Goal: Information Seeking & Learning: Learn about a topic

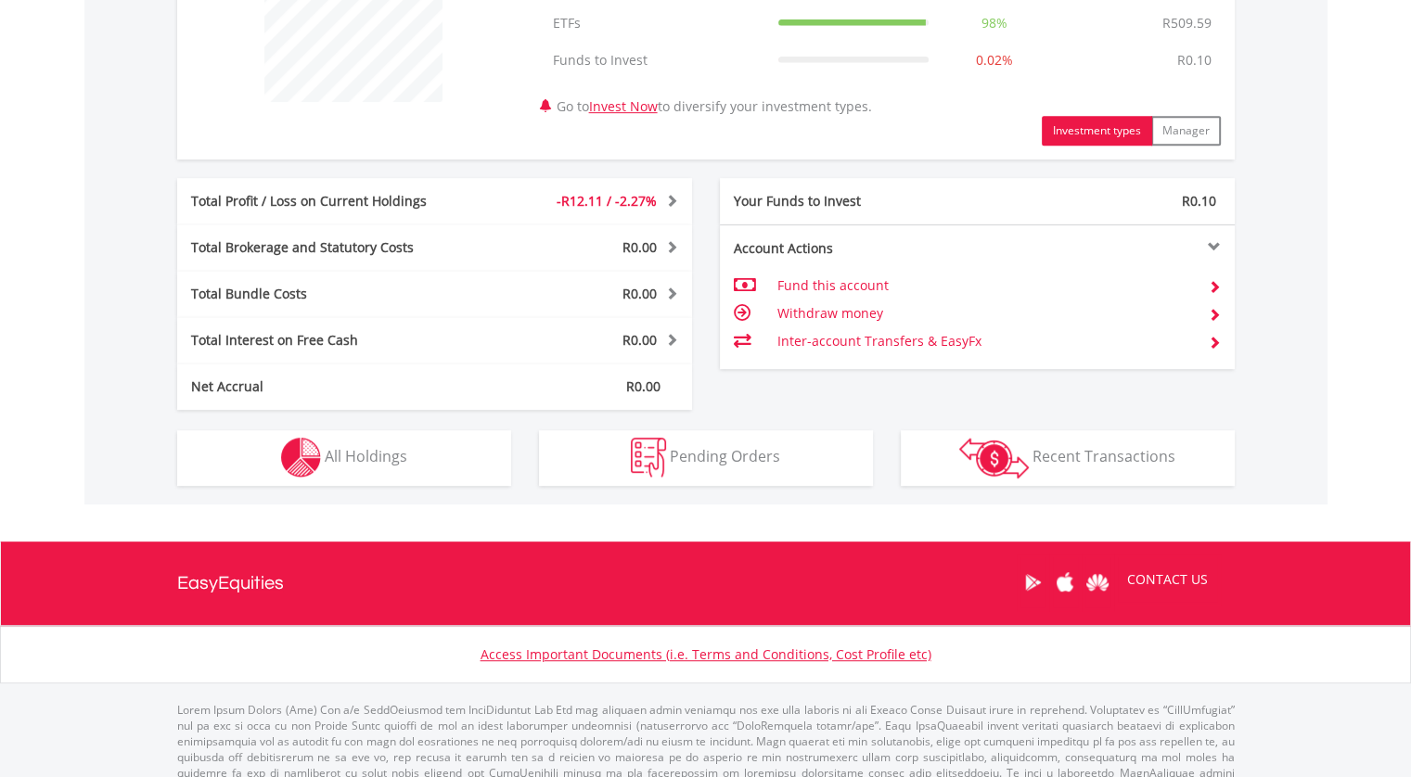
scroll to position [827, 0]
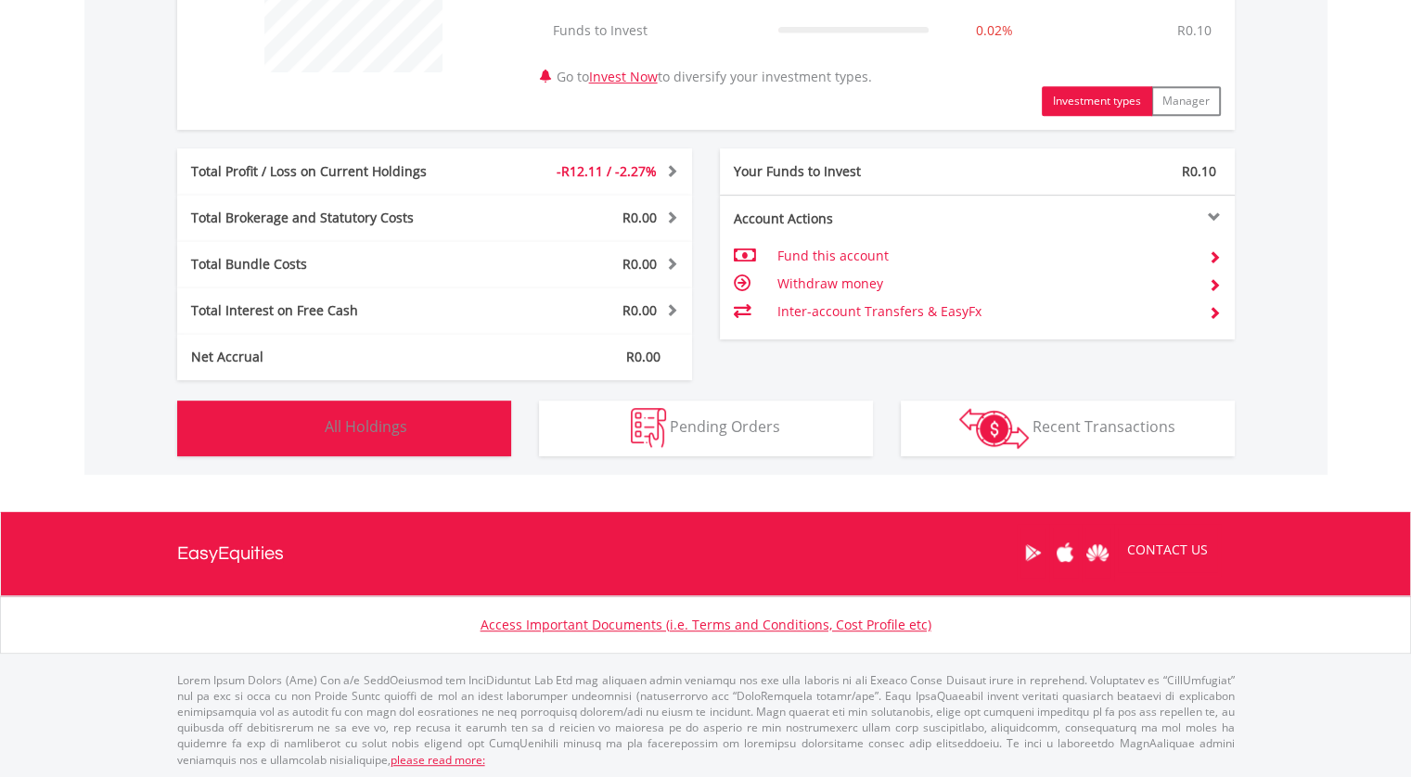
click at [356, 417] on span "All Holdings" at bounding box center [366, 427] width 83 height 20
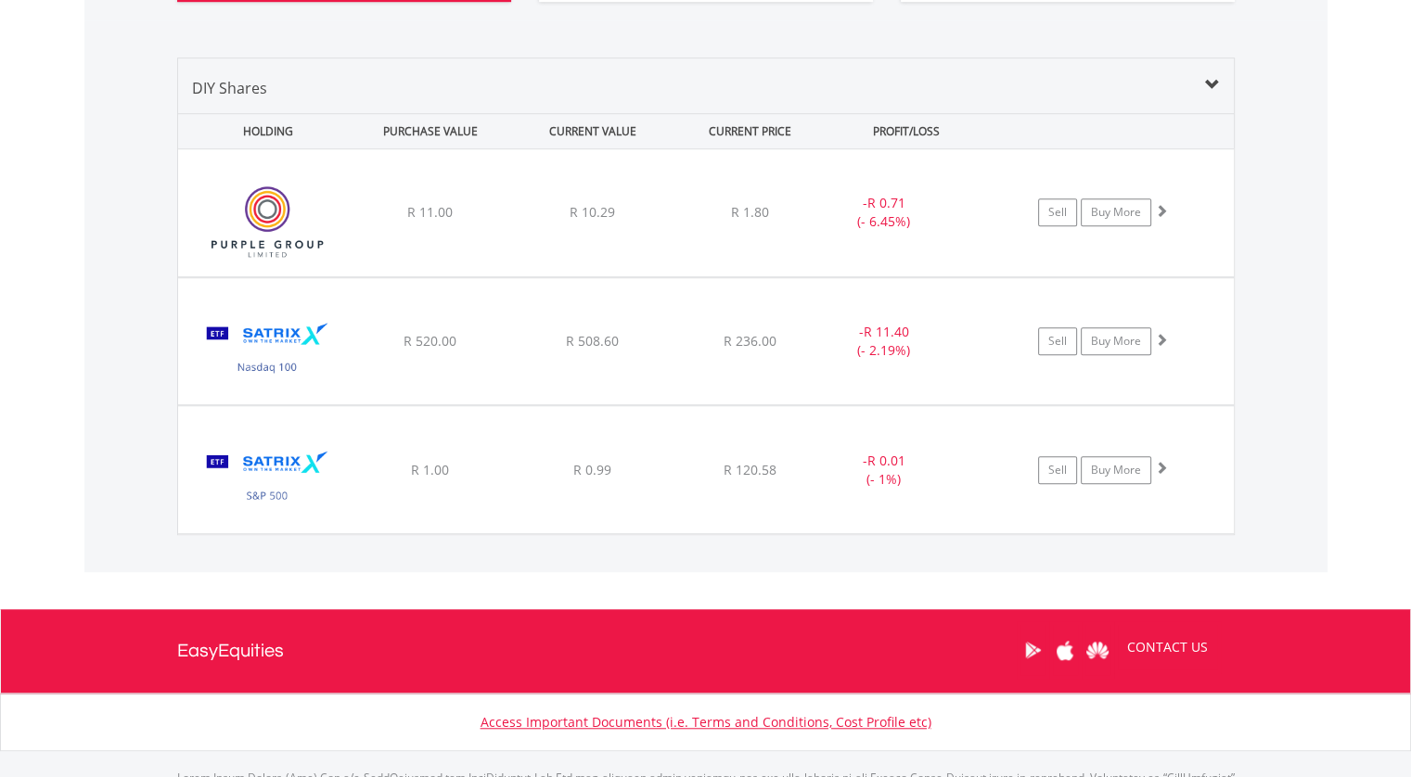
scroll to position [1340, 0]
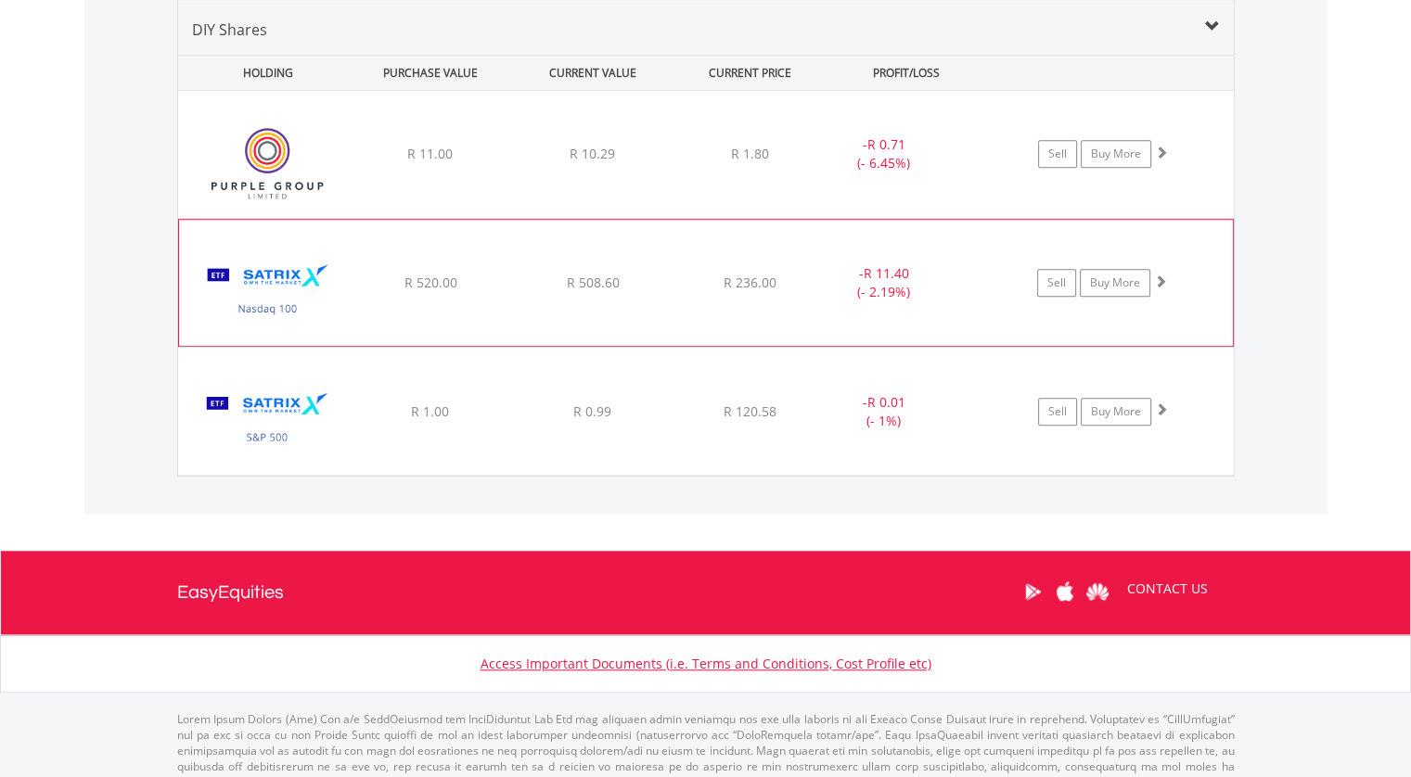
click at [281, 277] on img at bounding box center [268, 292] width 160 height 98
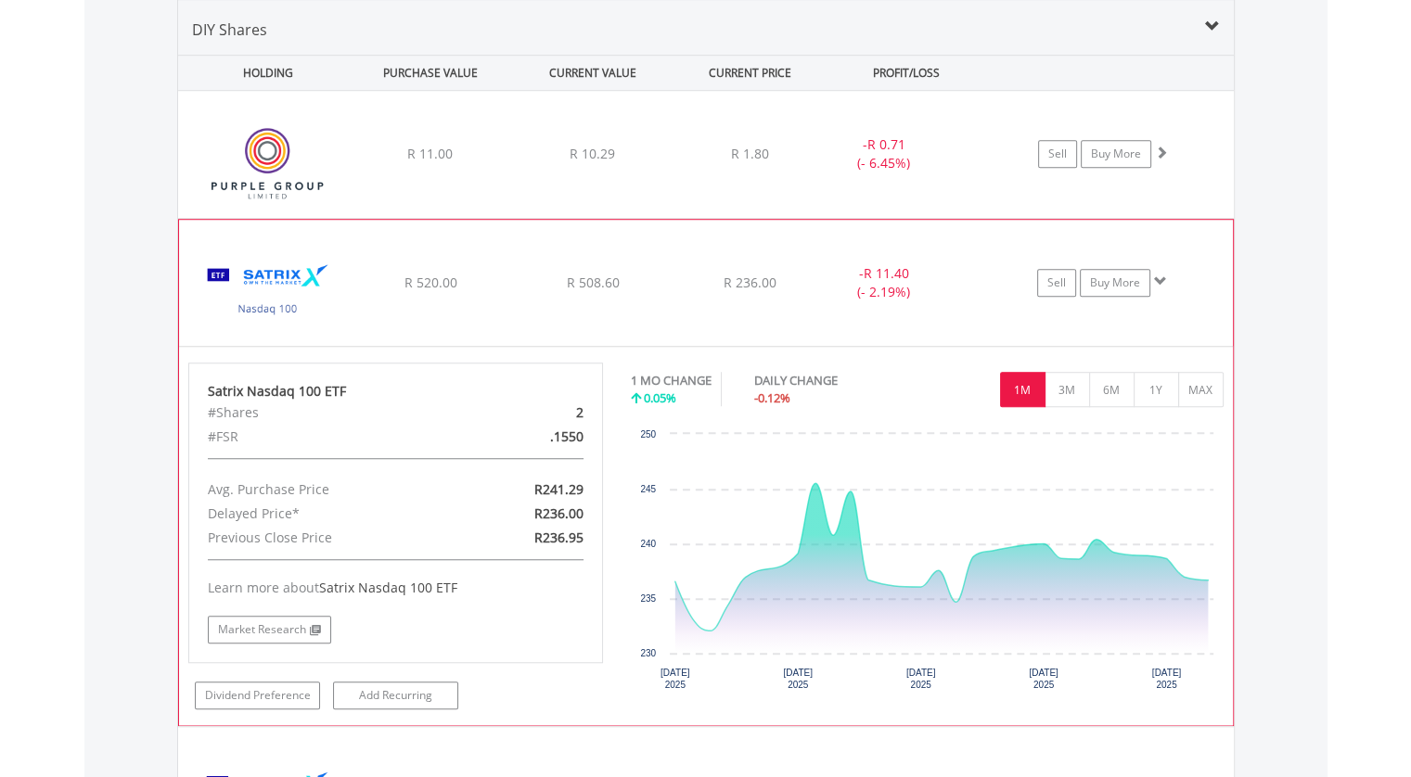
click at [1167, 168] on div "Sell Buy More" at bounding box center [1112, 154] width 243 height 28
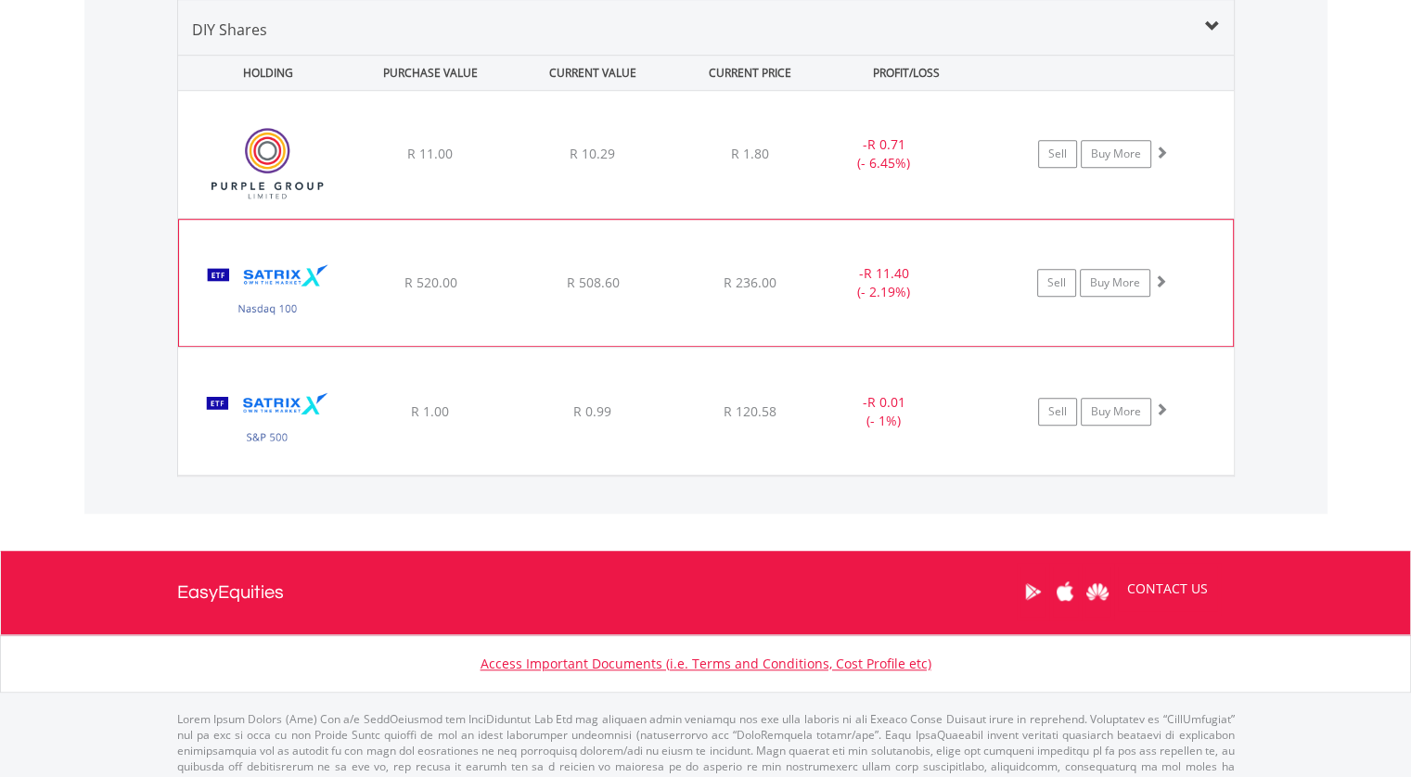
click at [1167, 168] on div "Sell Buy More" at bounding box center [1112, 154] width 243 height 28
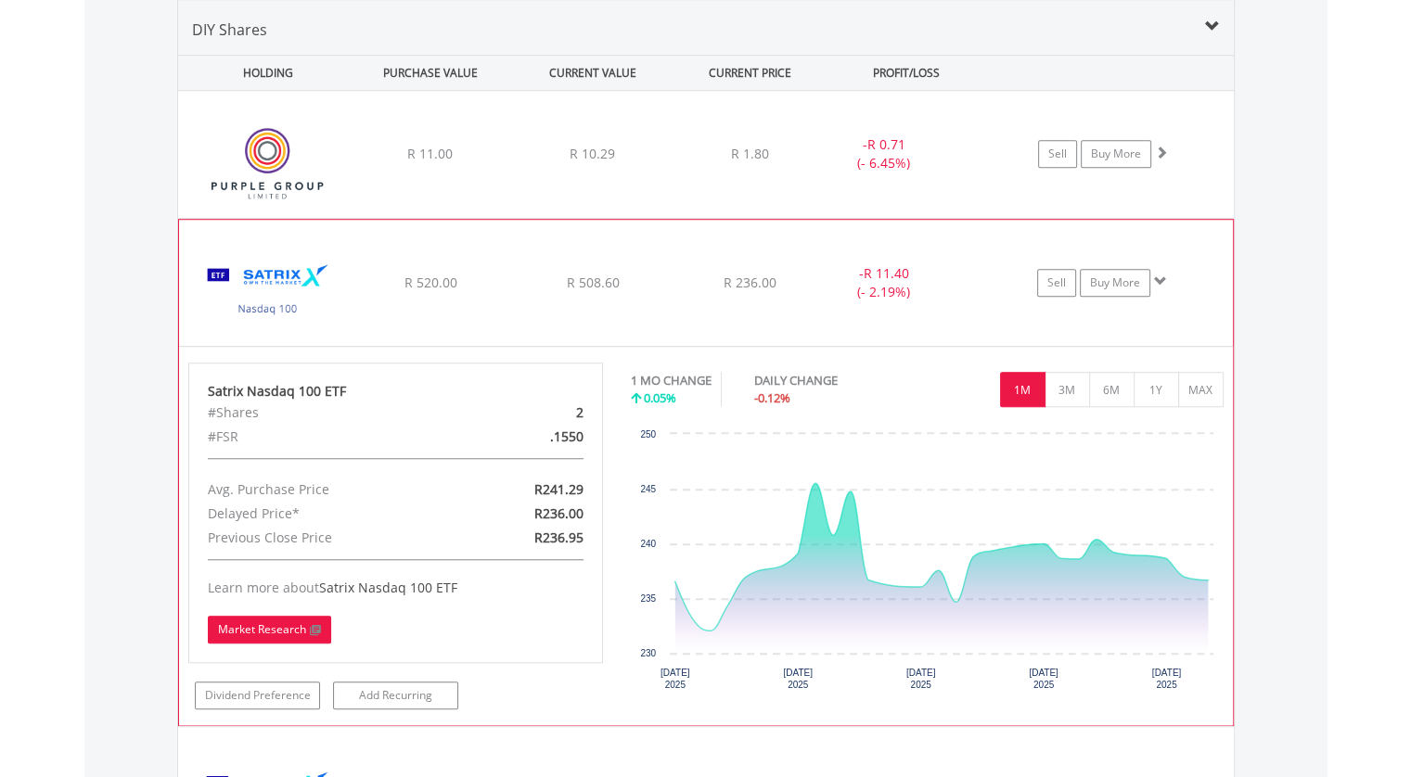
click at [245, 634] on link "Market Research" at bounding box center [269, 630] width 123 height 28
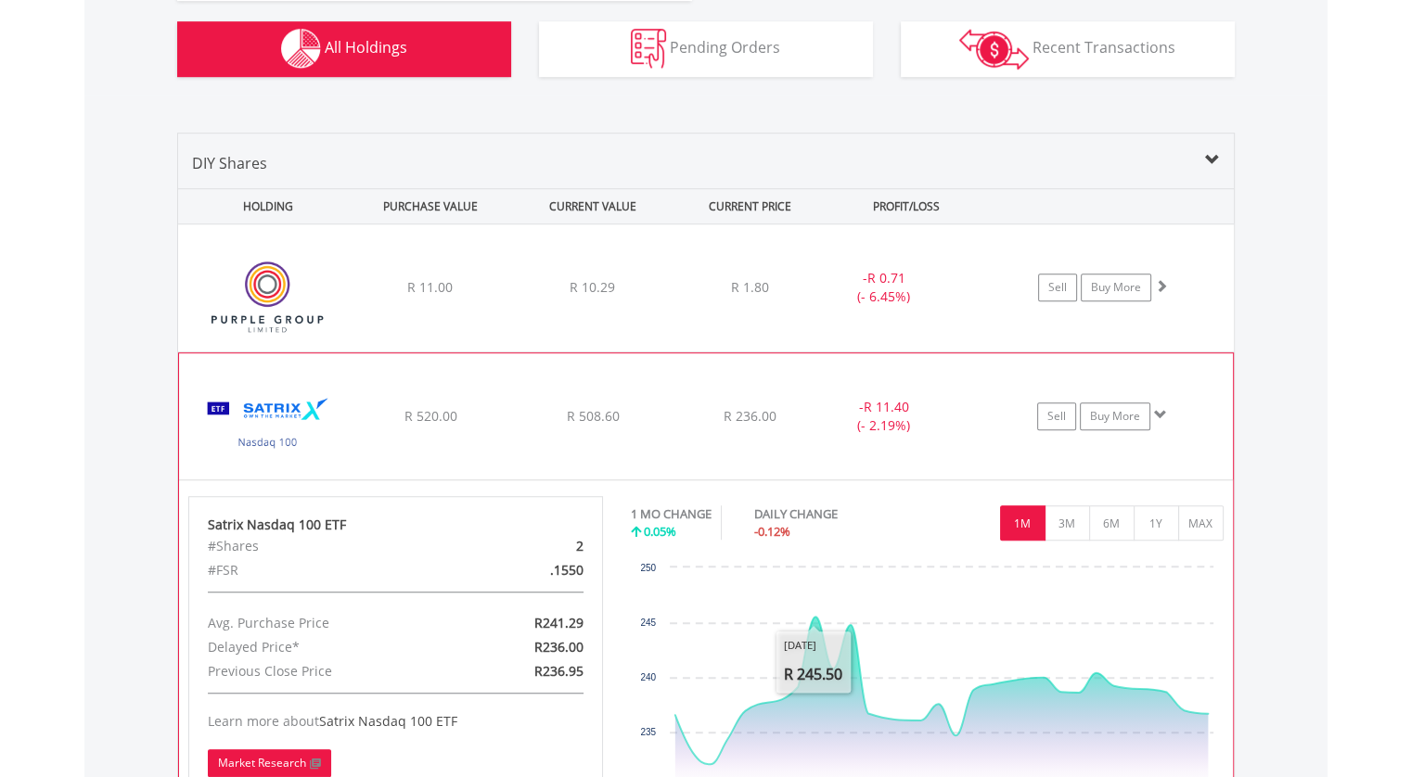
scroll to position [1061, 0]
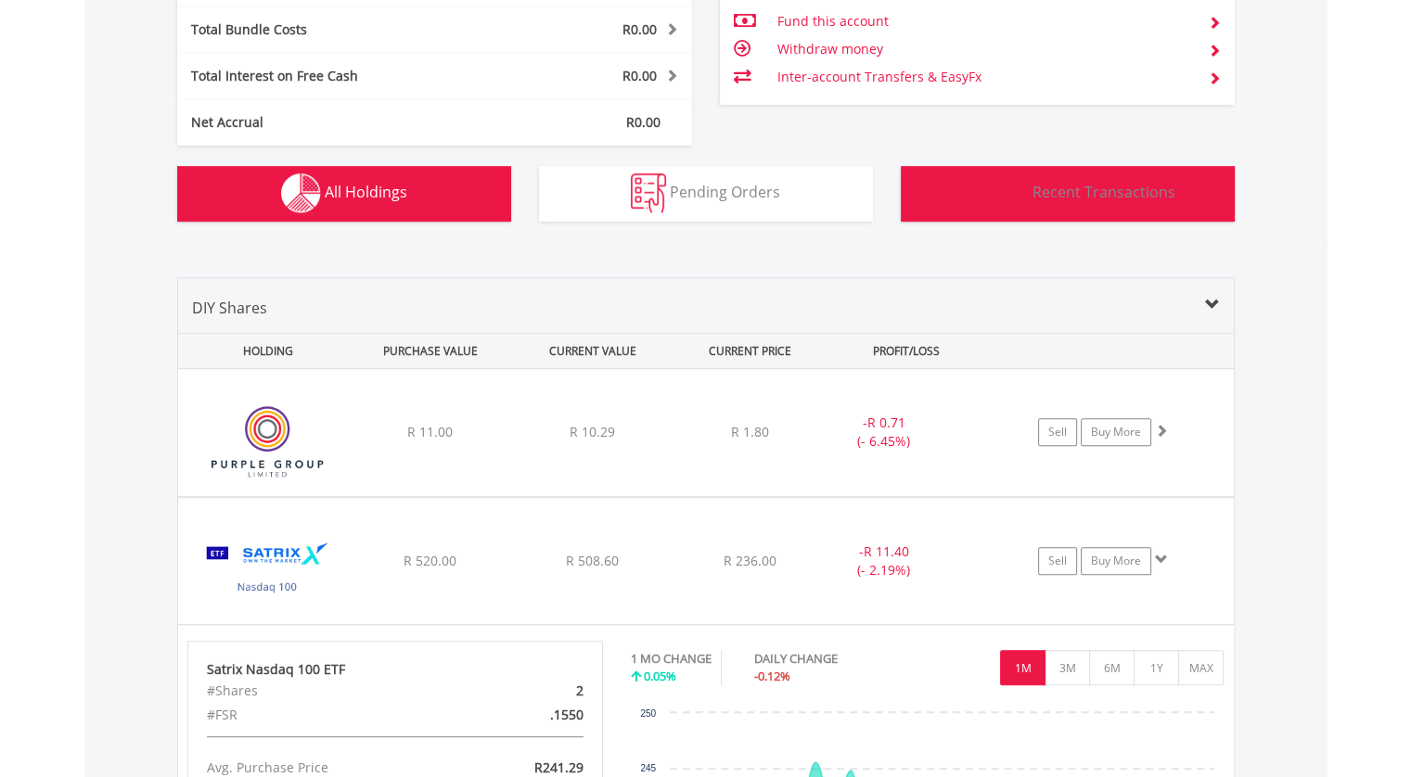
click at [1048, 199] on span "Recent Transactions" at bounding box center [1104, 192] width 143 height 20
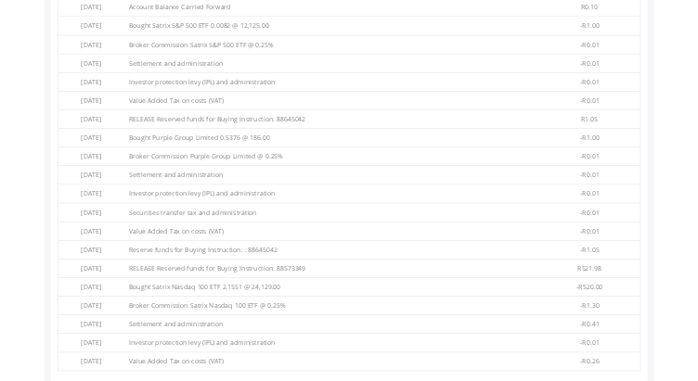
scroll to position [1671, 0]
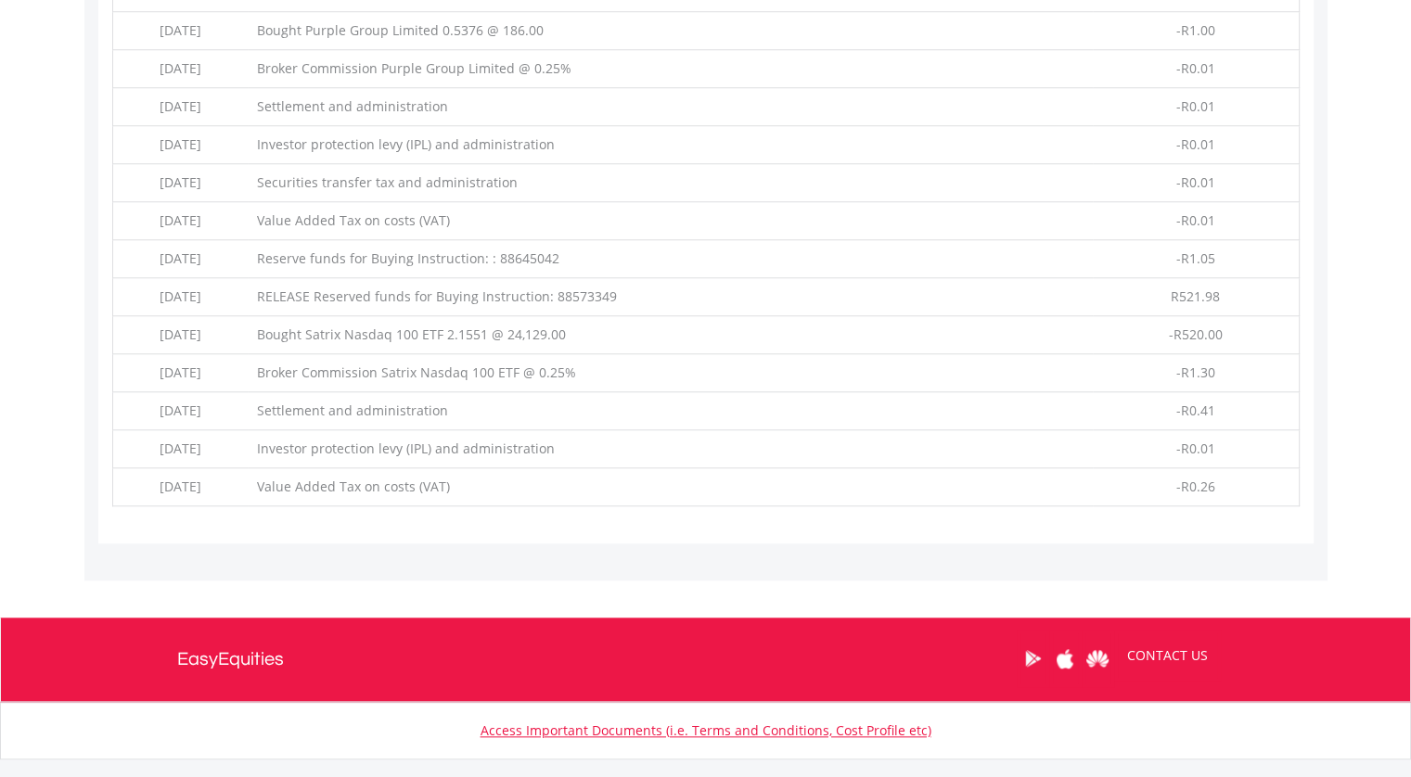
drag, startPoint x: 312, startPoint y: 326, endPoint x: 616, endPoint y: 336, distance: 304.5
click at [581, 326] on td "Bought Satrix Nasdaq 100 ETF 2.1551 @ 24,129.00" at bounding box center [670, 335] width 845 height 38
click at [920, 379] on td "Broker Commission Satrix Nasdaq 100 ETF @ 0.25%" at bounding box center [670, 373] width 845 height 38
drag, startPoint x: 1255, startPoint y: 333, endPoint x: 1078, endPoint y: 333, distance: 177.2
click at [1078, 333] on tr "2025-08-15 Bought Satrix Nasdaq 100 ETF 2.1551 @ 24,129.00 -R520.00" at bounding box center [705, 335] width 1187 height 38
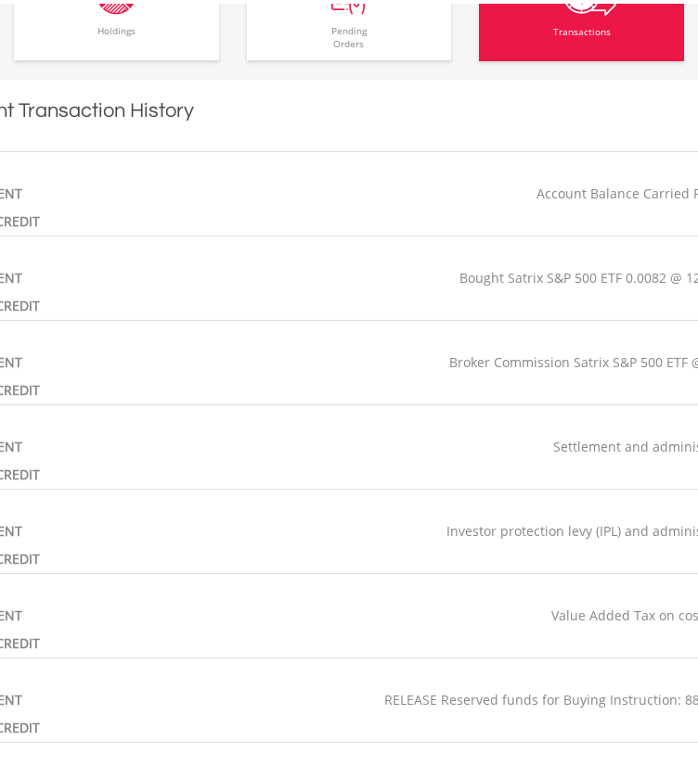
scroll to position [1764, 0]
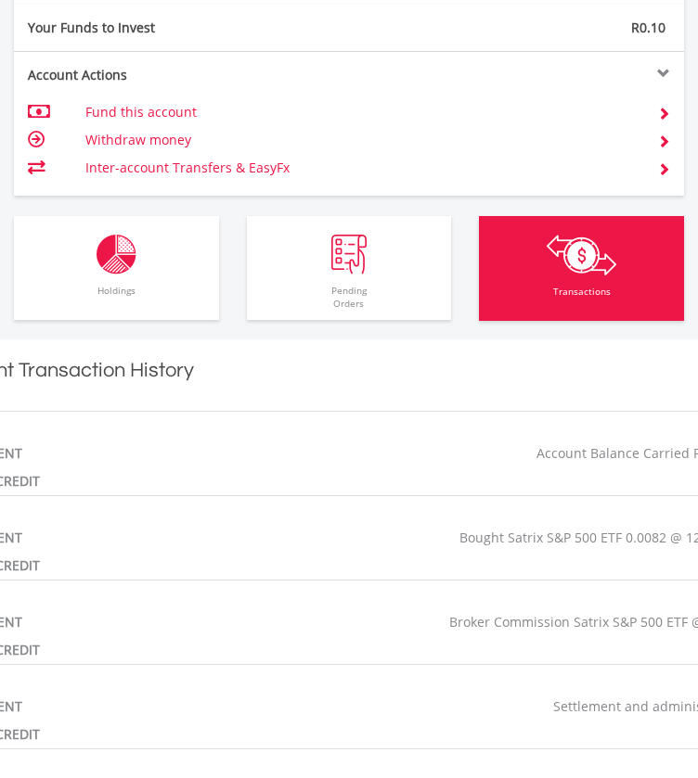
scroll to position [1300, 0]
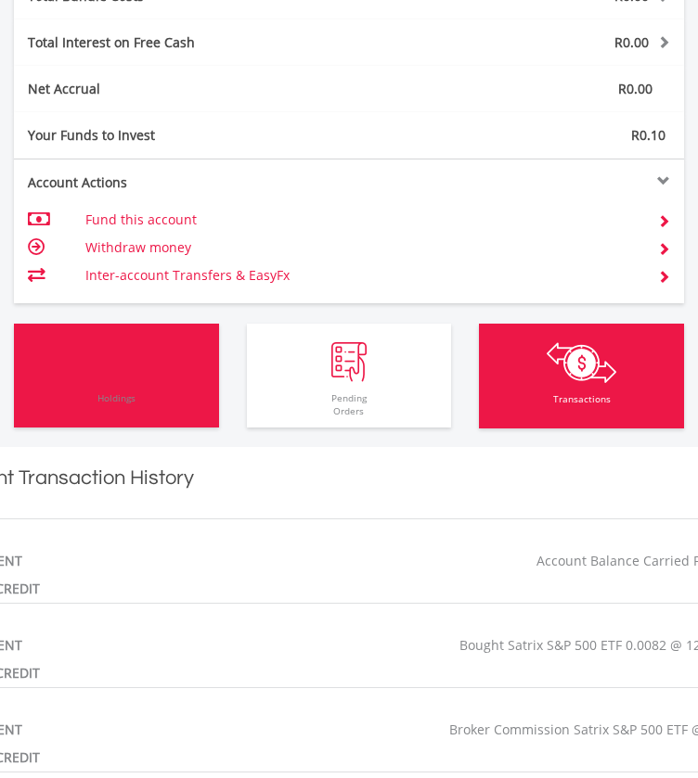
click at [156, 382] on span "Holdings" at bounding box center [117, 404] width 196 height 45
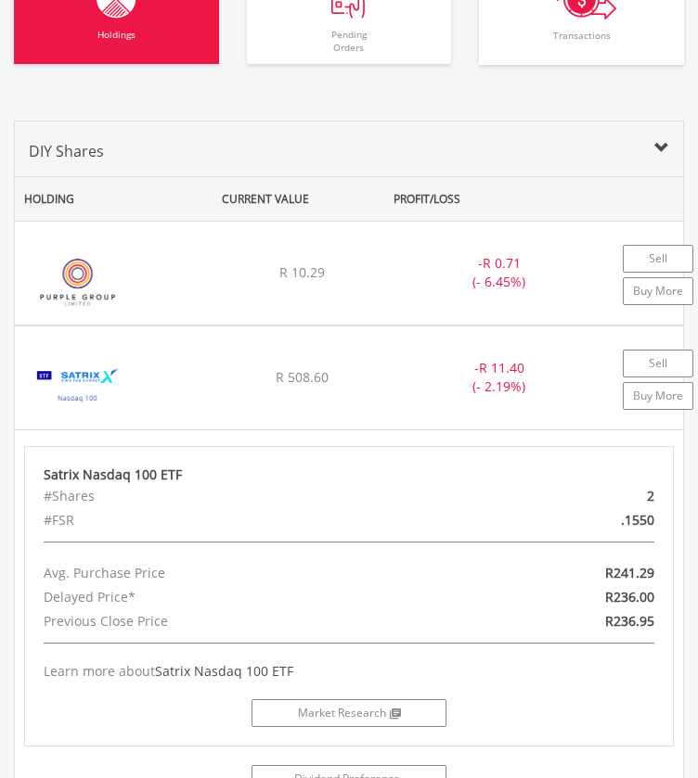
scroll to position [1671, 0]
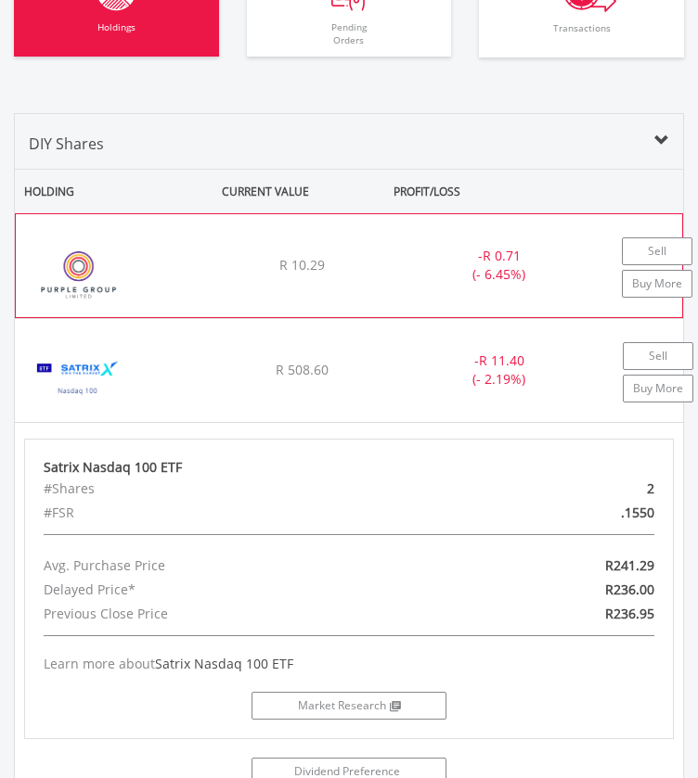
click at [108, 308] on img at bounding box center [78, 275] width 107 height 66
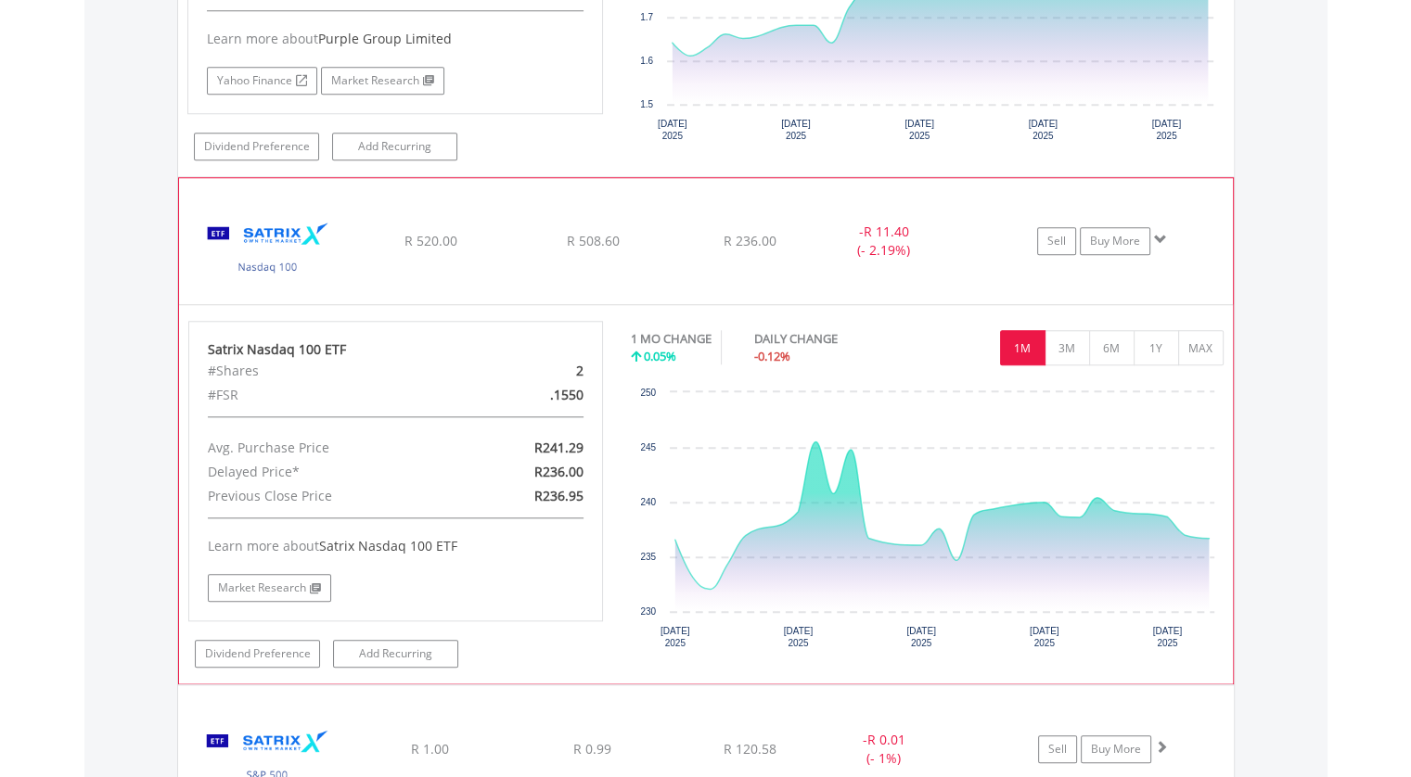
scroll to position [1762, 0]
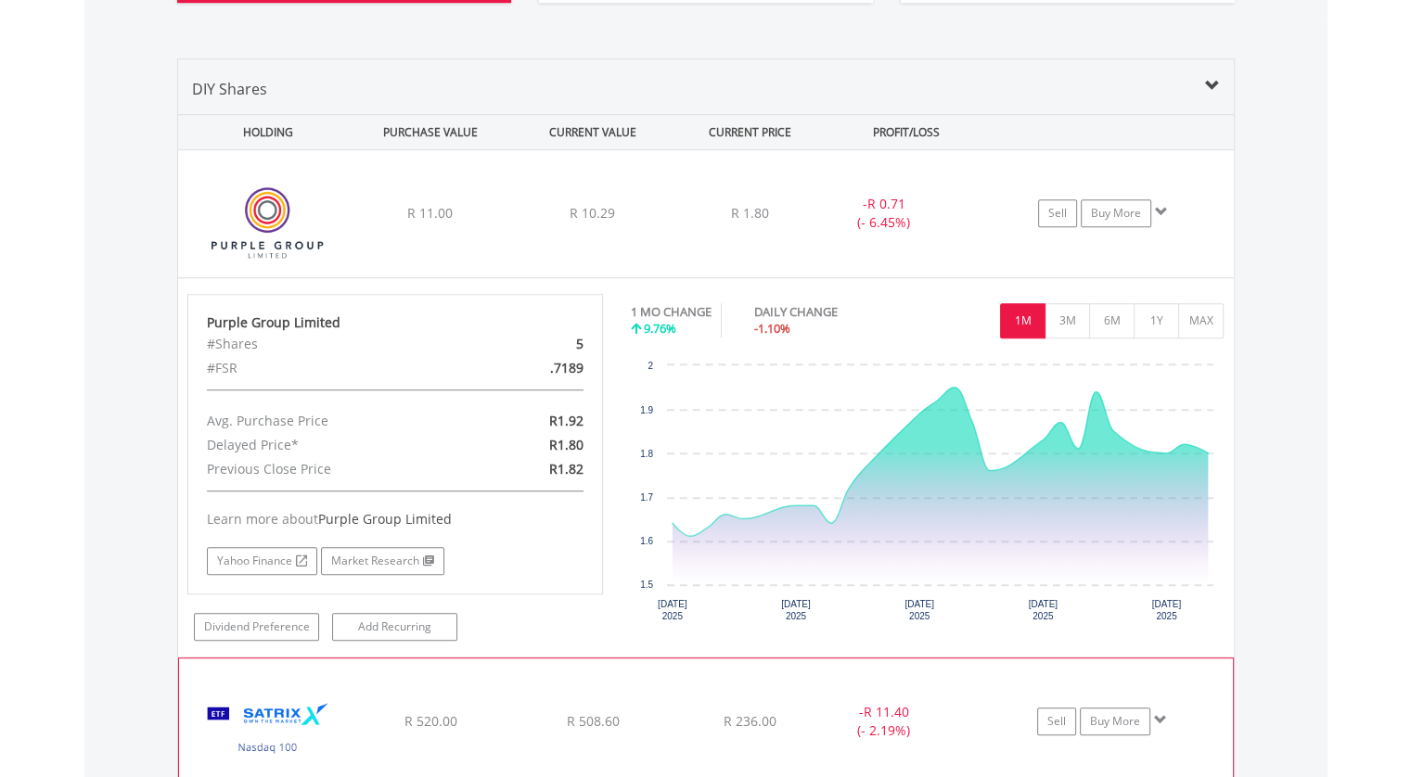
scroll to position [1205, 0]
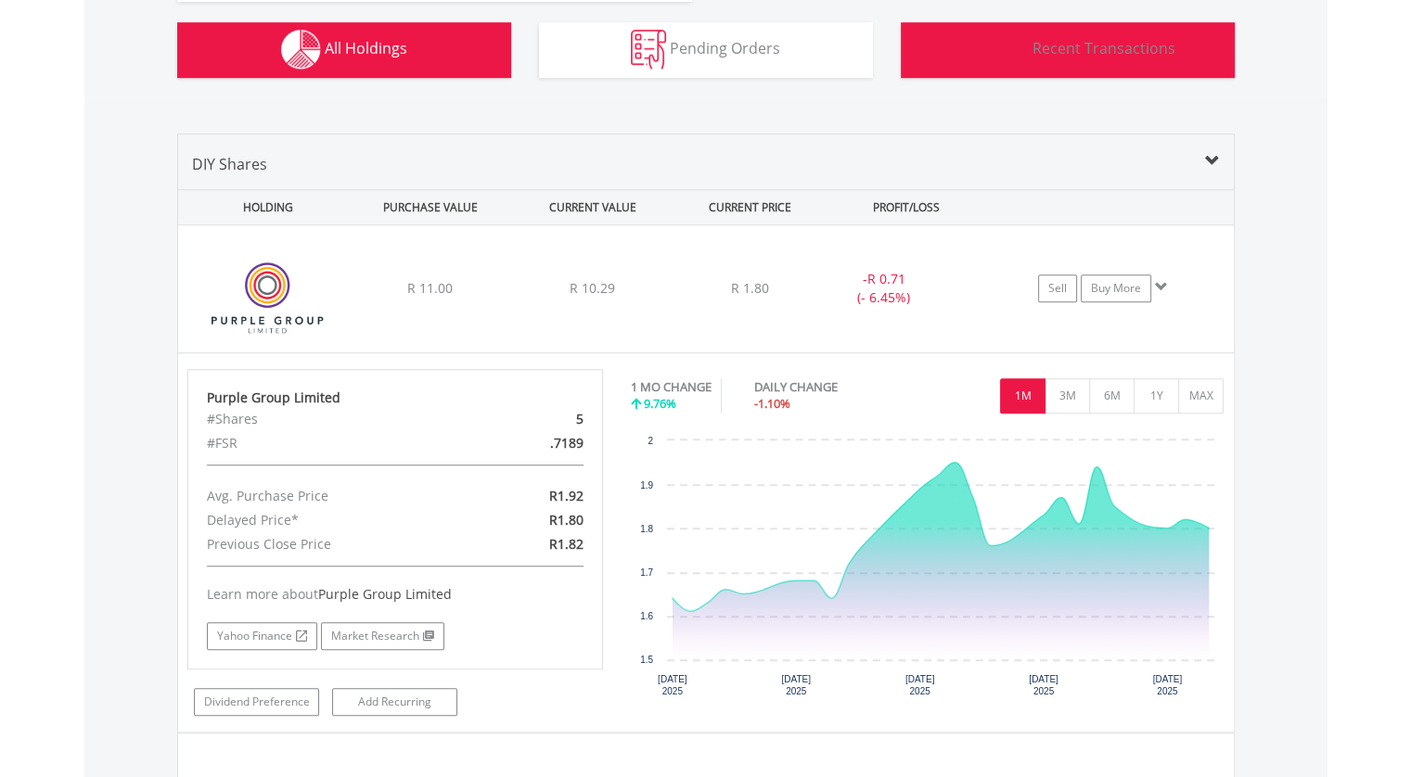
click at [1083, 54] on span "Recent Transactions" at bounding box center [1104, 48] width 143 height 20
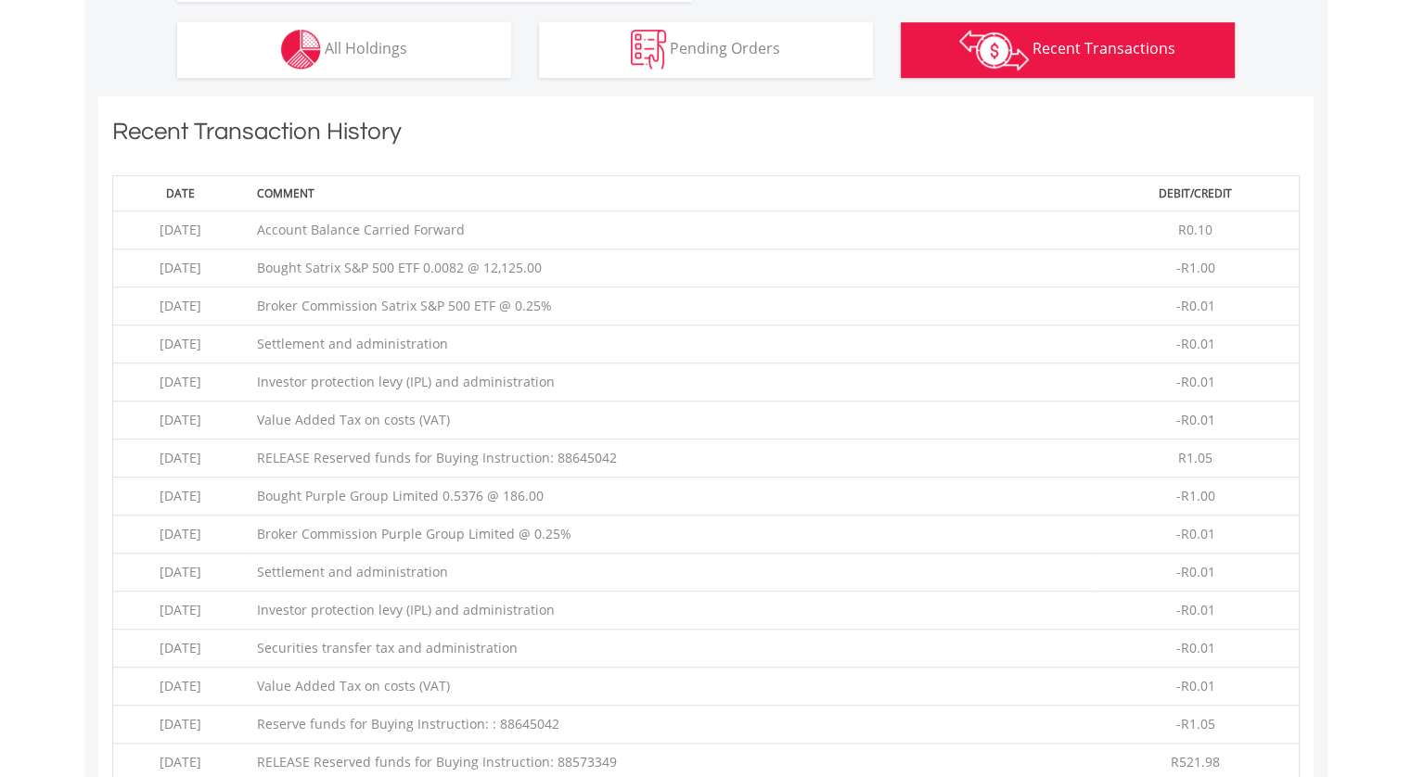
click at [527, 498] on td "Bought Purple Group Limited 0.5376 @ 186.00" at bounding box center [670, 497] width 845 height 38
click at [500, 496] on td "Bought Purple Group Limited 0.5376 @ 186.00" at bounding box center [670, 497] width 845 height 38
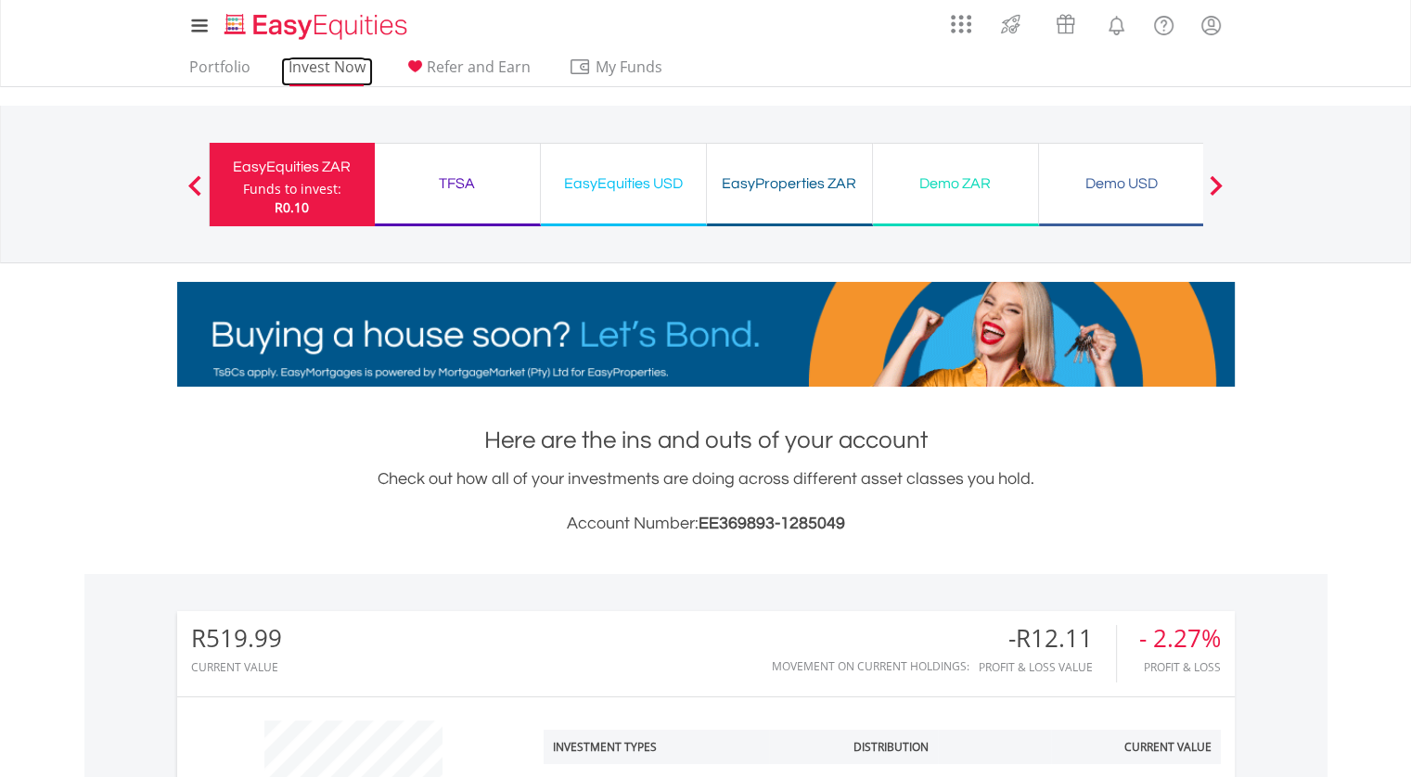
click at [314, 65] on link "Invest Now" at bounding box center [327, 72] width 92 height 29
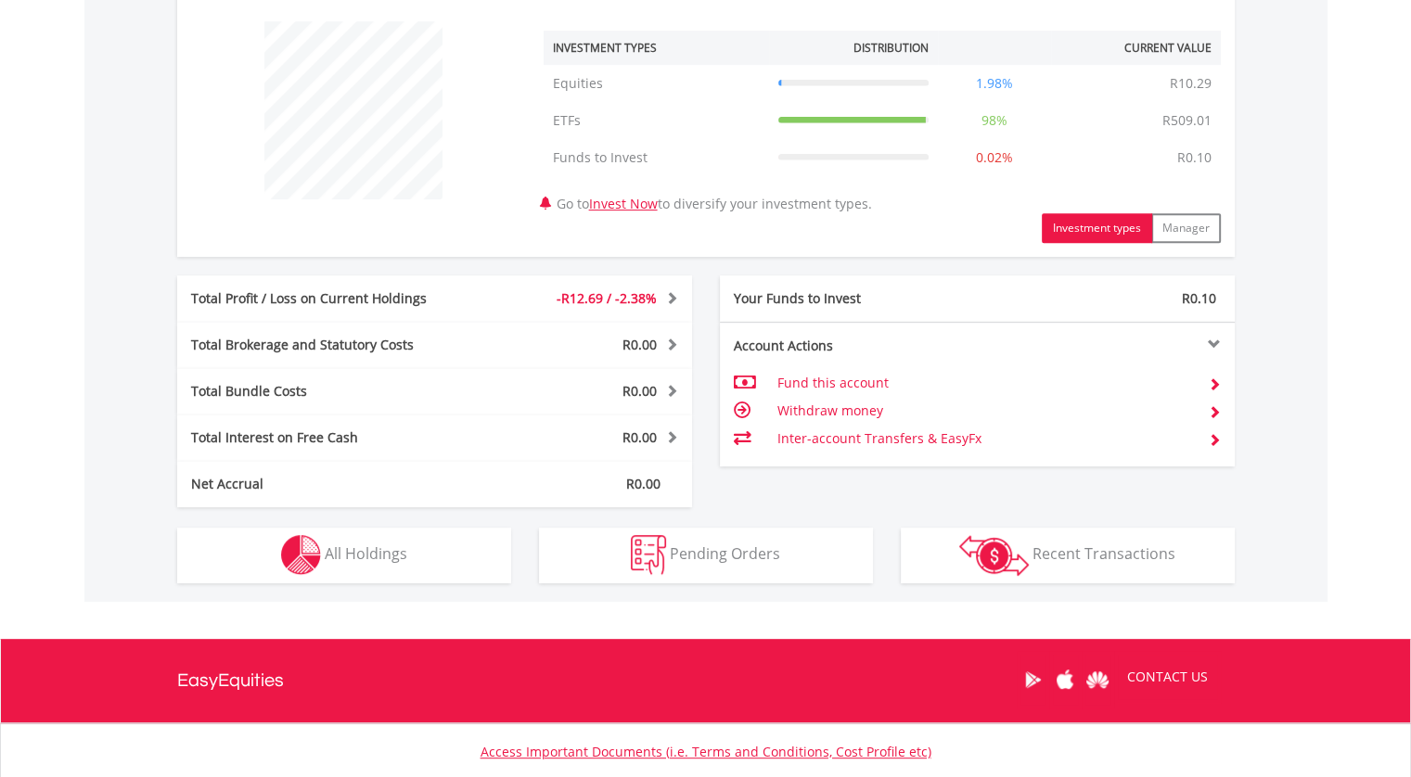
scroll to position [827, 0]
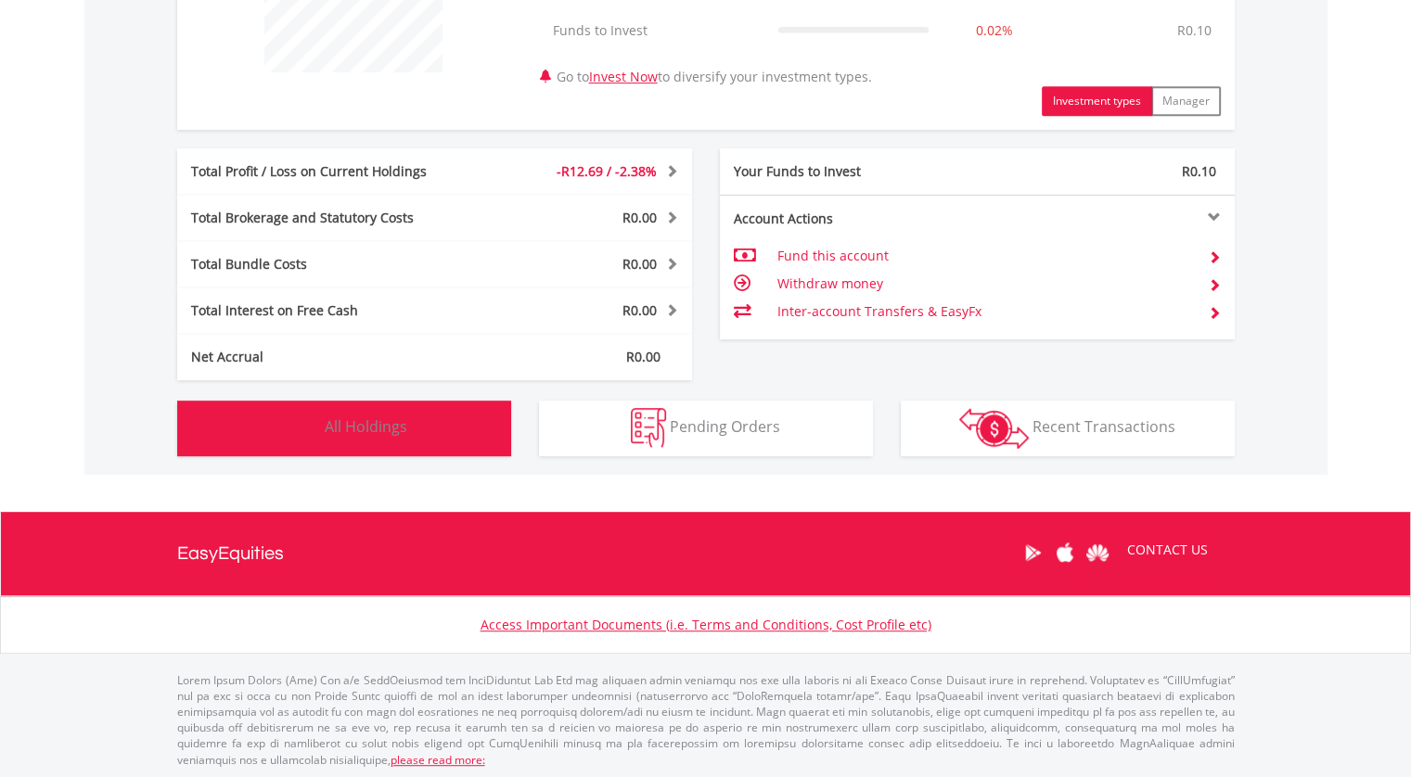
click at [406, 422] on button "Holdings All Holdings" at bounding box center [344, 429] width 334 height 56
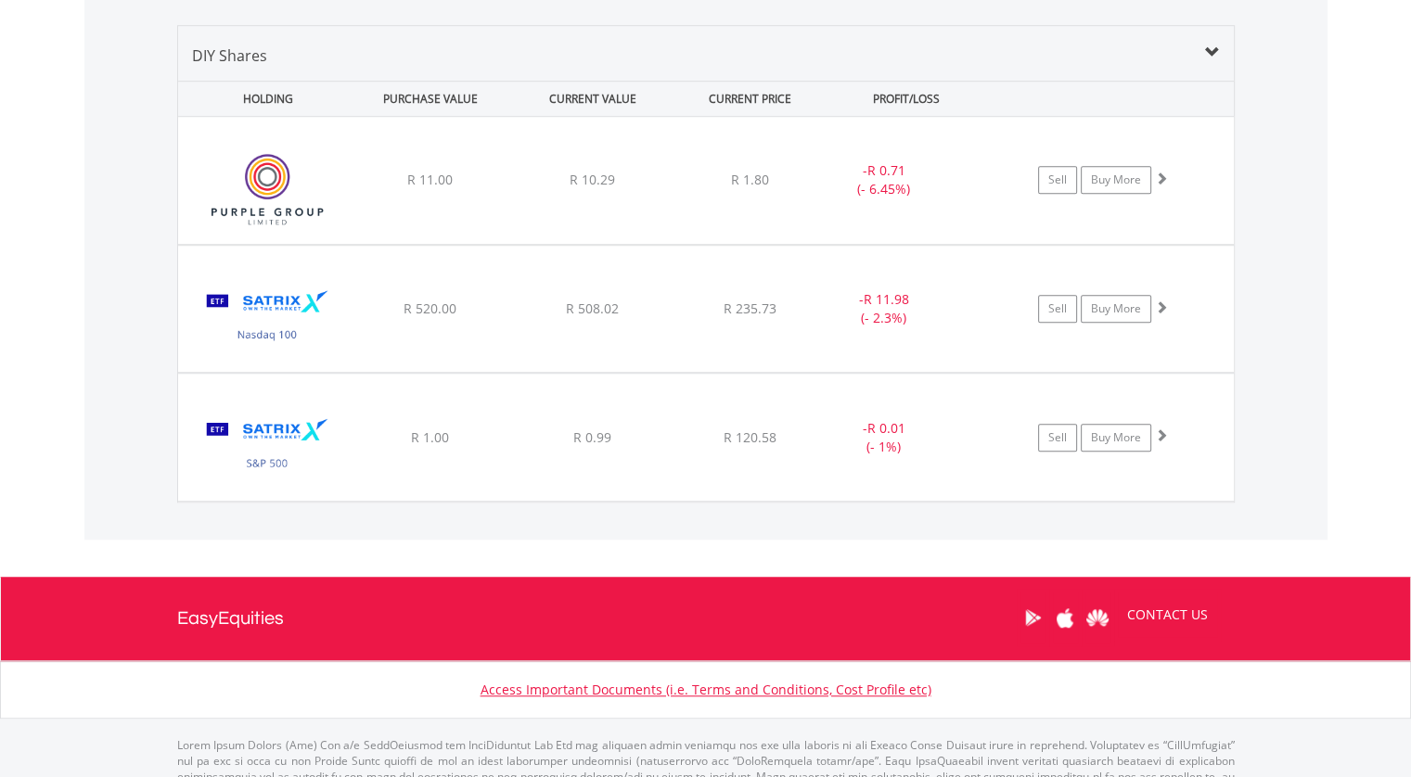
scroll to position [1325, 0]
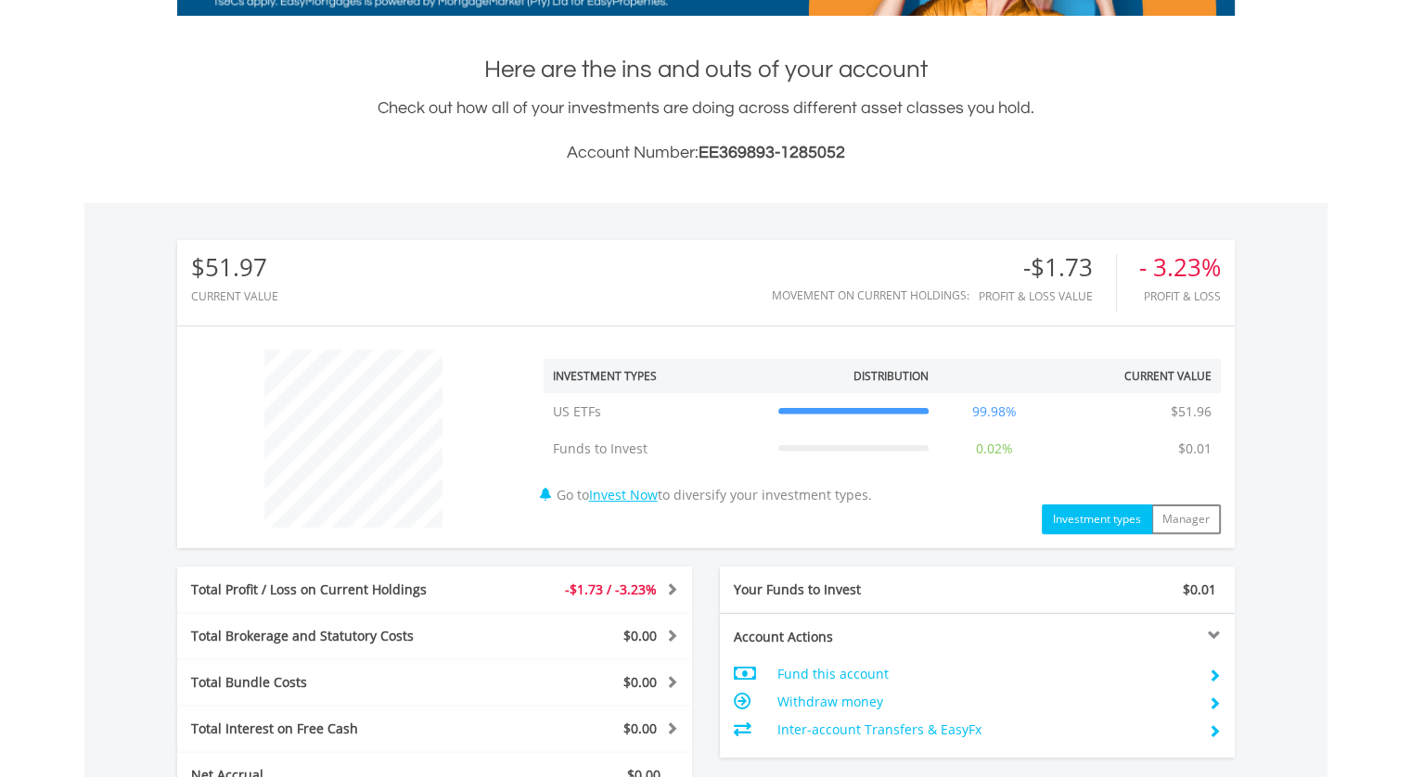
scroll to position [789, 0]
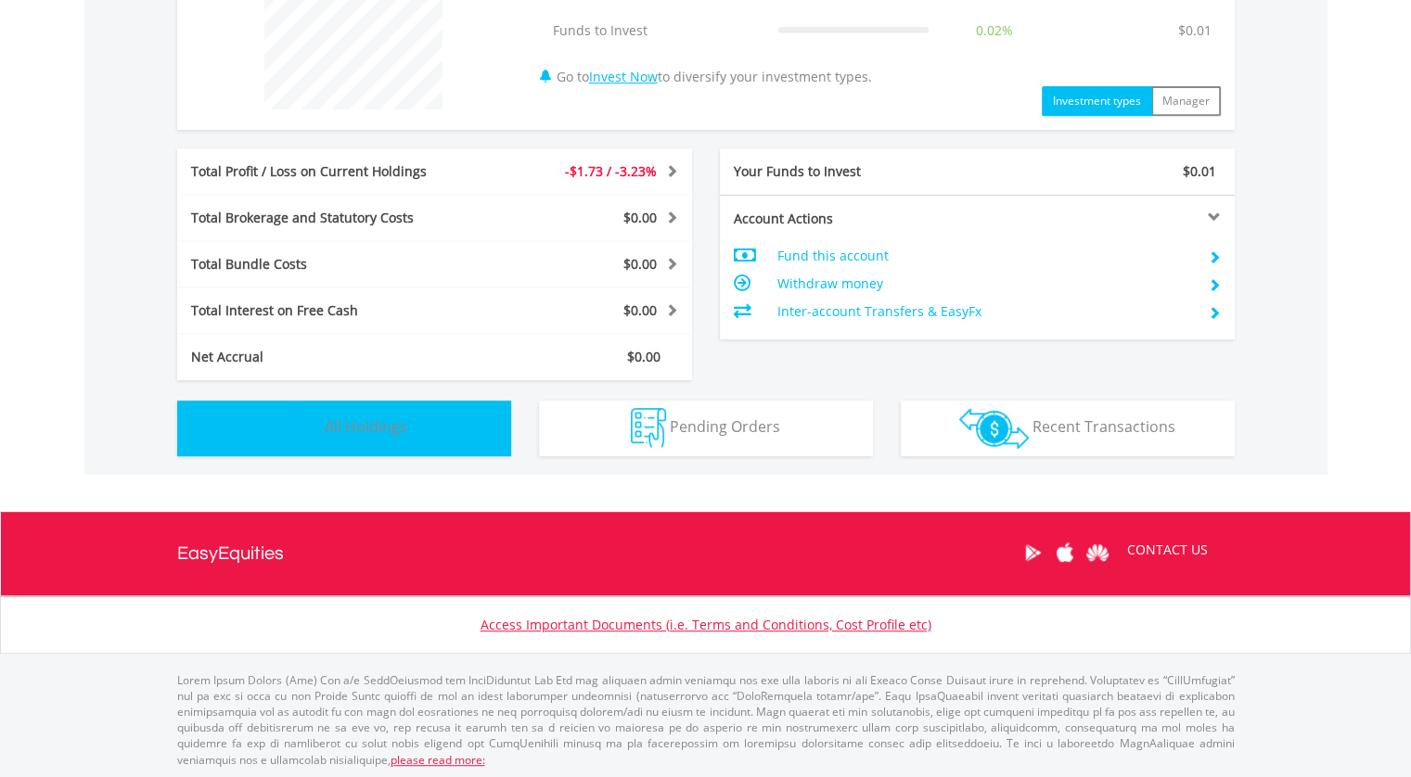
click at [393, 433] on span "All Holdings" at bounding box center [366, 427] width 83 height 20
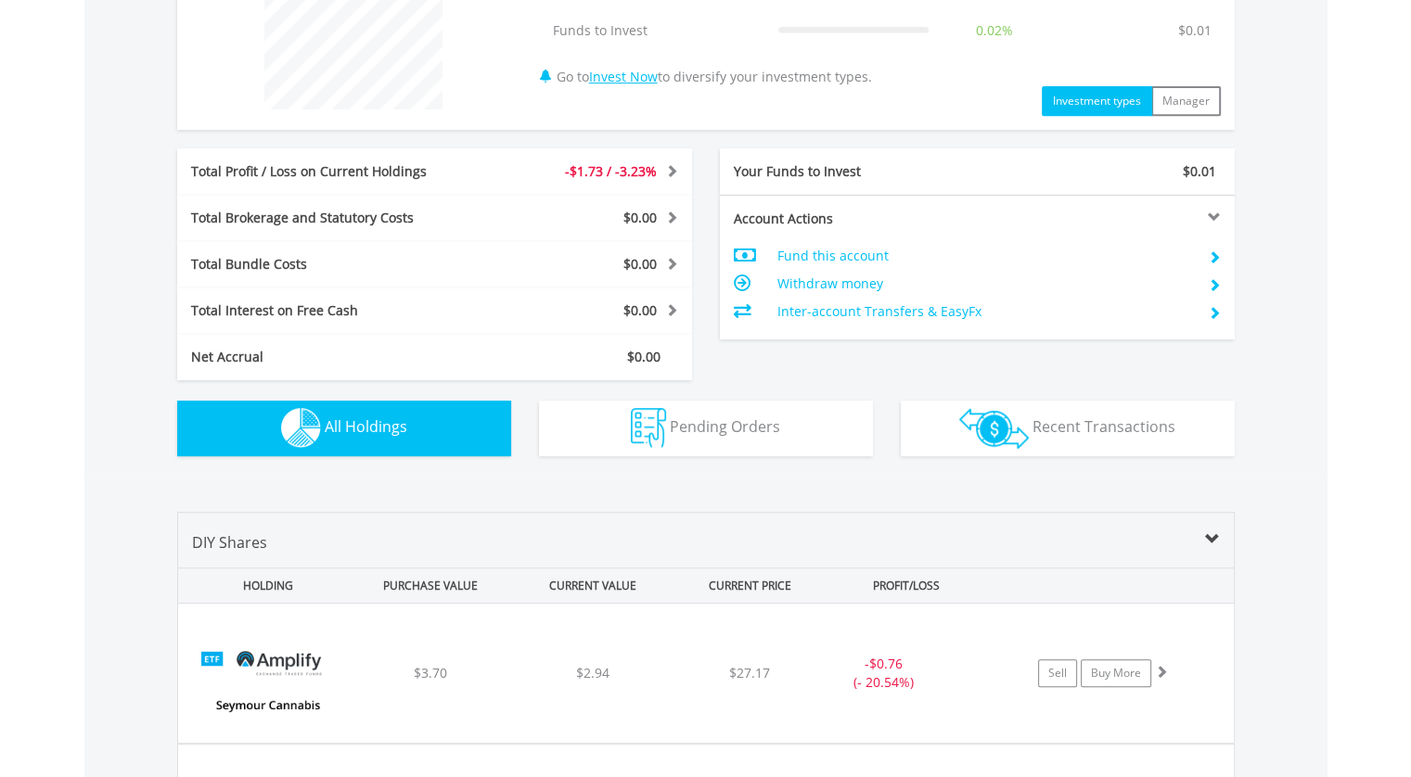
scroll to position [1225, 0]
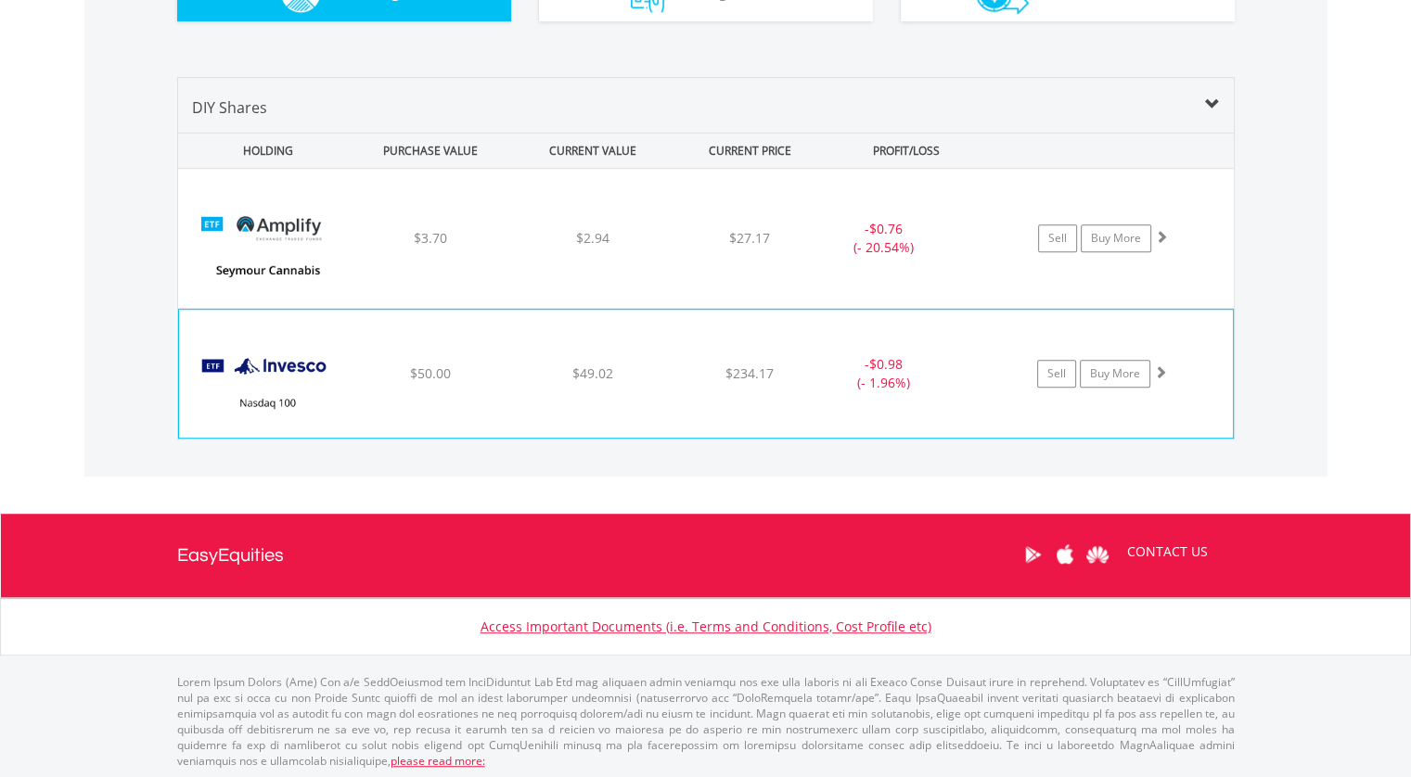
click at [469, 308] on div "﻿ Invesco Nasdaq 100 ETF $50.00 $49.02 $234.17 - $0.98 (- 1.96%) Sell Buy More" at bounding box center [706, 238] width 1056 height 139
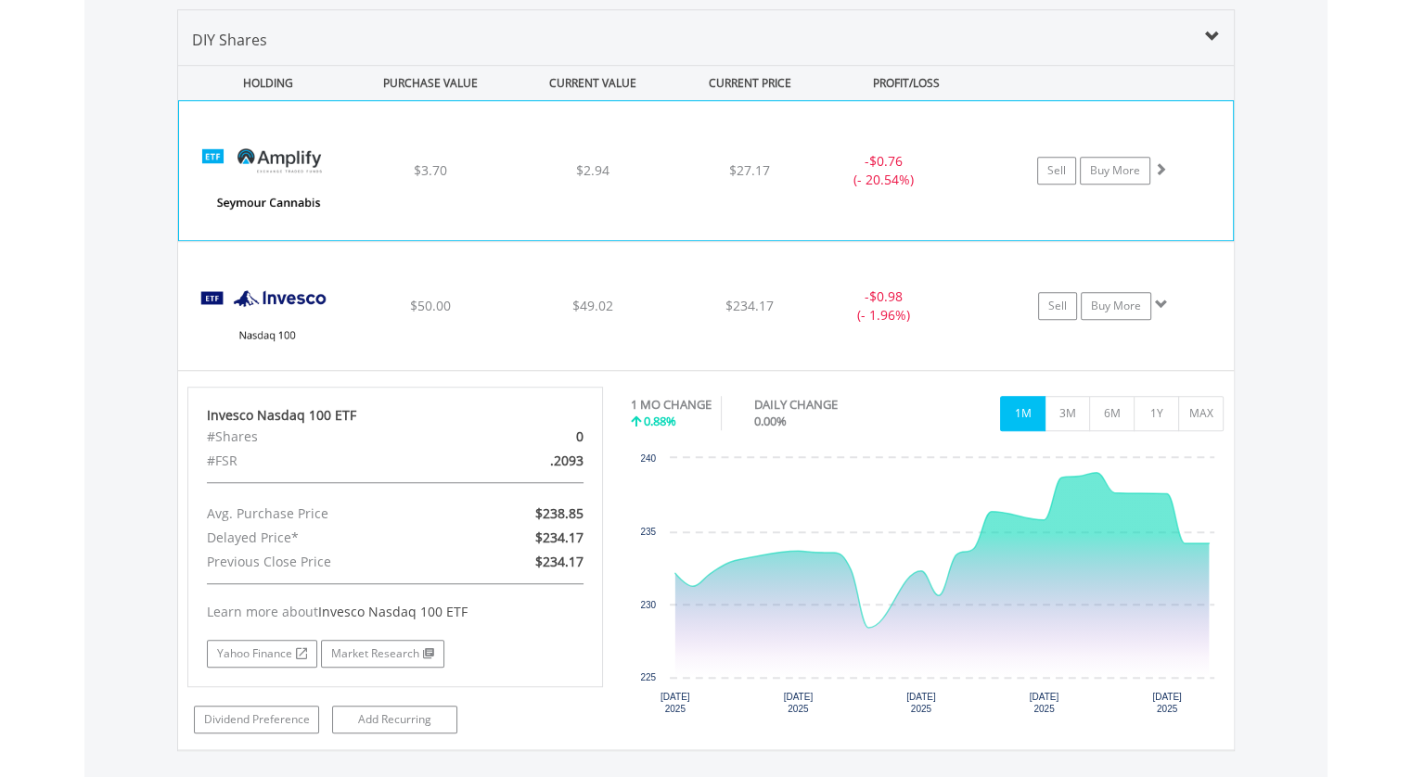
scroll to position [1410, 0]
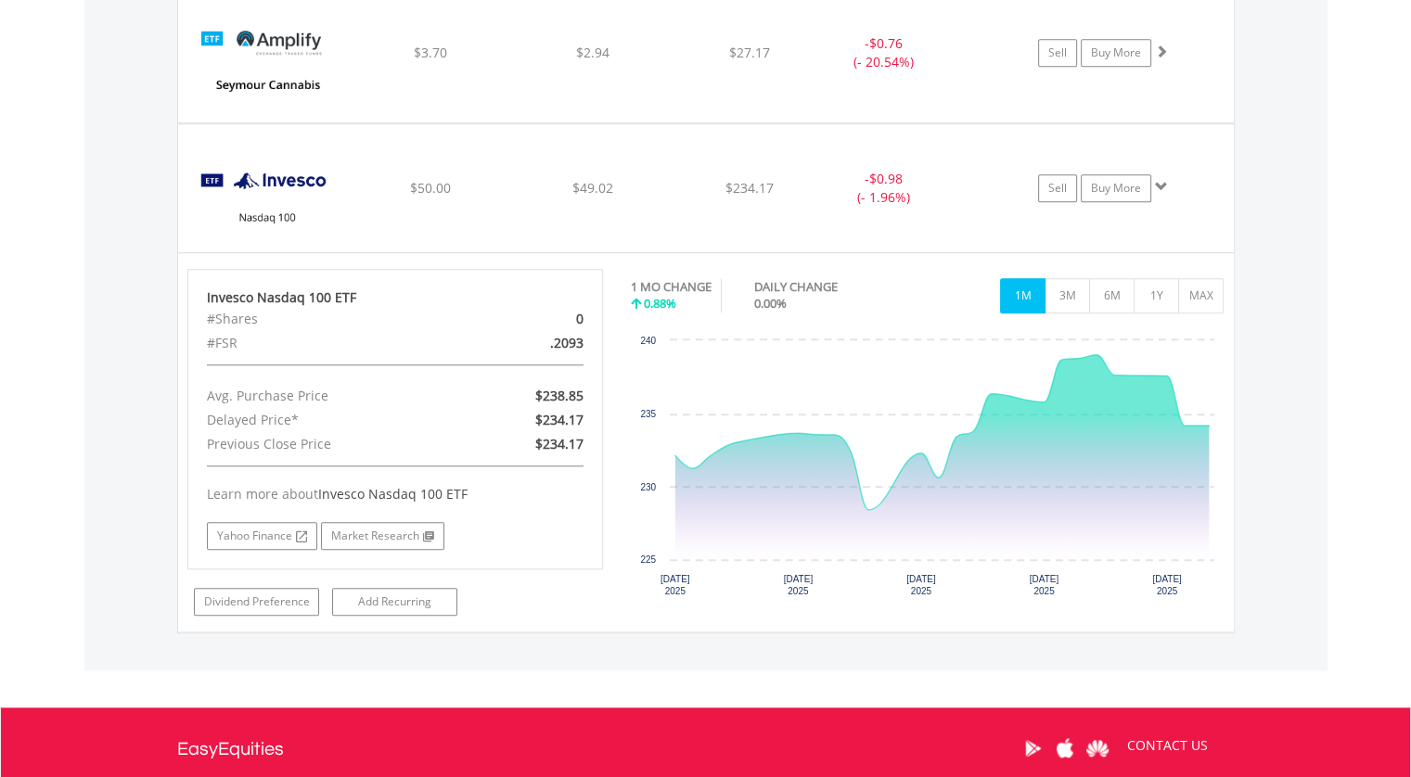
click at [1267, 344] on div "Value View Share View DIY Shares HOLDING PURCHASE VALUE CURRENT VALUE CURRENT P…" at bounding box center [705, 262] width 1243 height 816
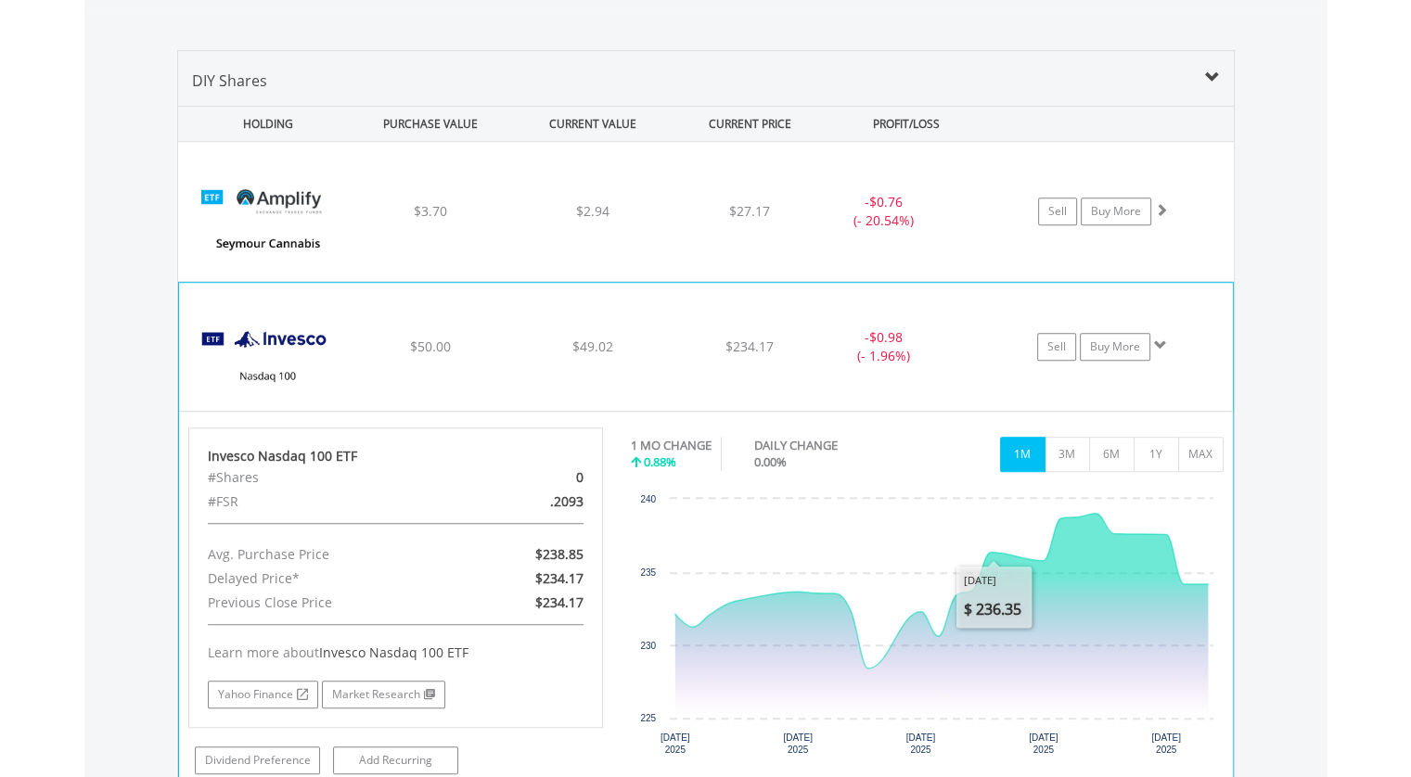
scroll to position [1224, 0]
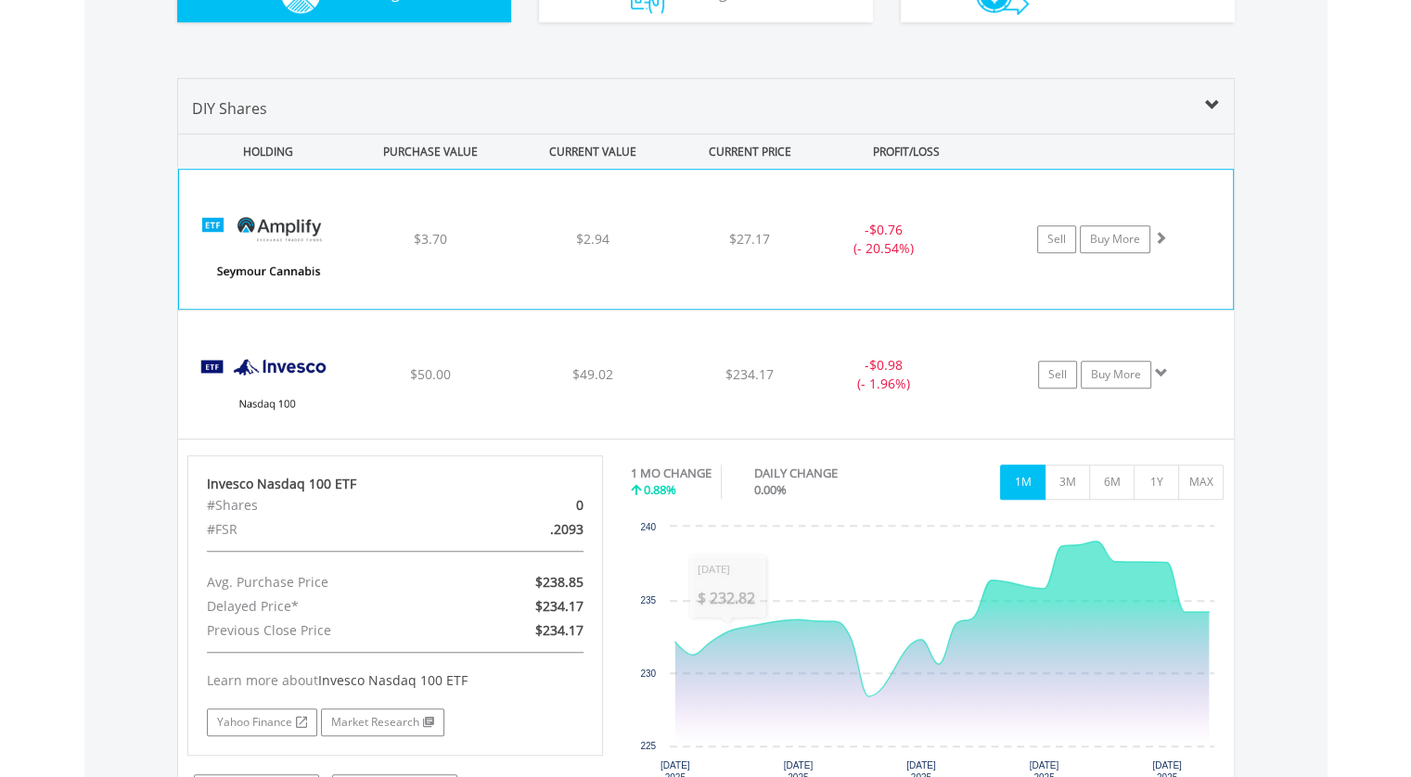
click at [345, 263] on img at bounding box center [268, 248] width 160 height 111
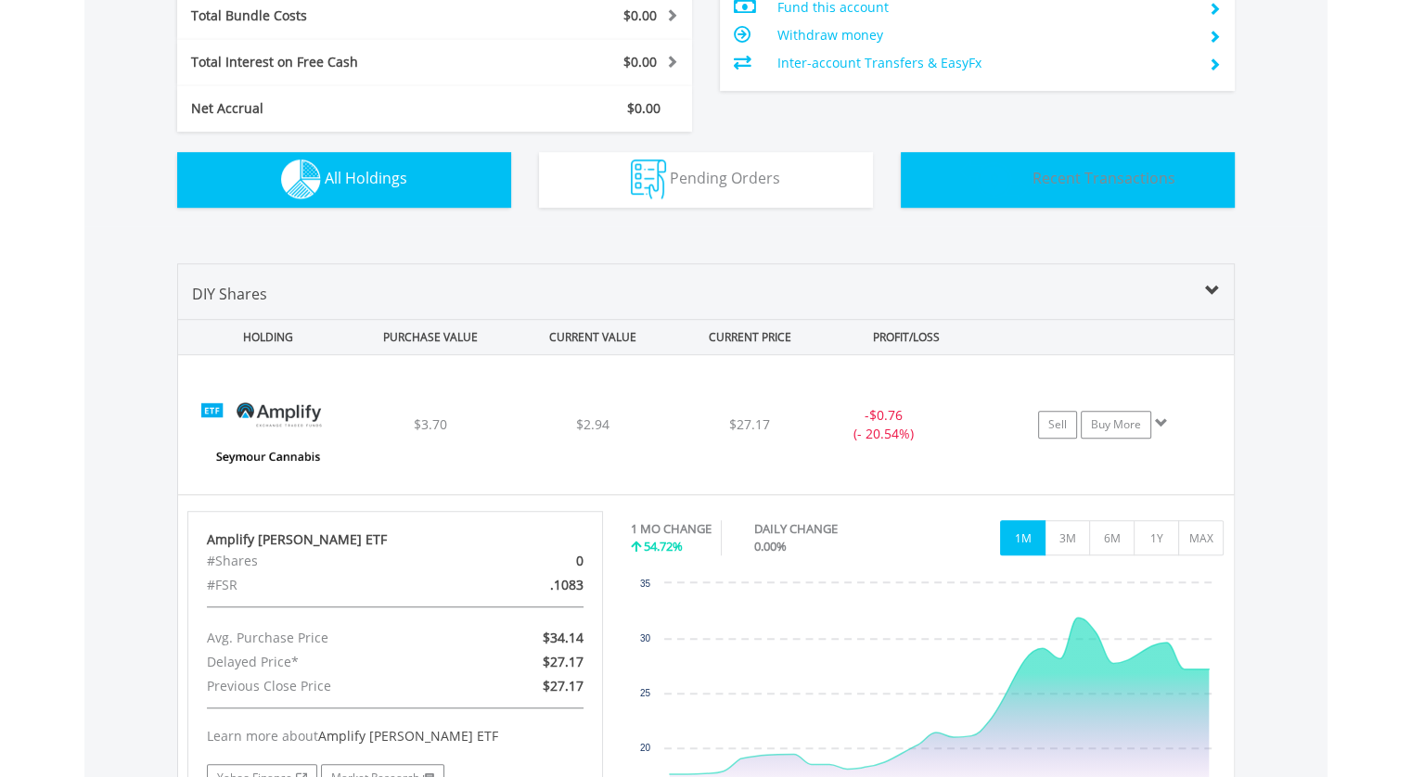
click at [1043, 185] on span "Recent Transactions" at bounding box center [1104, 178] width 143 height 20
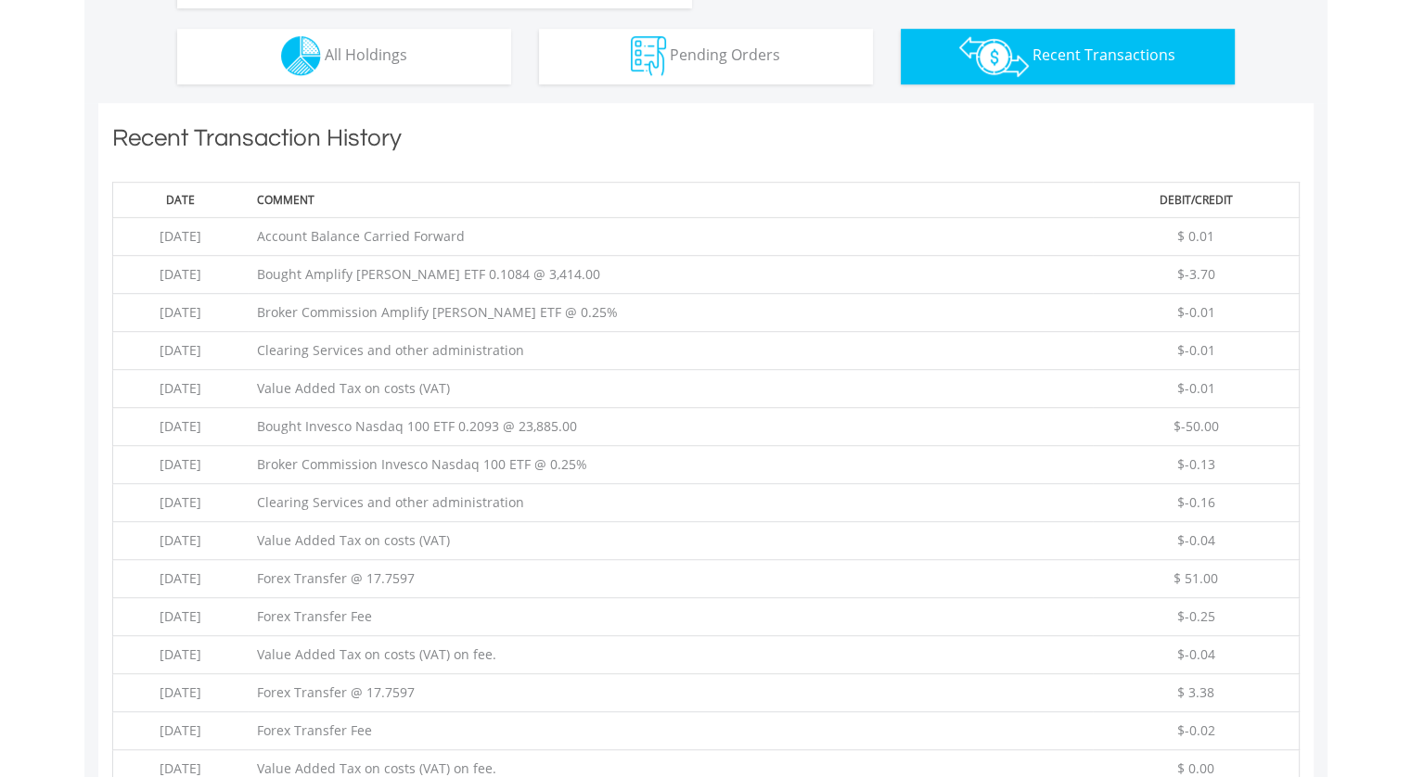
scroll to position [1263, 0]
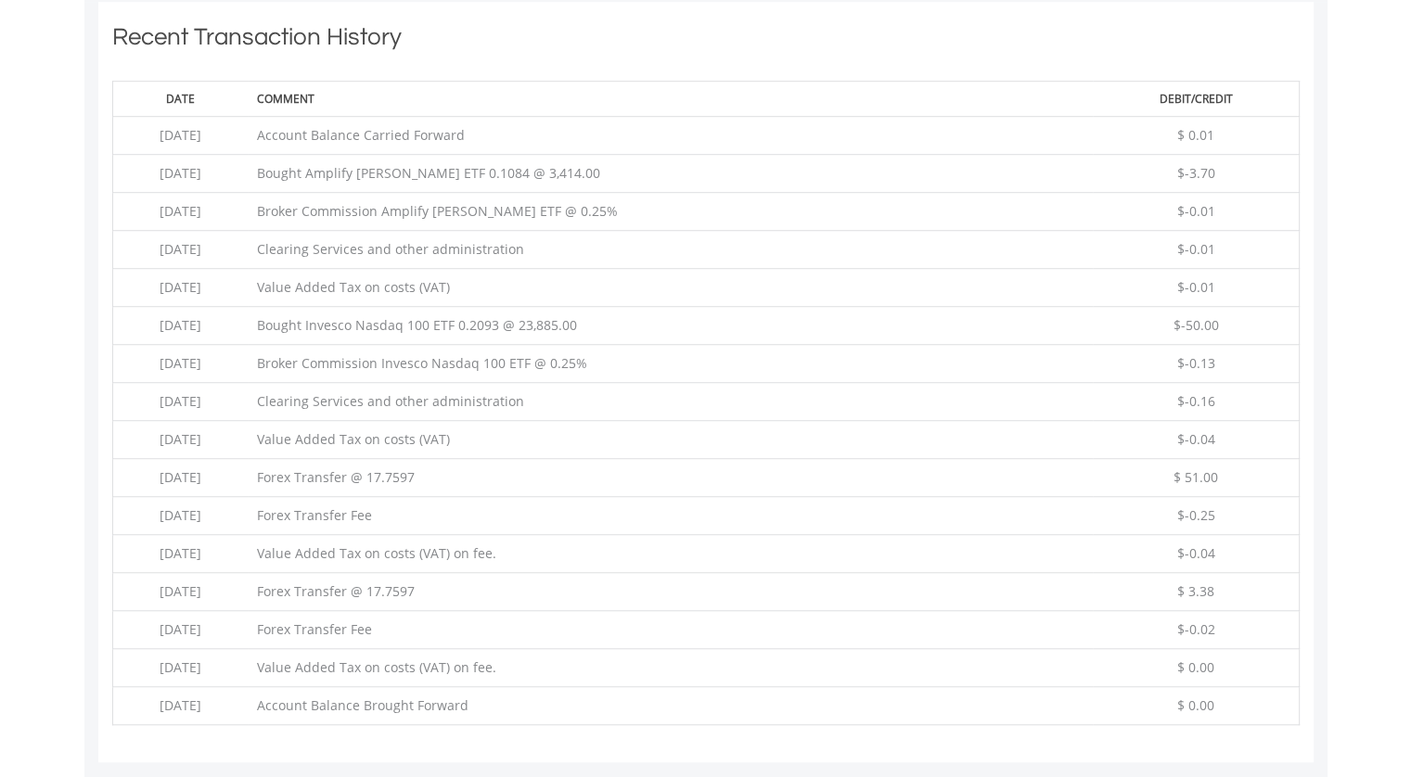
drag, startPoint x: 705, startPoint y: 311, endPoint x: 139, endPoint y: 314, distance: 565.9
click at [139, 314] on tr "2025-08-14 Bought Invesco Nasdaq 100 ETF 0.2093 @ 23,885.00 $-50.00" at bounding box center [705, 326] width 1187 height 38
click at [951, 58] on h1 "Recent Transaction History" at bounding box center [705, 41] width 1187 height 42
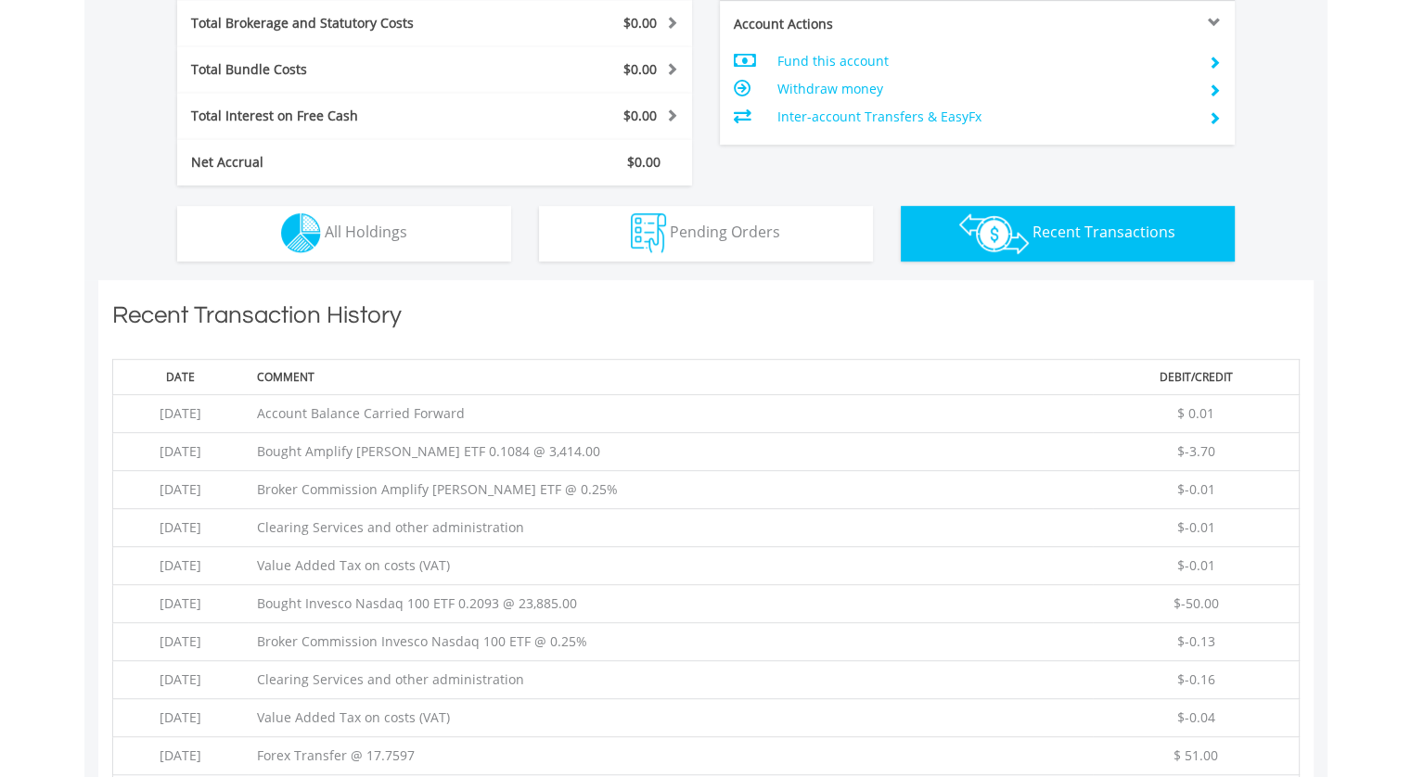
scroll to position [799, 0]
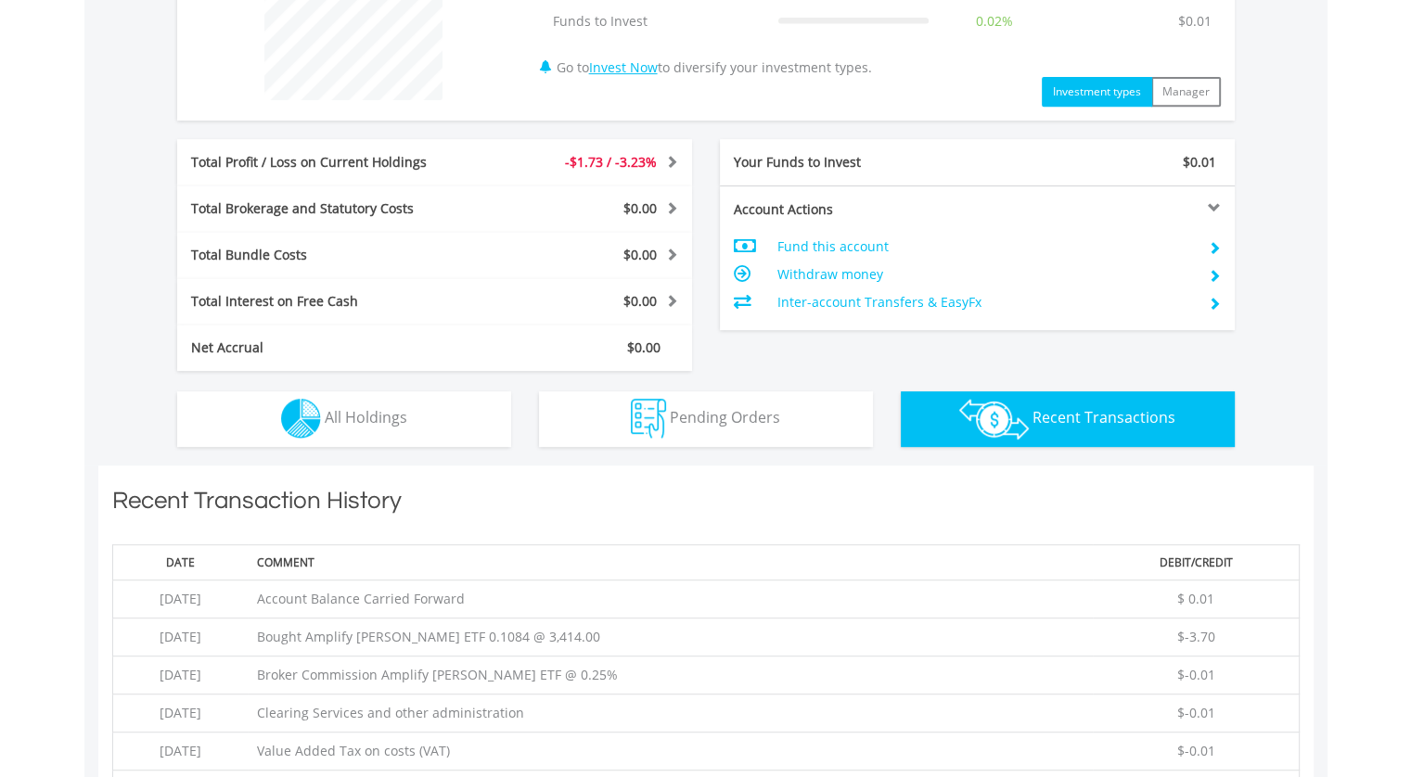
click at [331, 452] on div "$51.97 CURRENT VALUE Movement on Current Holdings: -$1.73 Profit & Loss Value -…" at bounding box center [705, 120] width 1243 height 690
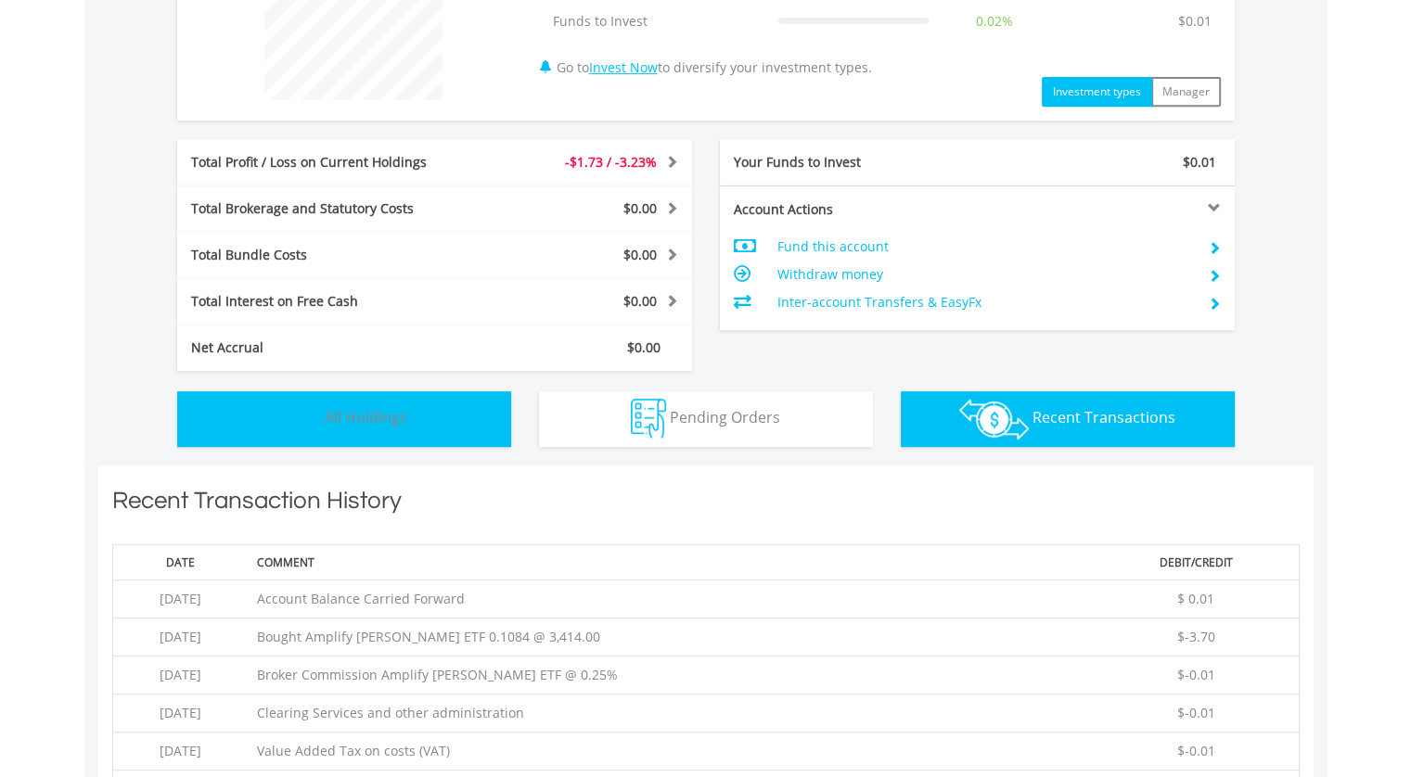
click at [349, 421] on span "All Holdings" at bounding box center [366, 417] width 83 height 20
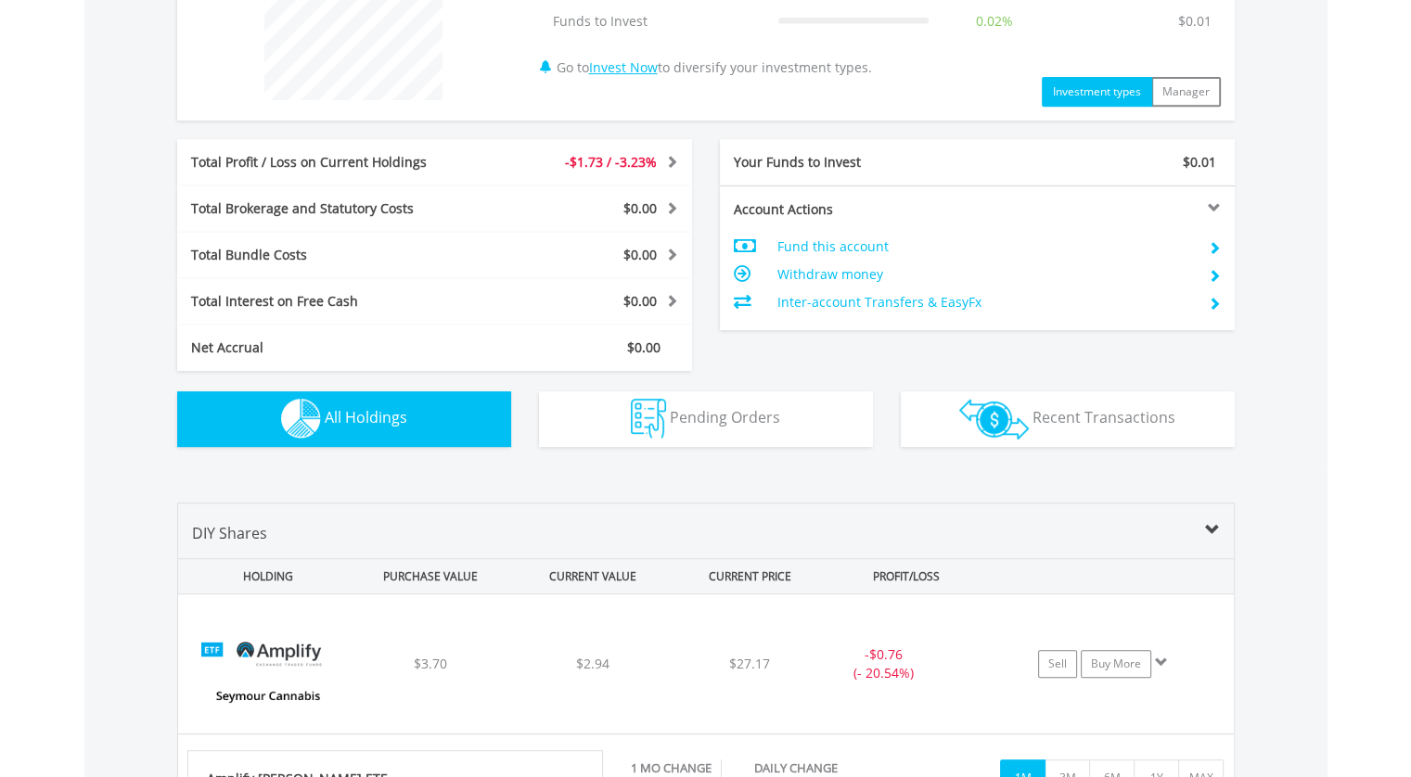
scroll to position [984, 0]
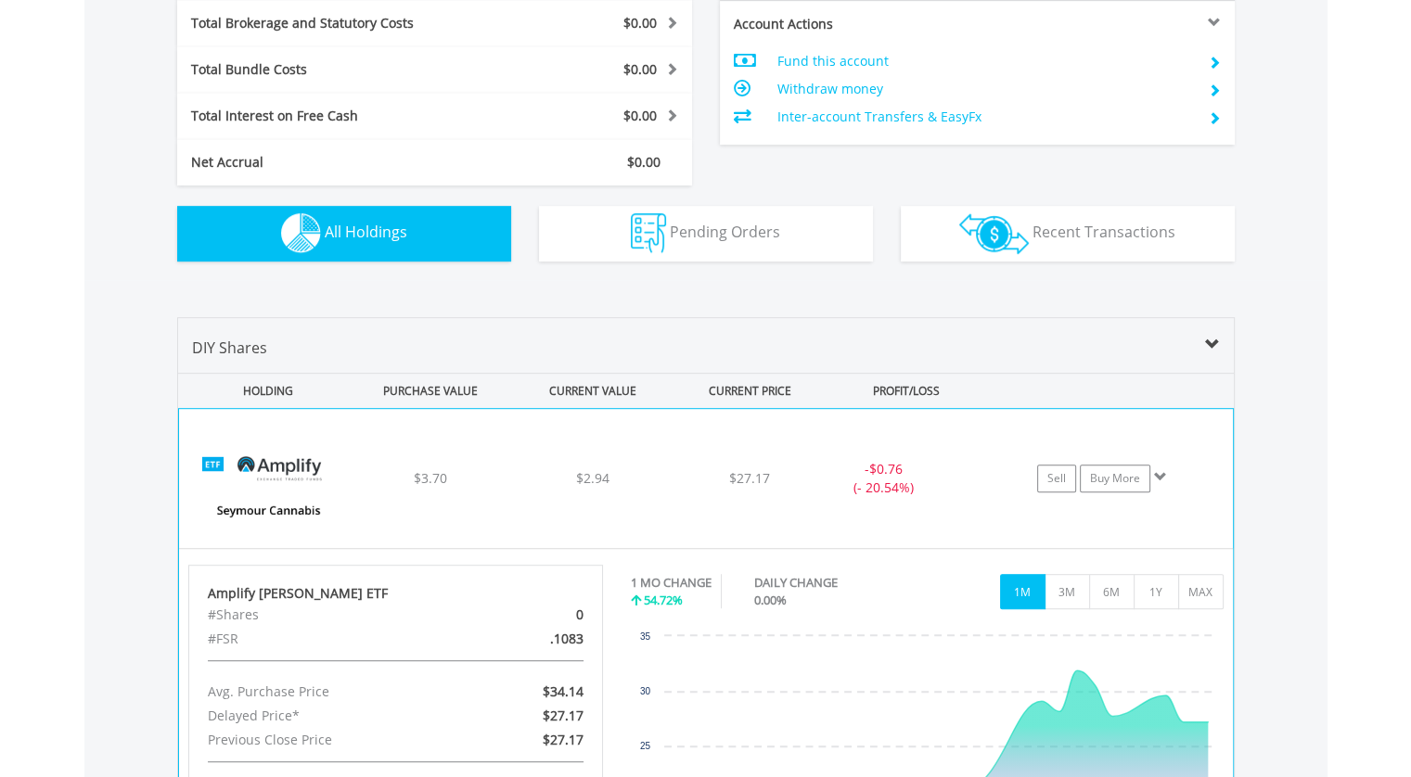
click at [508, 489] on div "﻿ Amplify Seymour Cannabis ETF $3.70 $2.94 $27.17 - $0.76 (- 20.54%) Sell Buy M…" at bounding box center [706, 478] width 1054 height 139
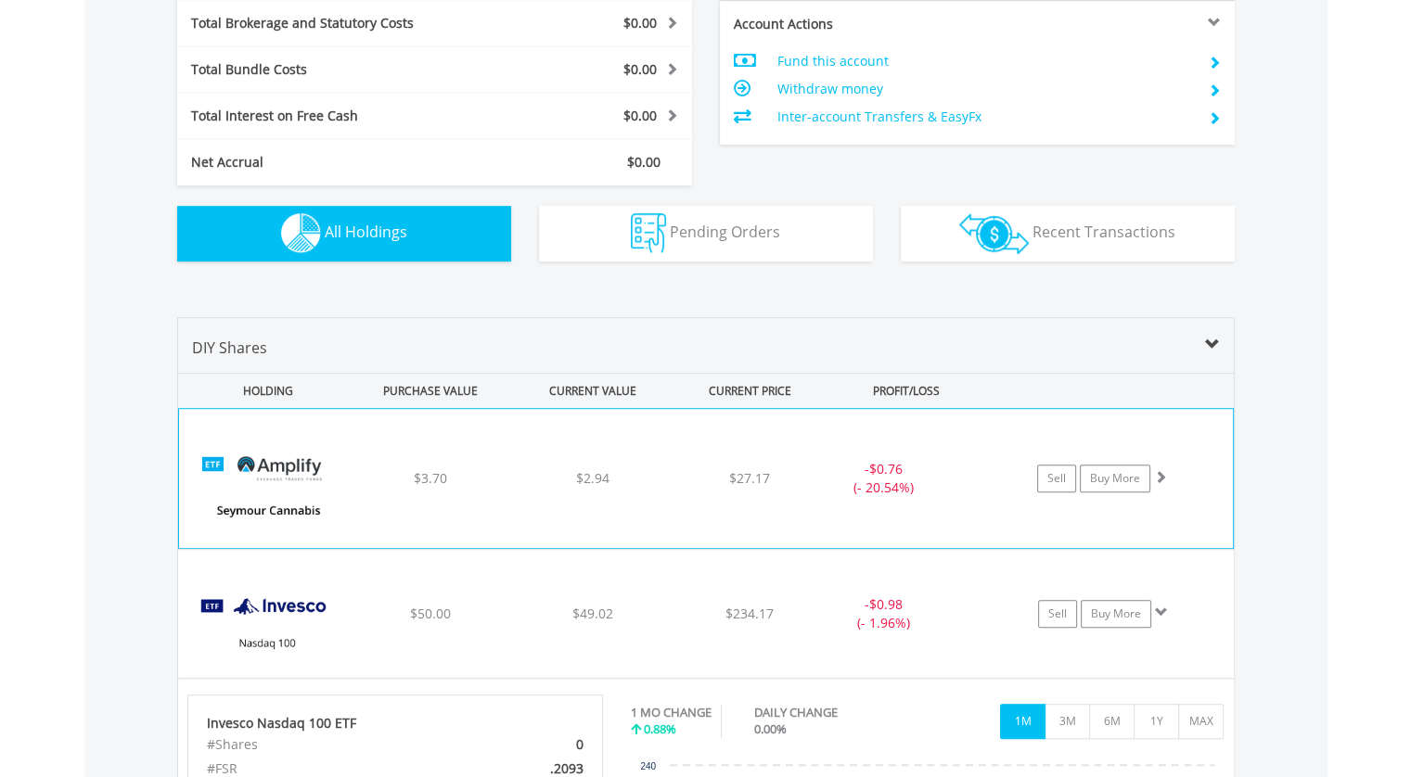
click at [508, 489] on div "﻿ Amplify Seymour Cannabis ETF $3.70 $2.94 $27.17 - $0.76 (- 20.54%) Sell Buy M…" at bounding box center [706, 478] width 1054 height 139
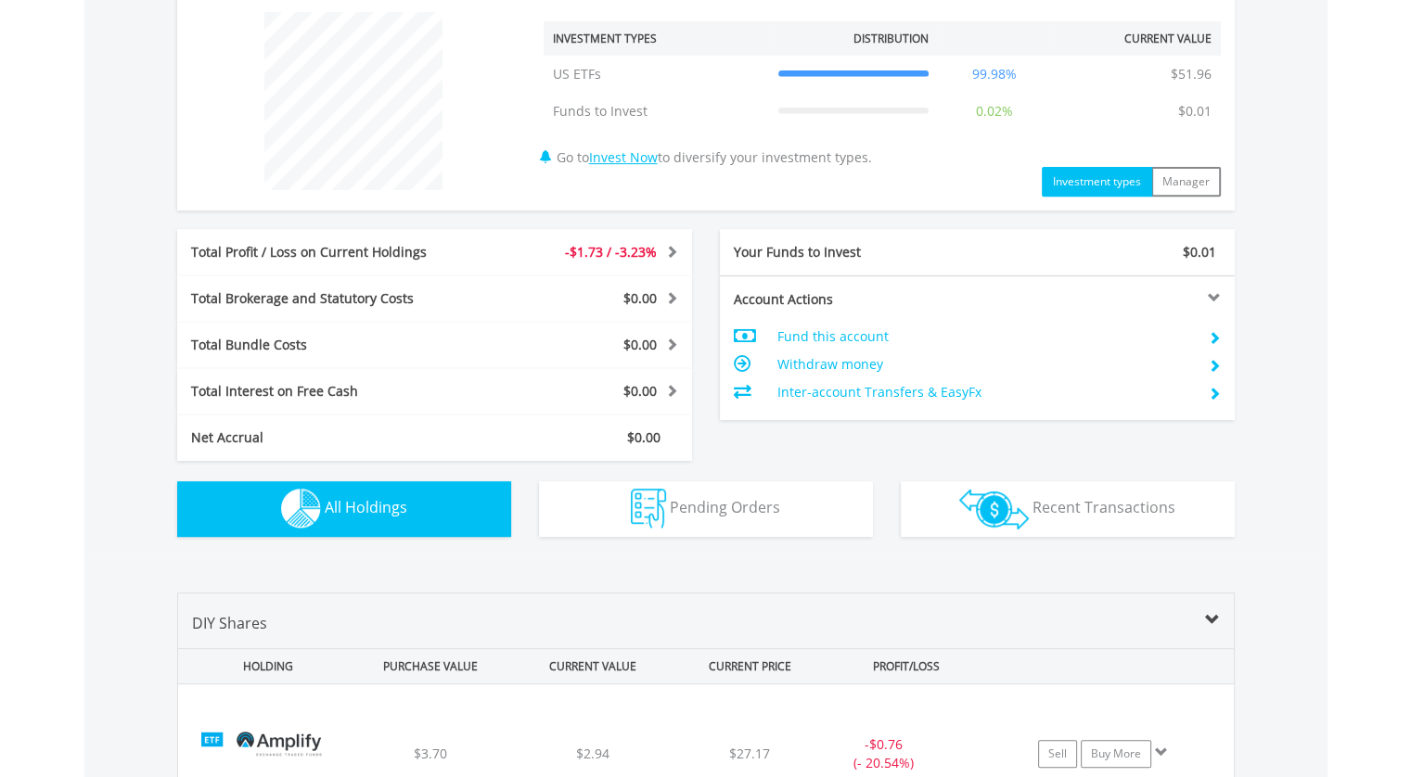
scroll to position [706, 0]
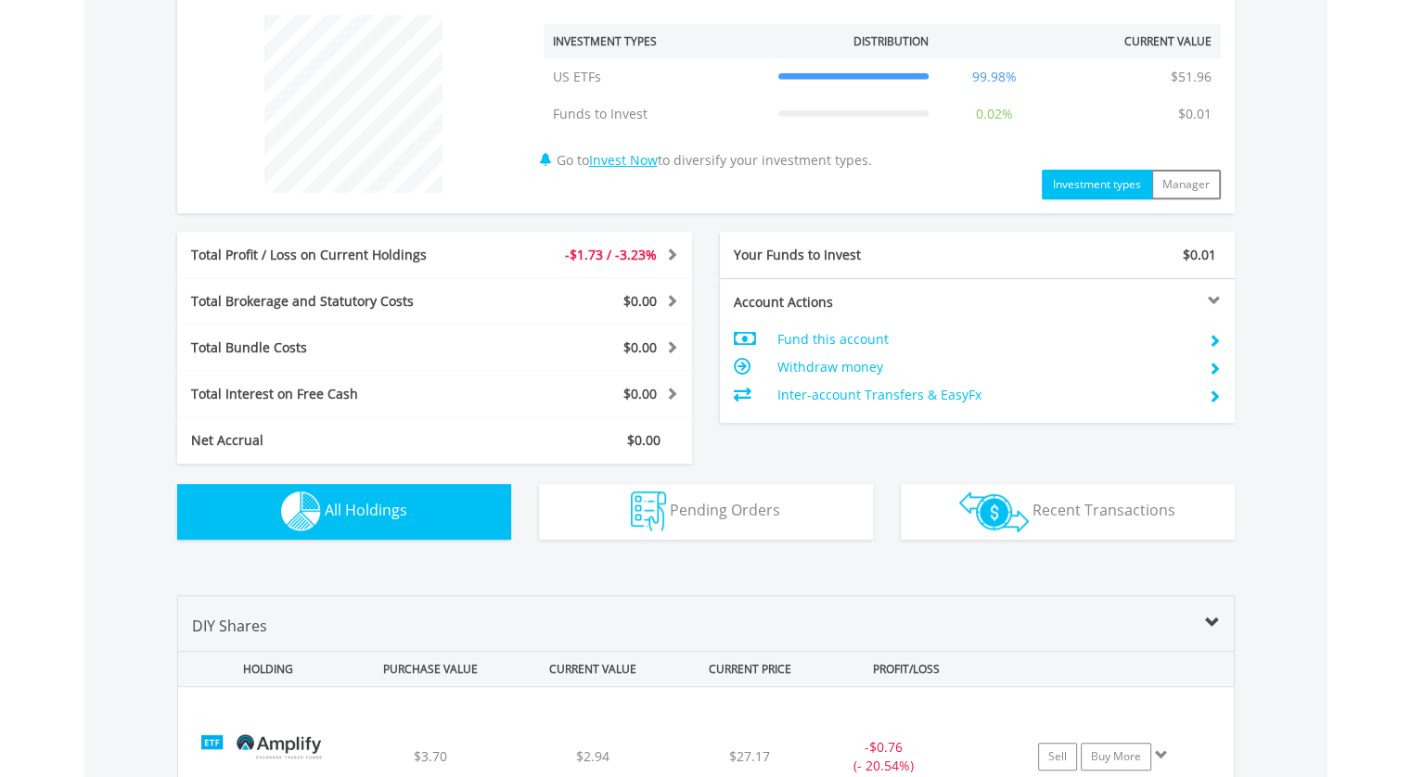
click at [1297, 391] on div "$51.97 CURRENT VALUE Movement on Current Holdings: -$1.73 Profit & Loss Value -…" at bounding box center [705, 213] width 1243 height 690
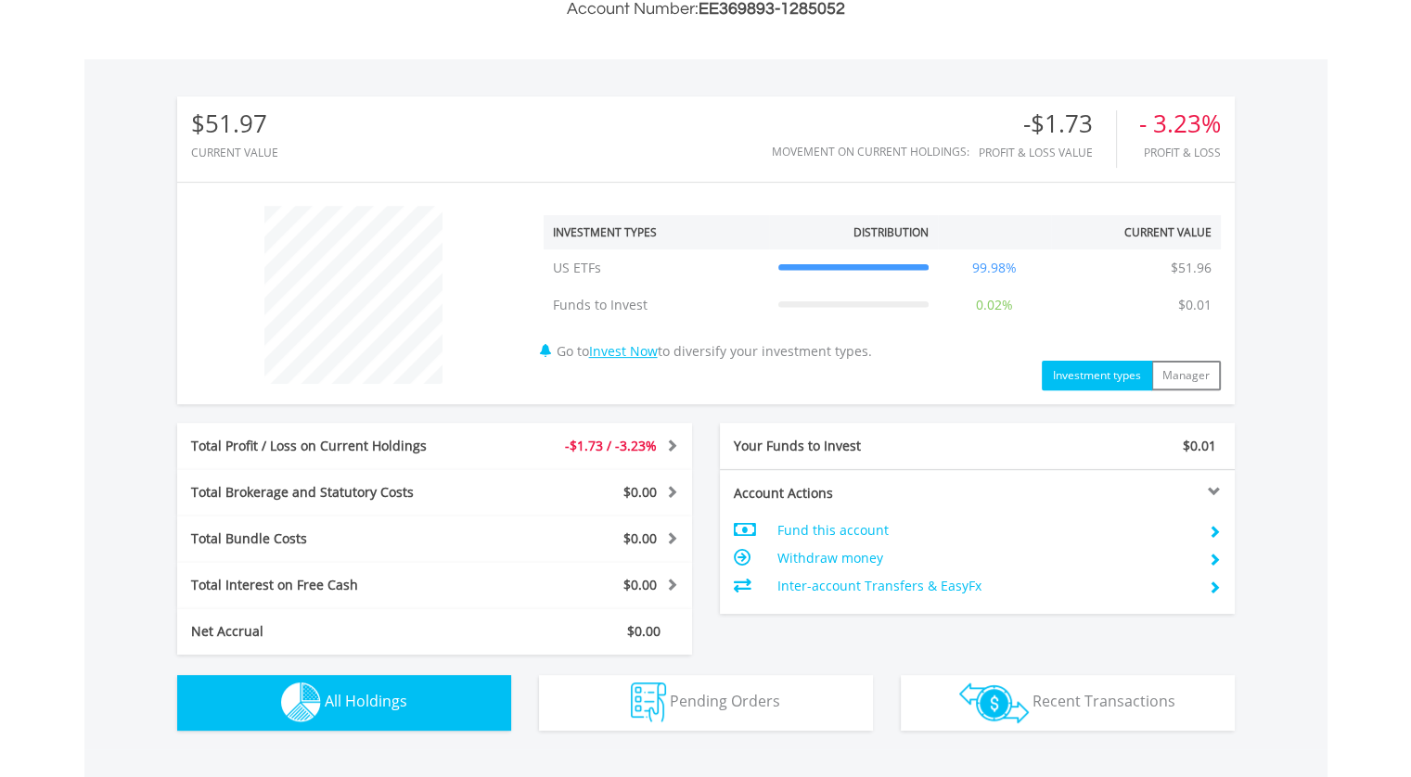
scroll to position [57, 0]
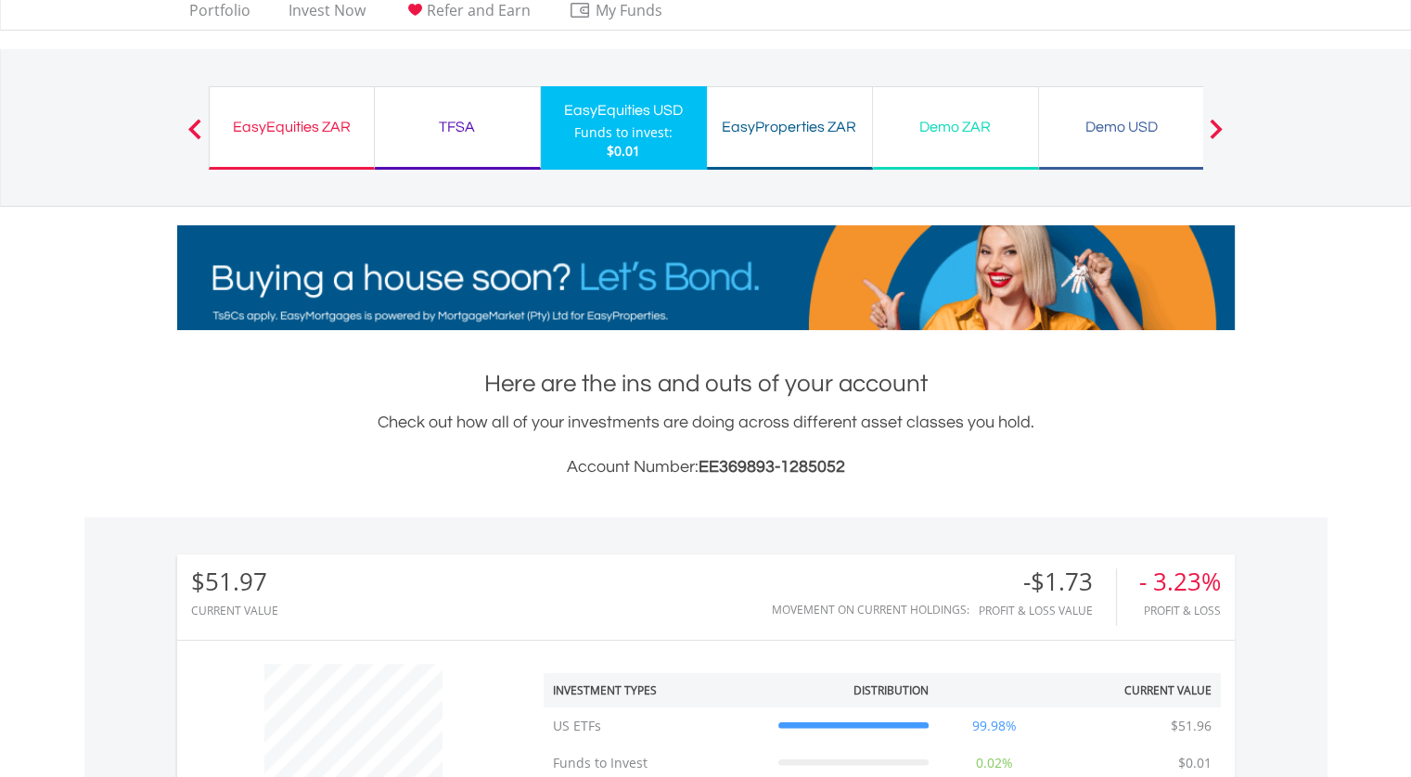
click at [280, 133] on div "EasyEquities ZAR" at bounding box center [292, 127] width 142 height 26
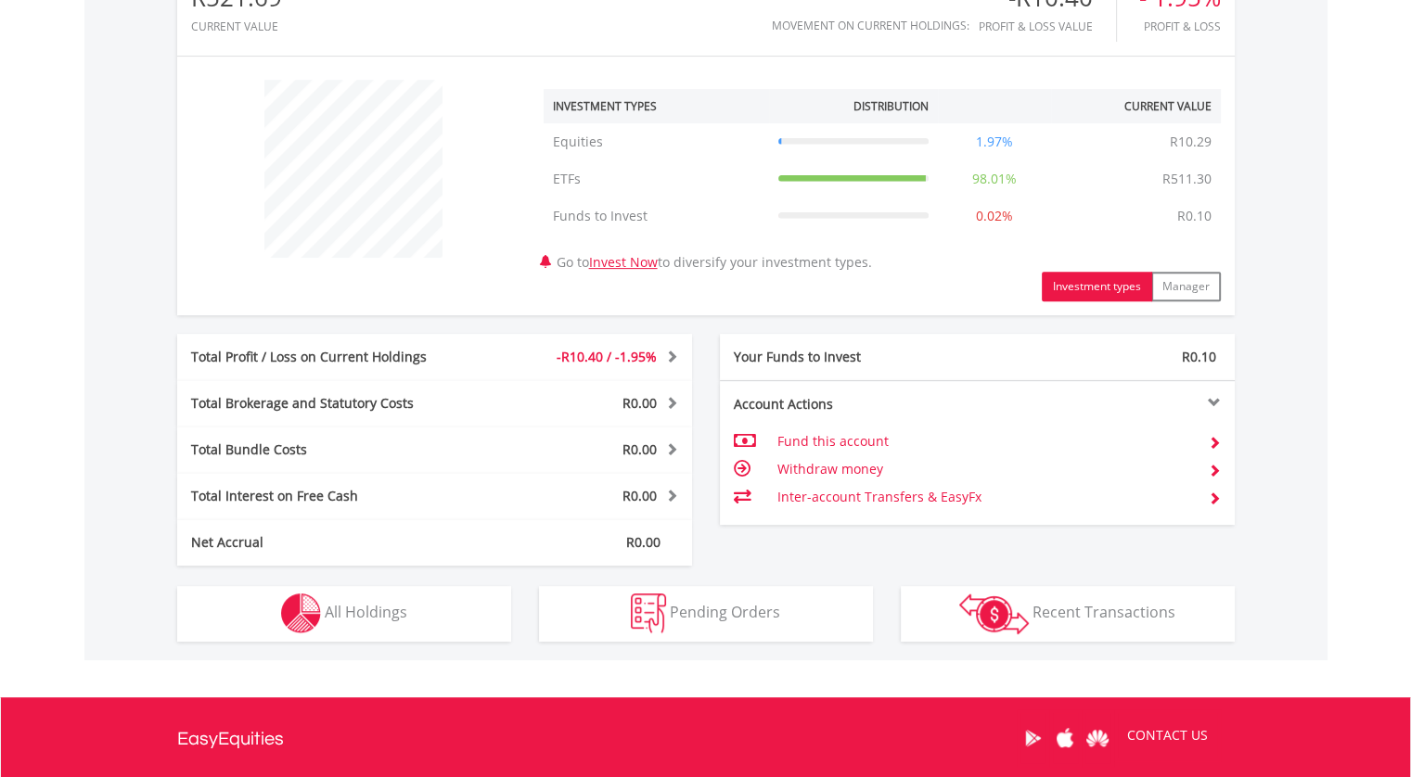
scroll to position [827, 0]
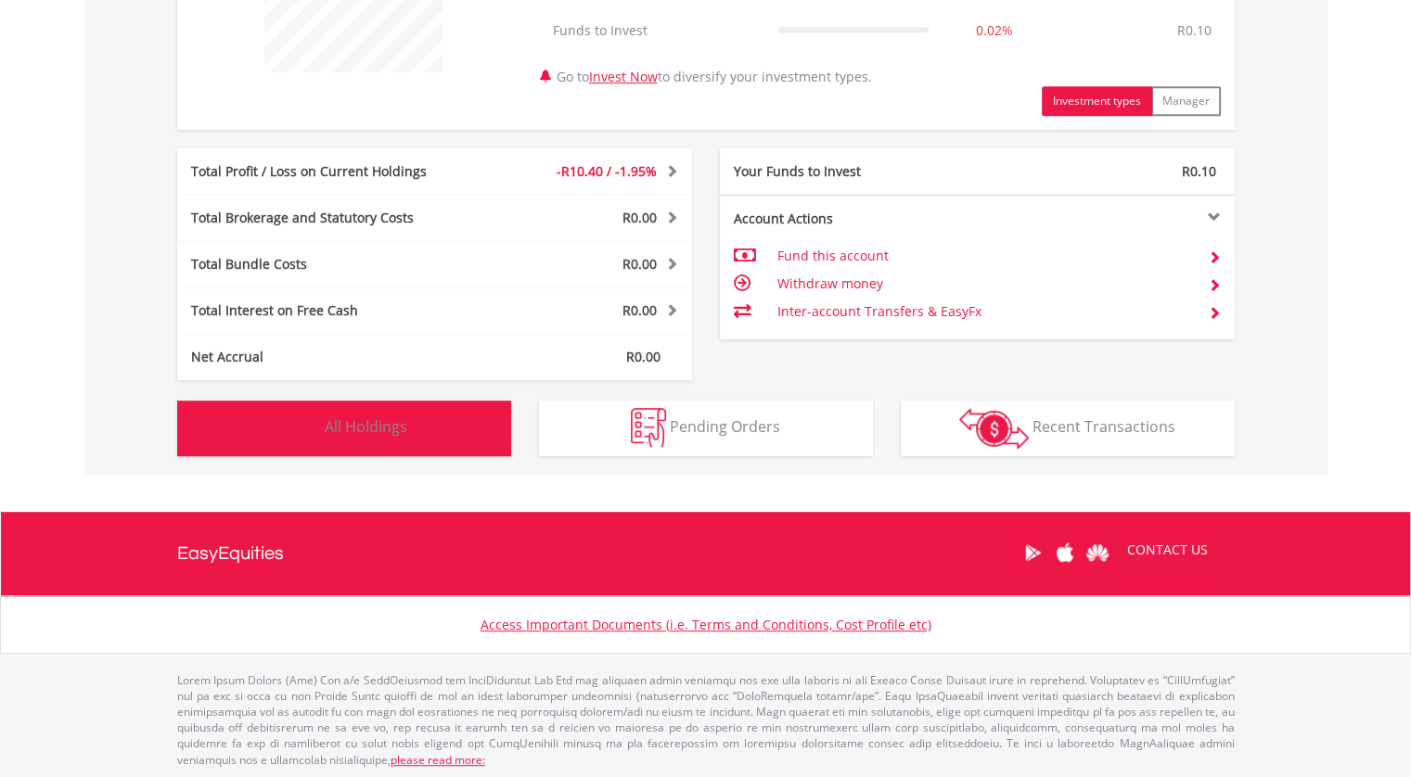
click at [402, 427] on span "All Holdings" at bounding box center [366, 427] width 83 height 20
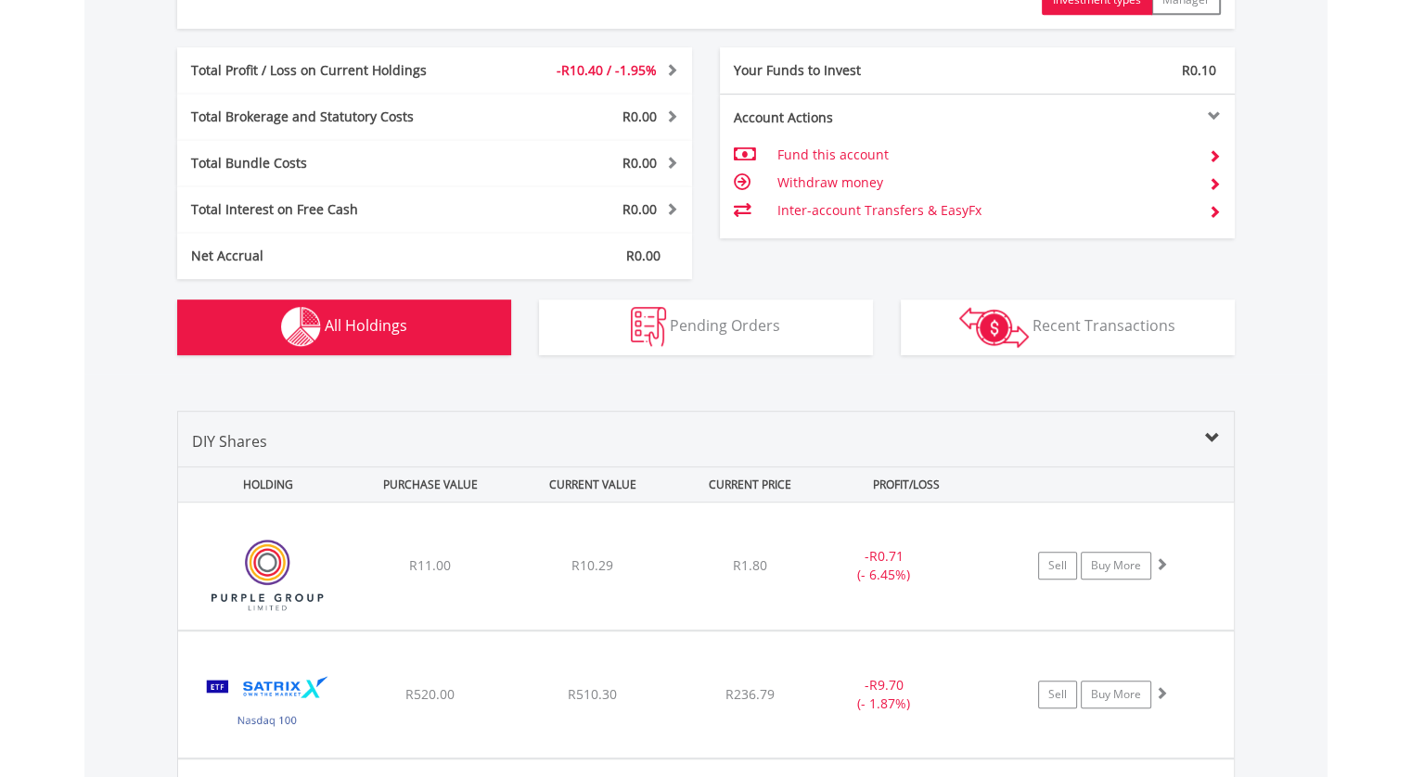
scroll to position [1096, 0]
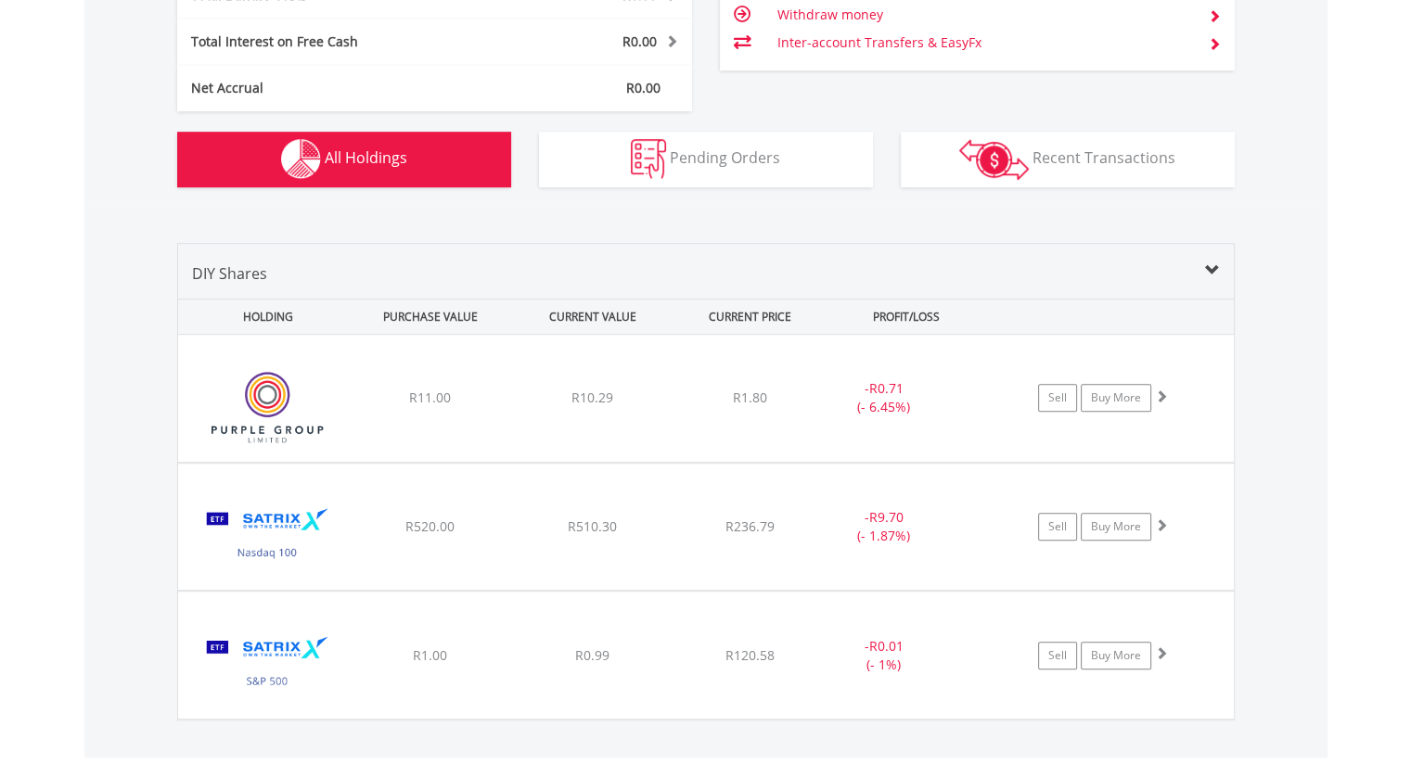
click at [800, 263] on div "DIY Shares" at bounding box center [706, 281] width 1056 height 36
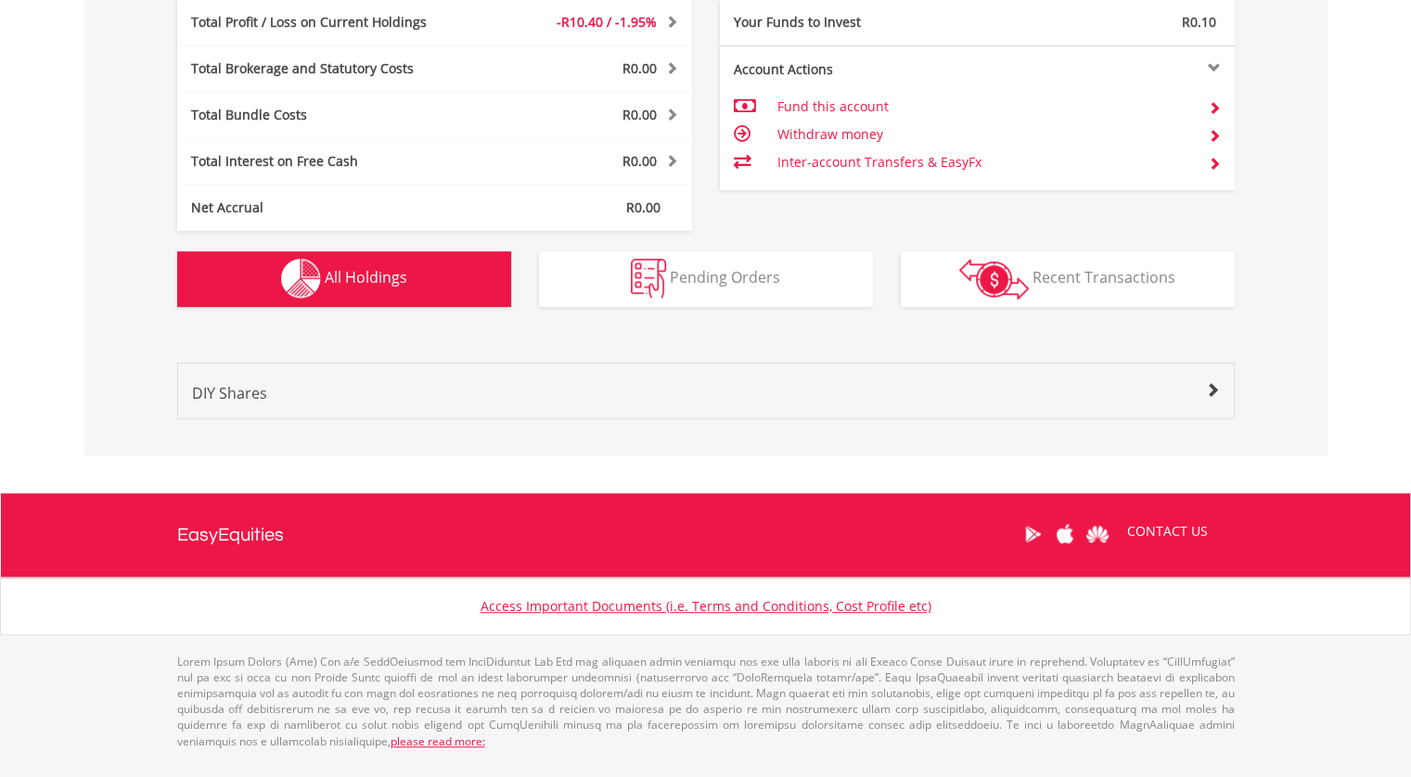
scroll to position [957, 0]
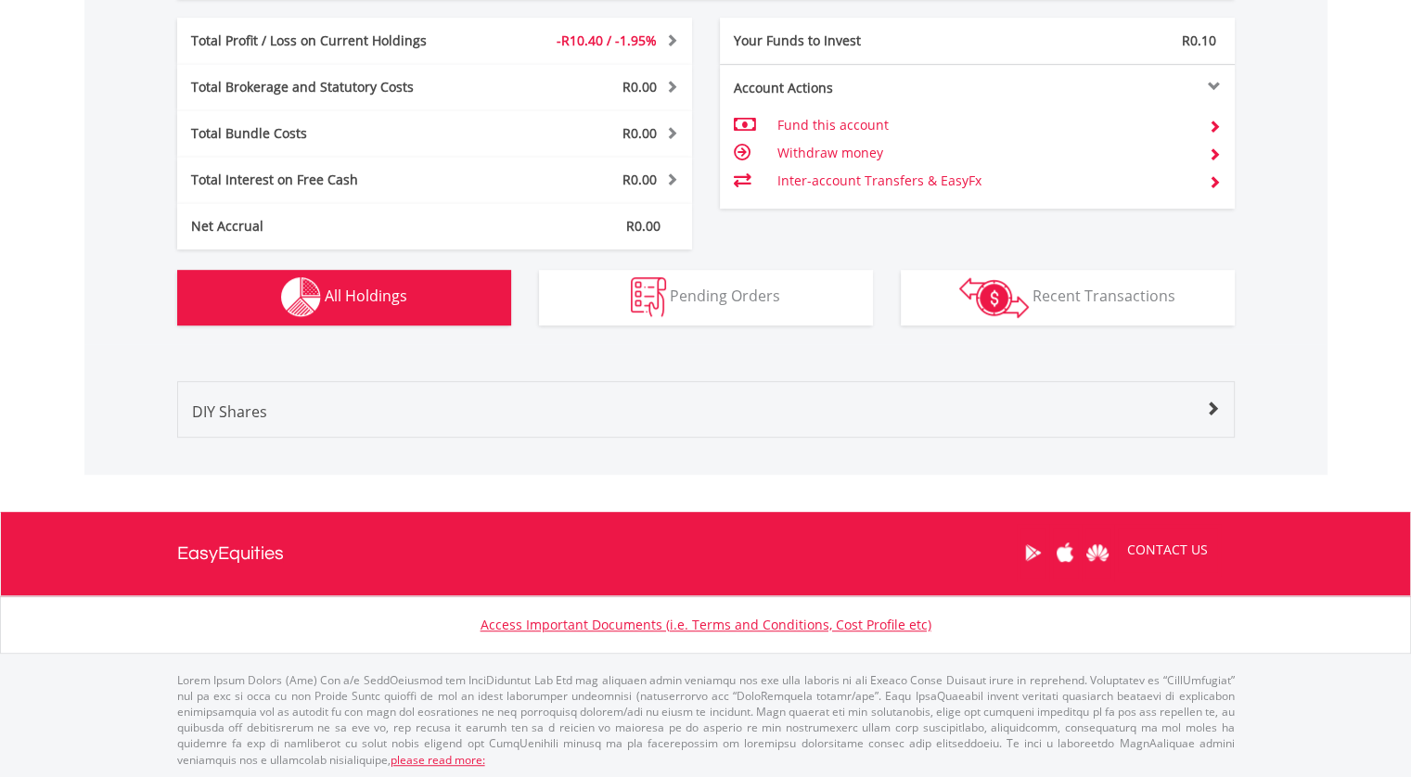
click at [383, 296] on span "All Holdings" at bounding box center [366, 296] width 83 height 20
click at [445, 460] on div "Value View Share View DIY Shares HOLDING PURCHASE VALUE CURRENT VALUE CURRENT P…" at bounding box center [705, 409] width 1243 height 131
click at [427, 423] on div "DIY Shares" at bounding box center [706, 419] width 1056 height 36
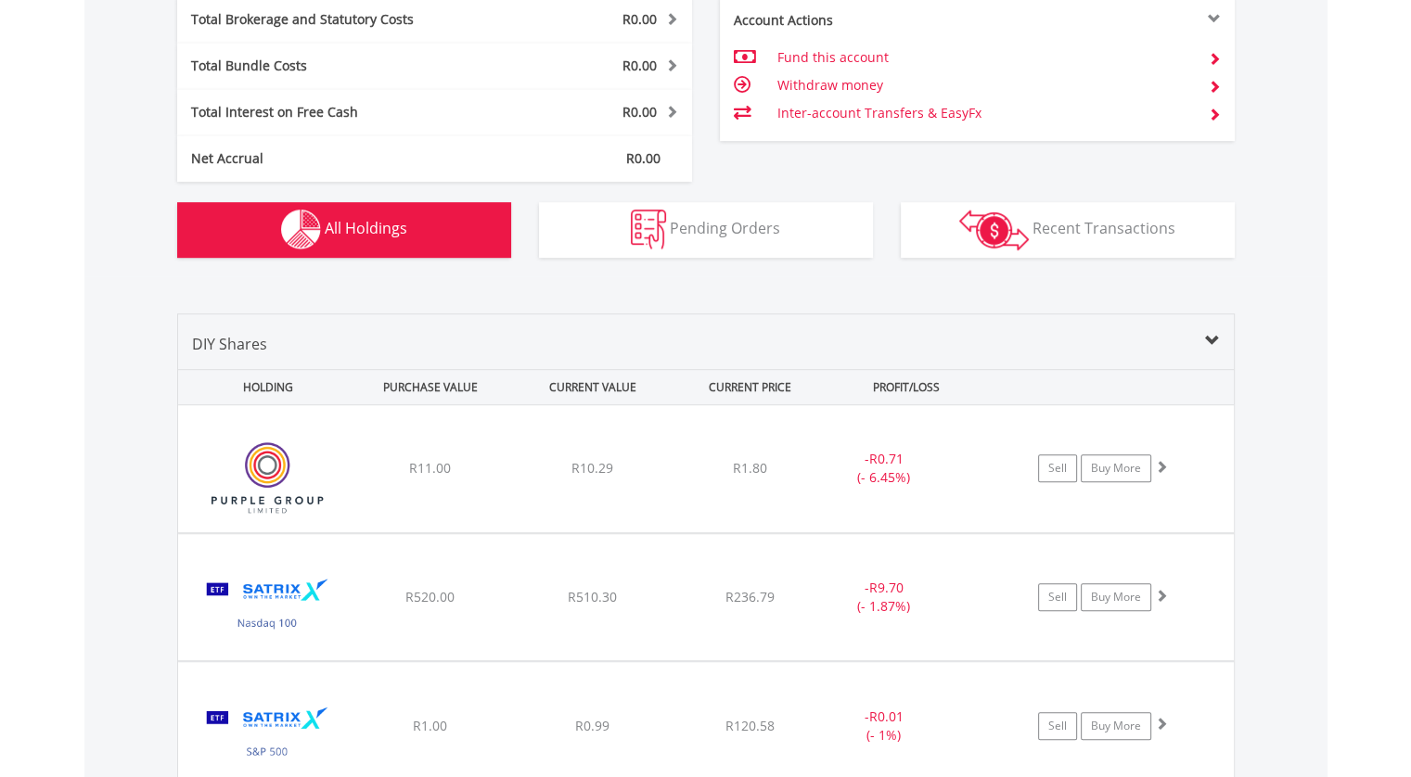
scroll to position [1236, 0]
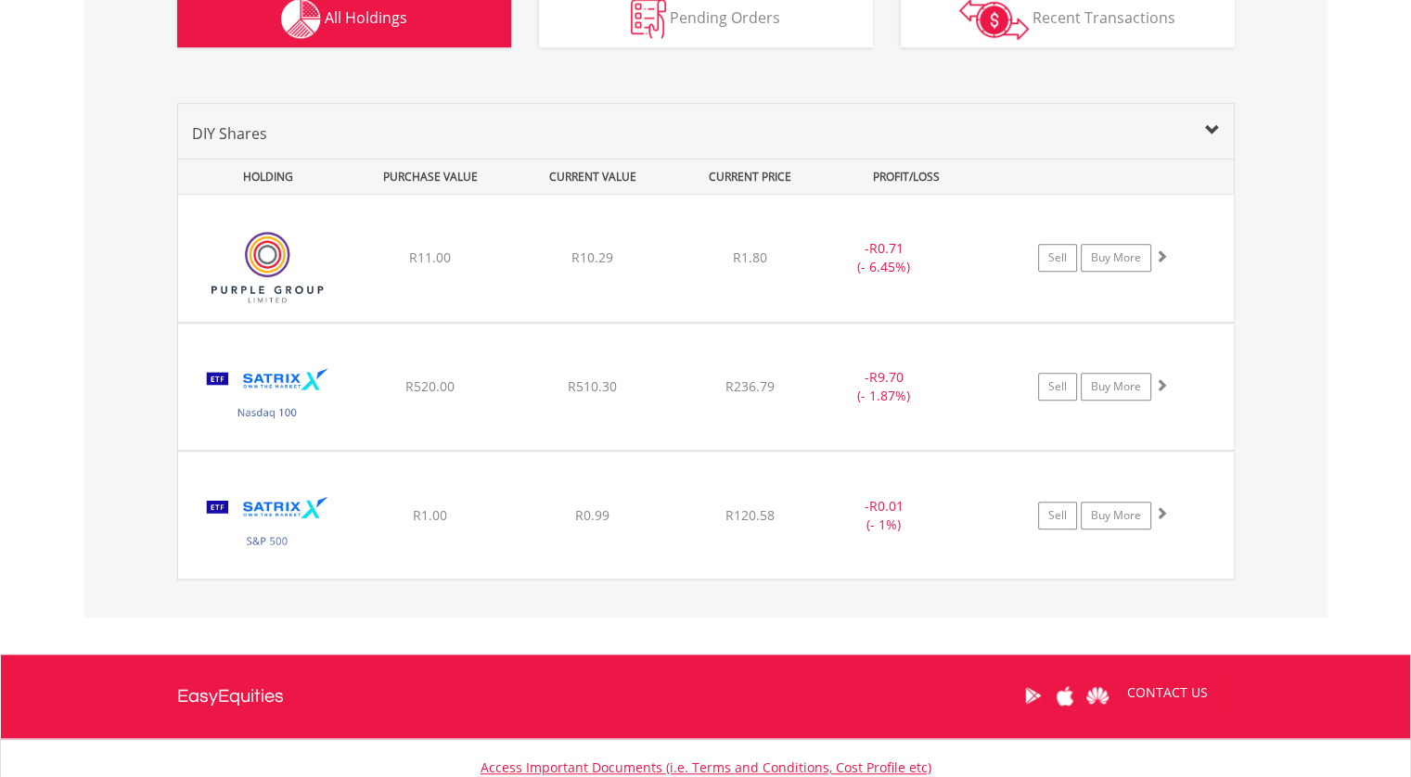
click at [723, 292] on div "﻿ Purple Group Limited R11.00 R10.29 R1.80 - R0.71 (- 6.45%) Sell Buy More" at bounding box center [706, 258] width 1054 height 126
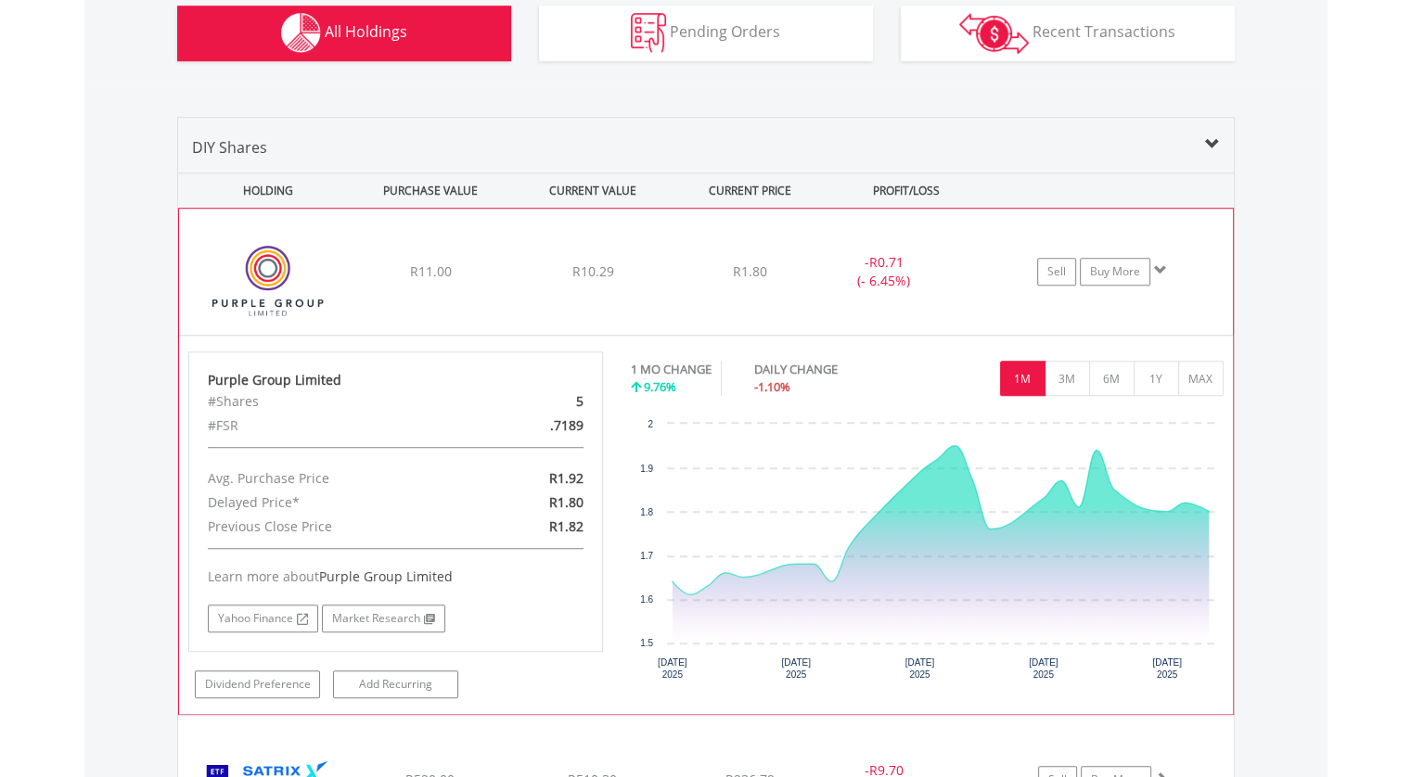
scroll to position [1106, 0]
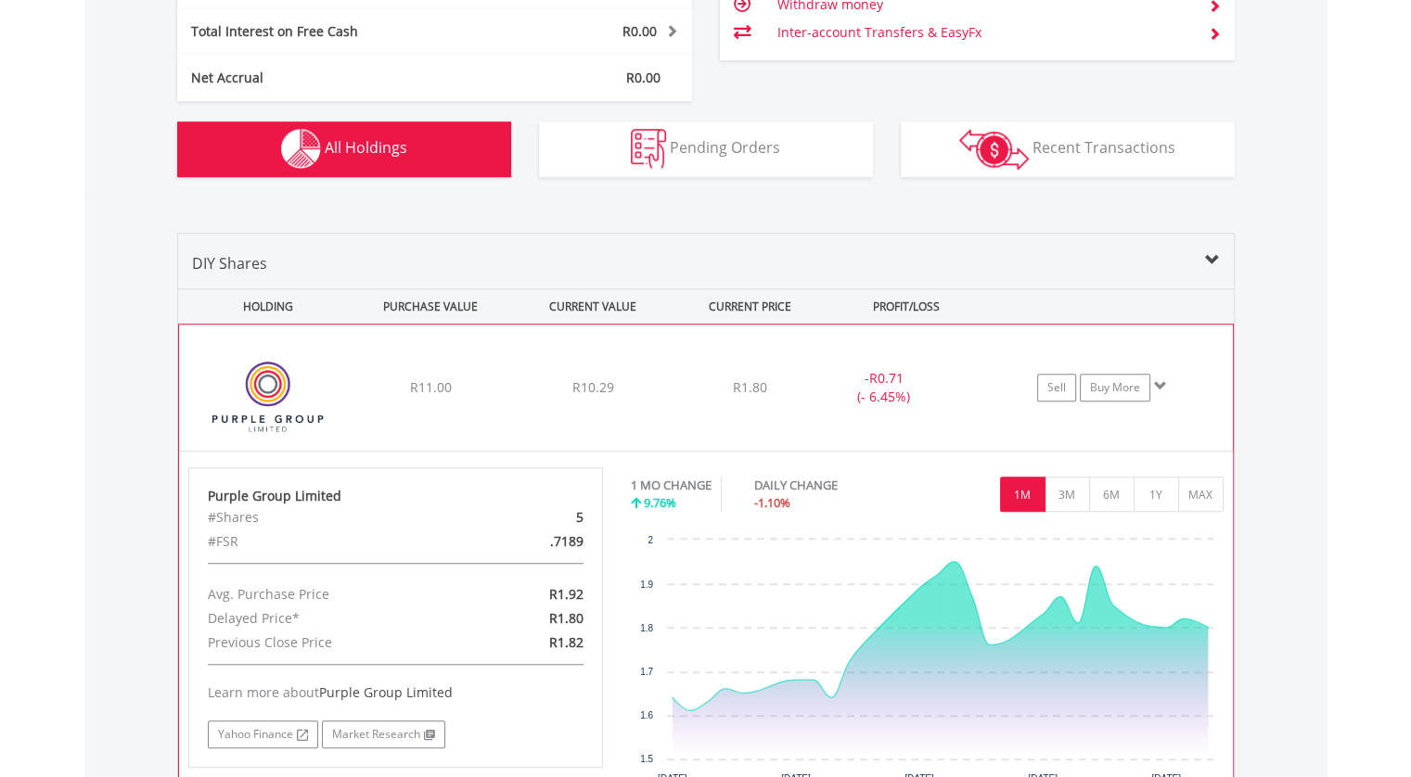
click at [391, 393] on div "R11.00" at bounding box center [431, 388] width 158 height 19
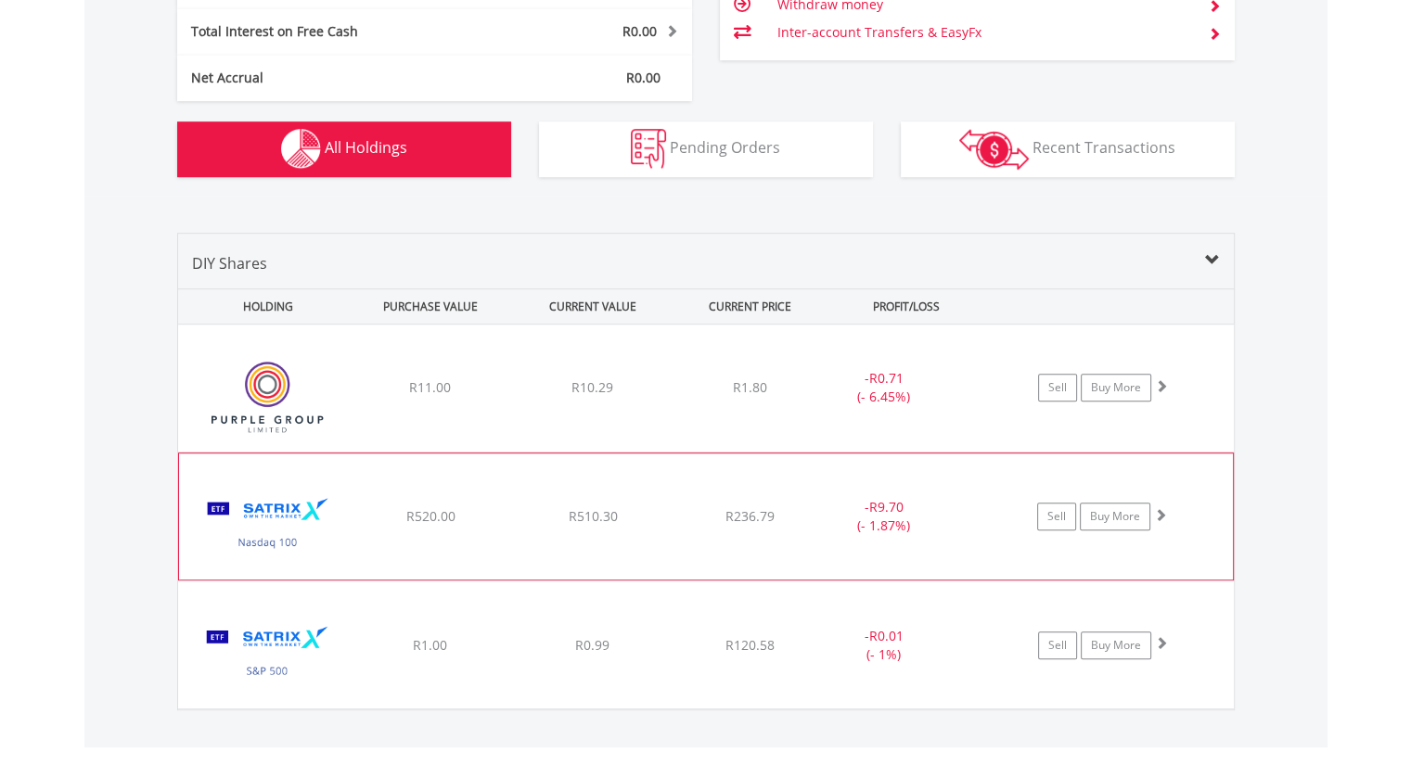
click at [579, 452] on div "﻿ Satrix Nasdaq 100 ETF R520.00 R510.30 R236.79 - R9.70 (- 1.87%) Sell Buy More" at bounding box center [706, 388] width 1056 height 127
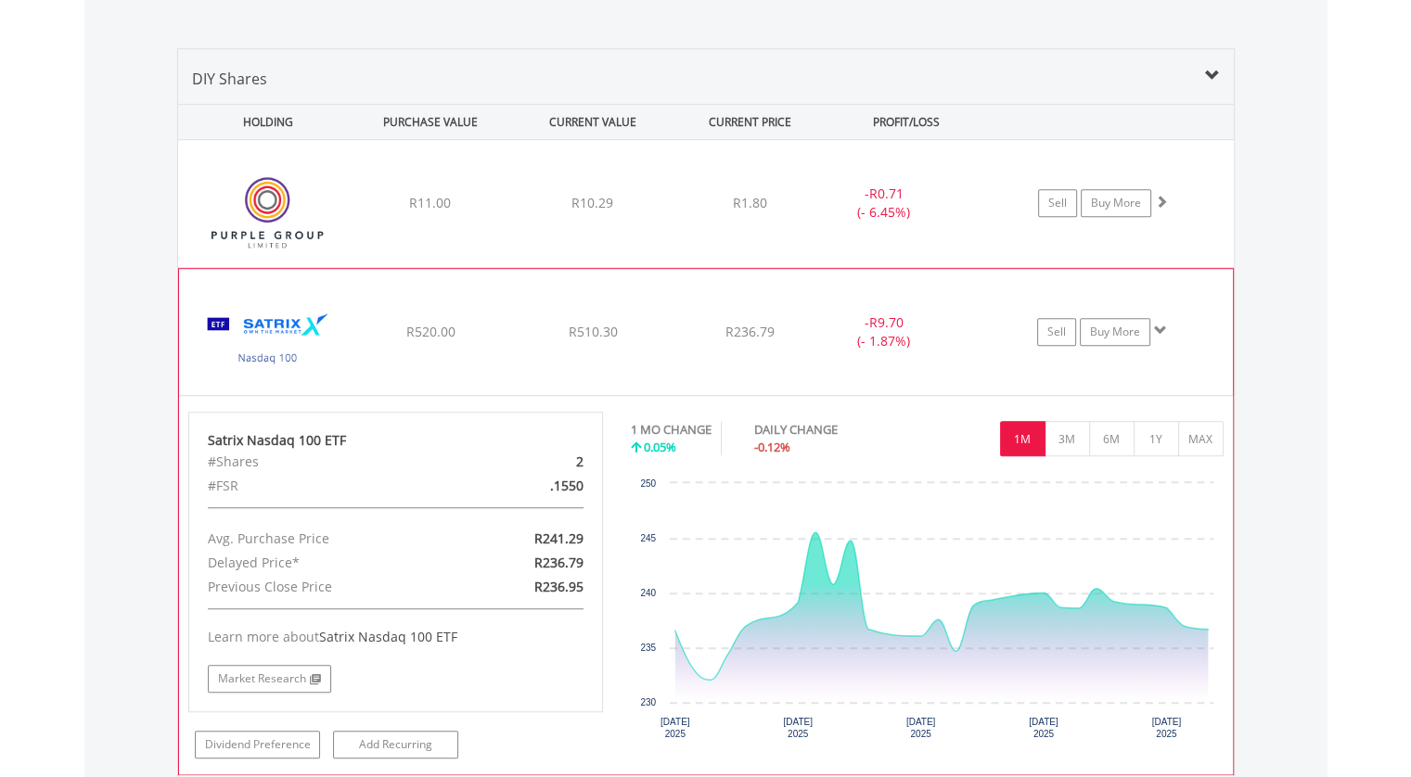
scroll to position [1384, 0]
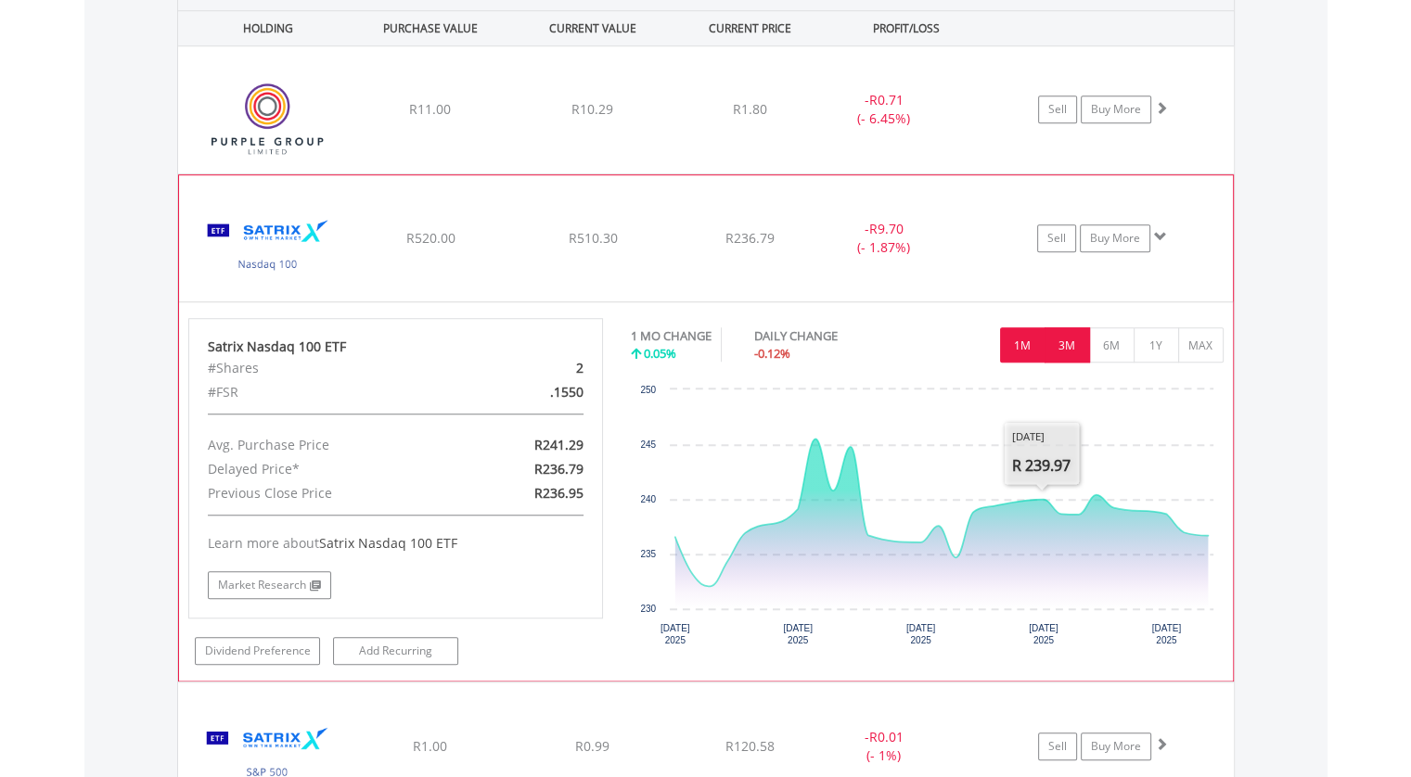
click at [1063, 347] on button "3M" at bounding box center [1067, 344] width 45 height 35
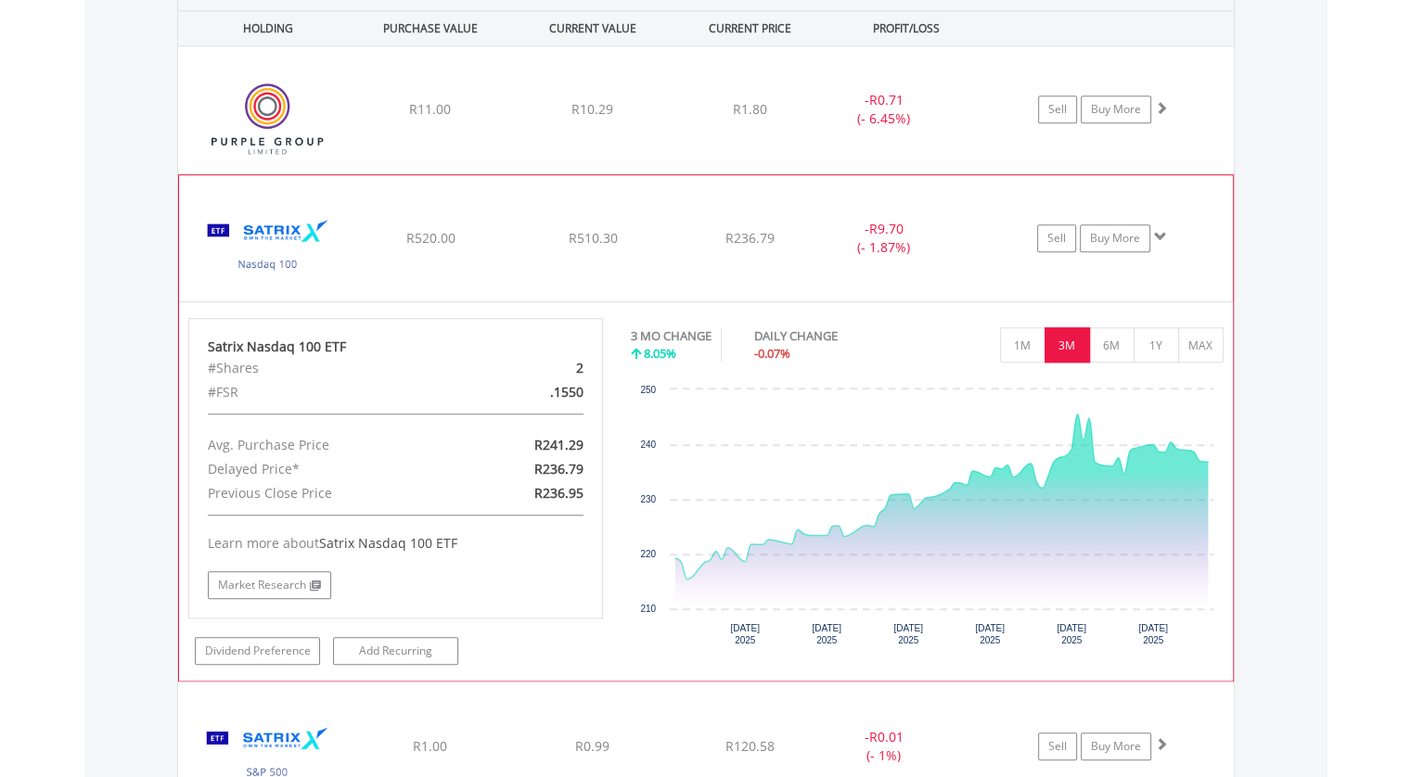
click at [665, 356] on span "8.05%" at bounding box center [660, 353] width 32 height 17
click at [642, 338] on div "3 MO CHANGE" at bounding box center [671, 336] width 81 height 18
click at [464, 173] on div "﻿ Satrix Nasdaq 100 ETF R520.00 R510.30 R236.79 - R9.70 (- 1.87%) Sell Buy More" at bounding box center [706, 109] width 1056 height 127
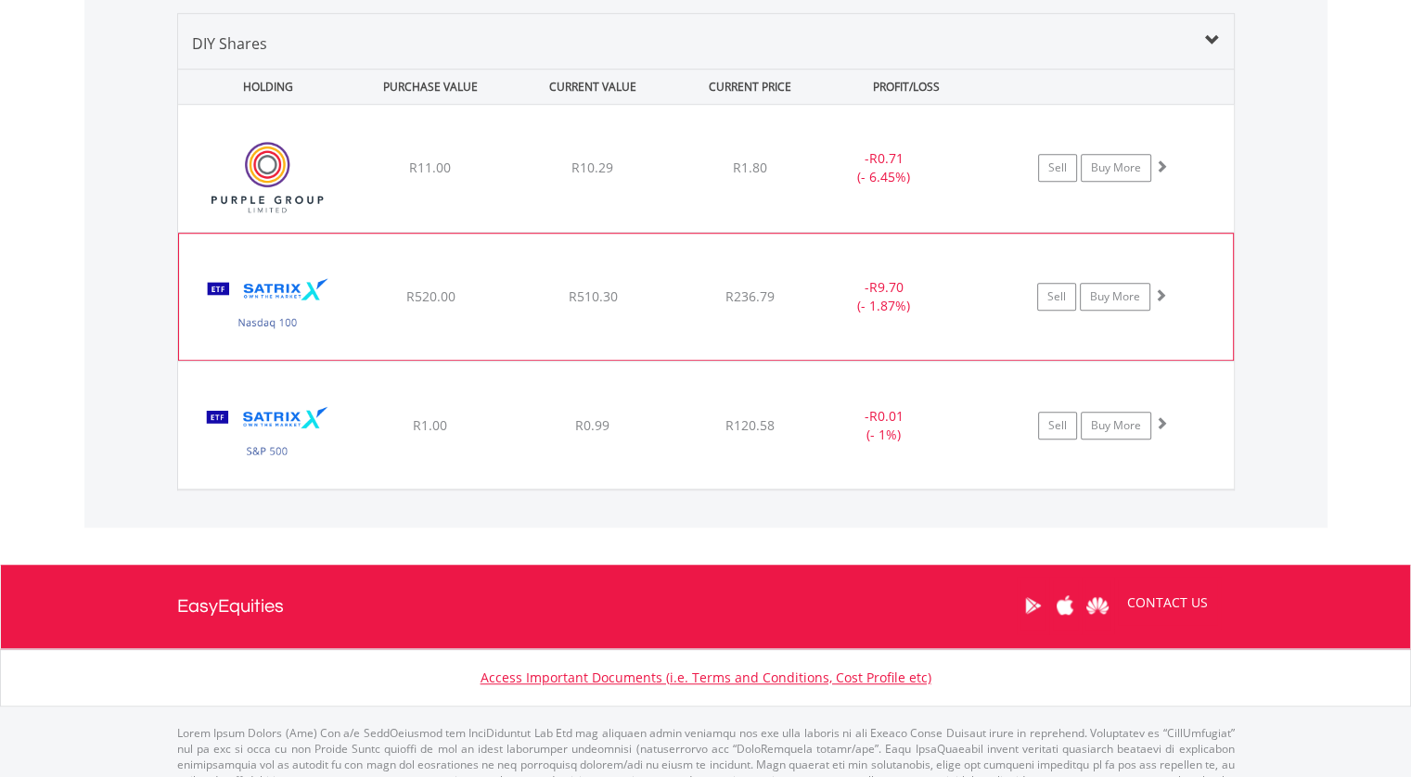
scroll to position [1284, 0]
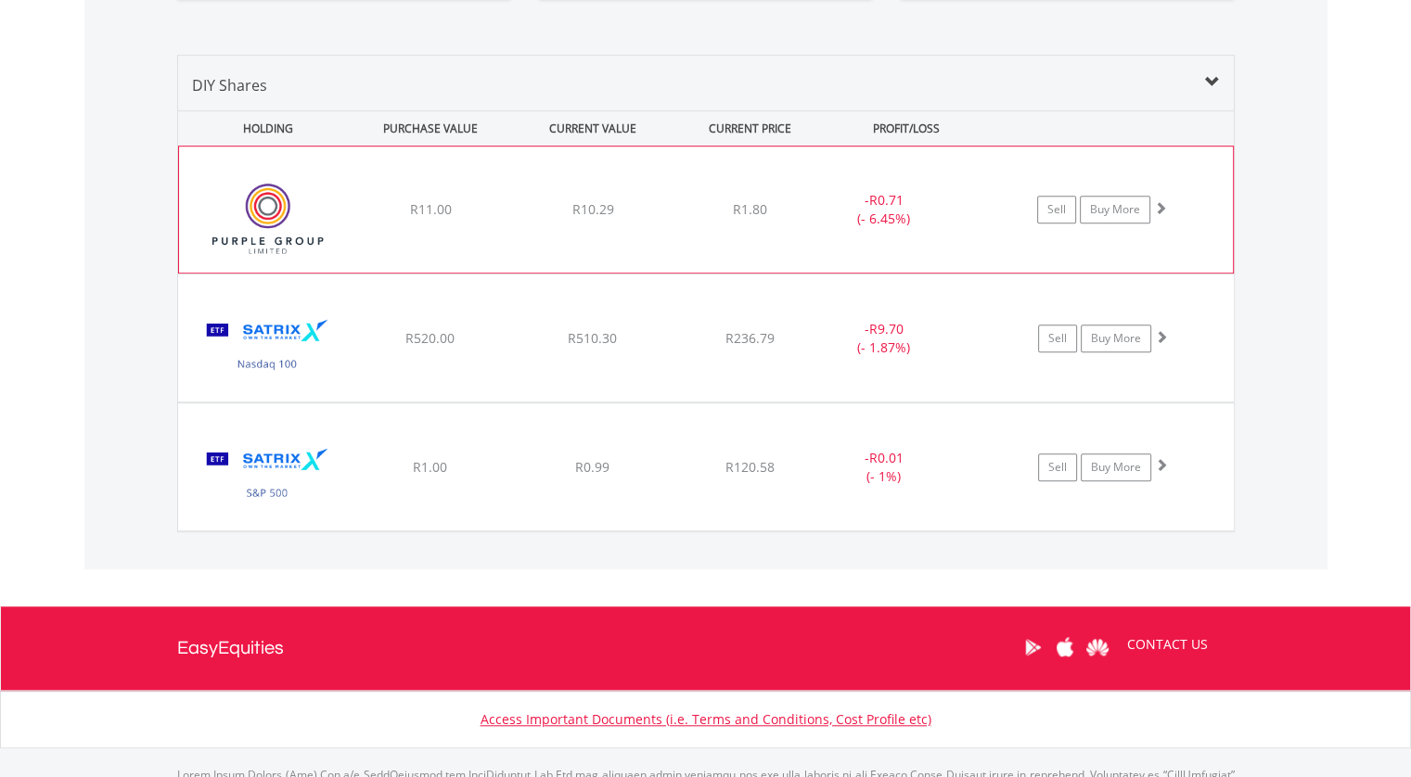
click at [449, 203] on span "R11.00" at bounding box center [430, 209] width 42 height 18
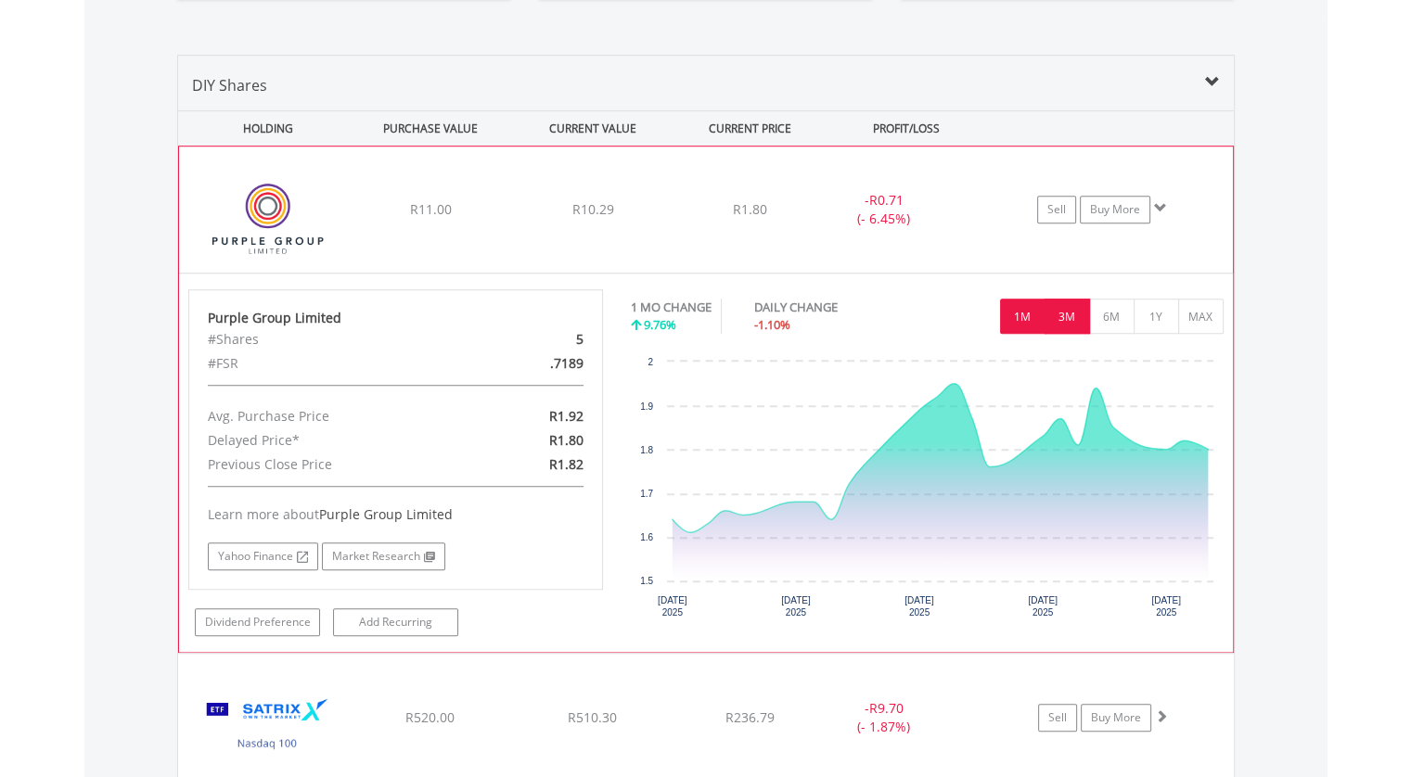
click at [1073, 314] on button "3M" at bounding box center [1067, 316] width 45 height 35
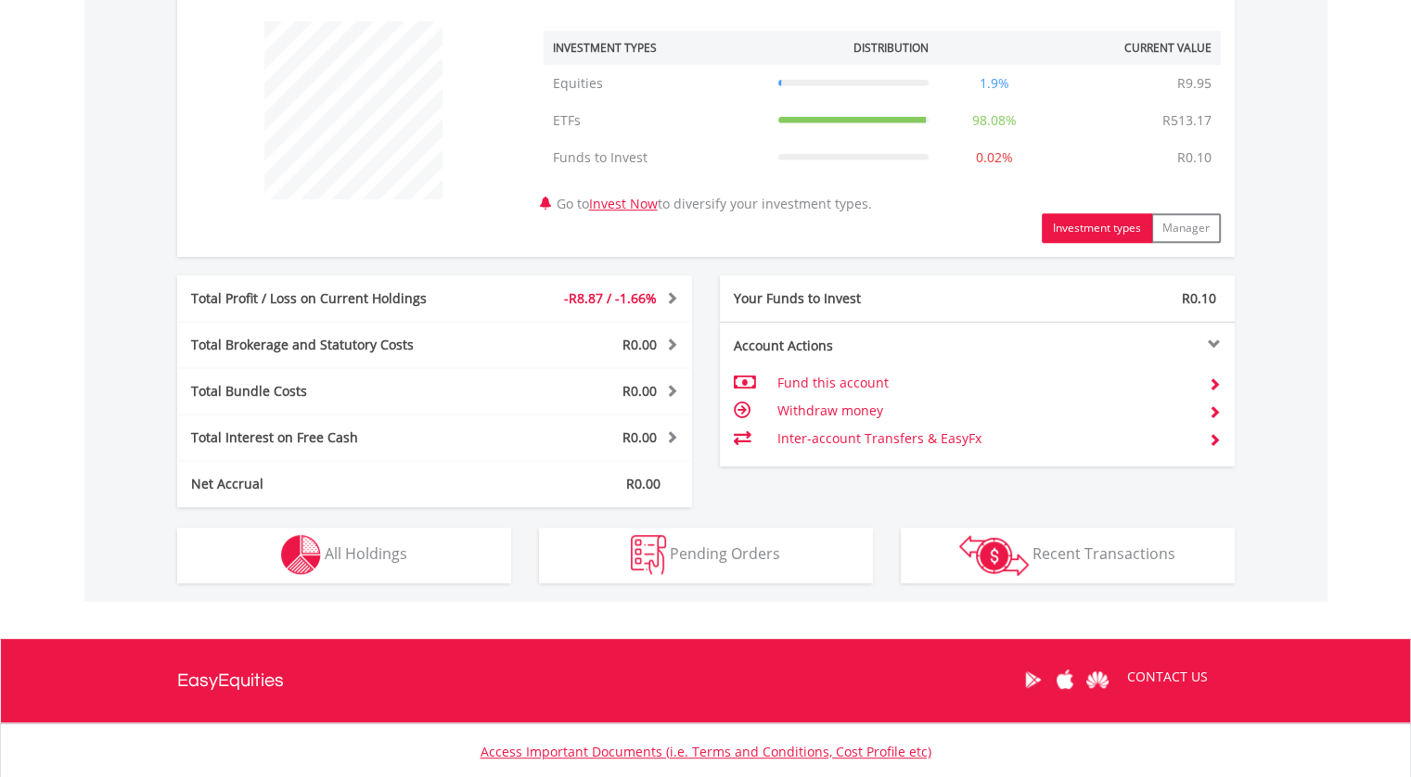
scroll to position [827, 0]
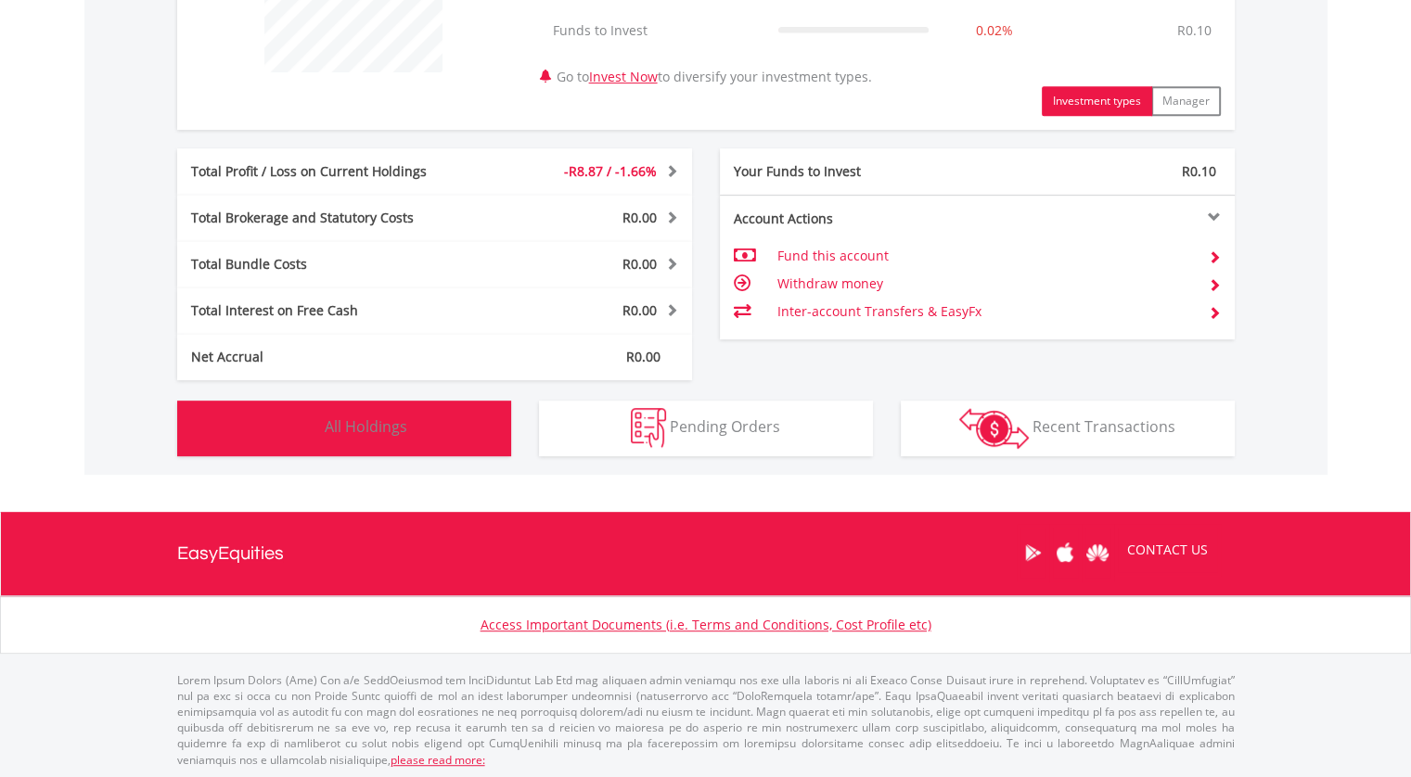
click at [392, 418] on span "All Holdings" at bounding box center [366, 427] width 83 height 20
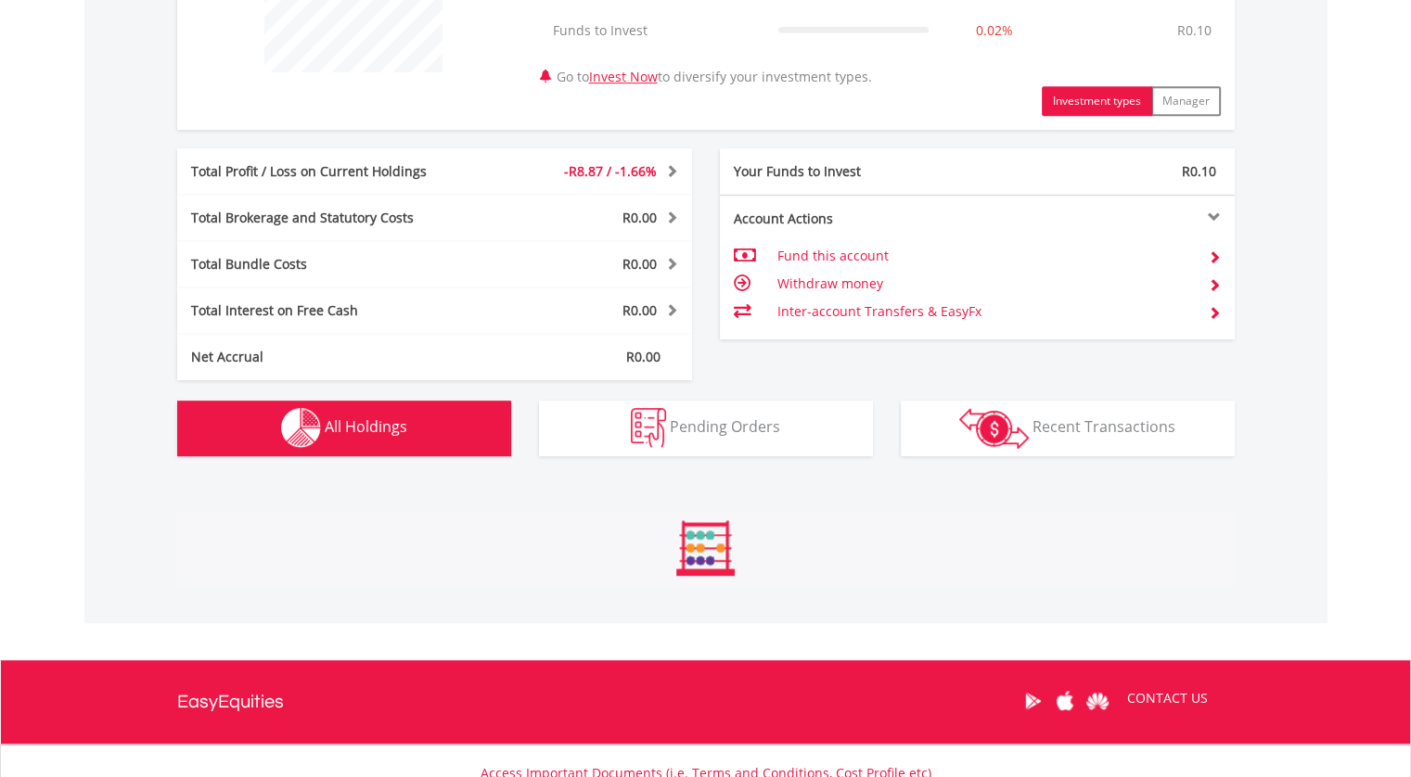
scroll to position [1281, 0]
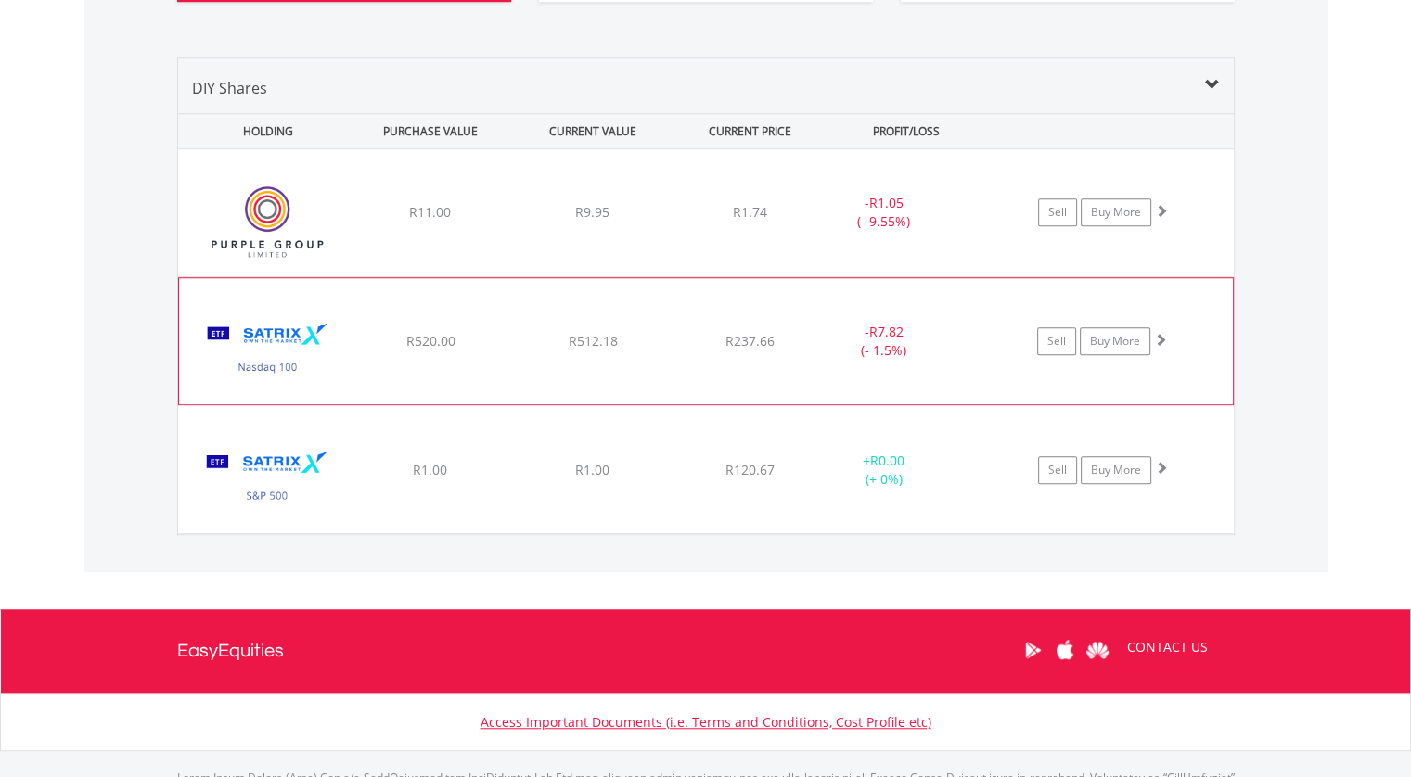
click at [464, 222] on div "R520.00" at bounding box center [430, 212] width 159 height 19
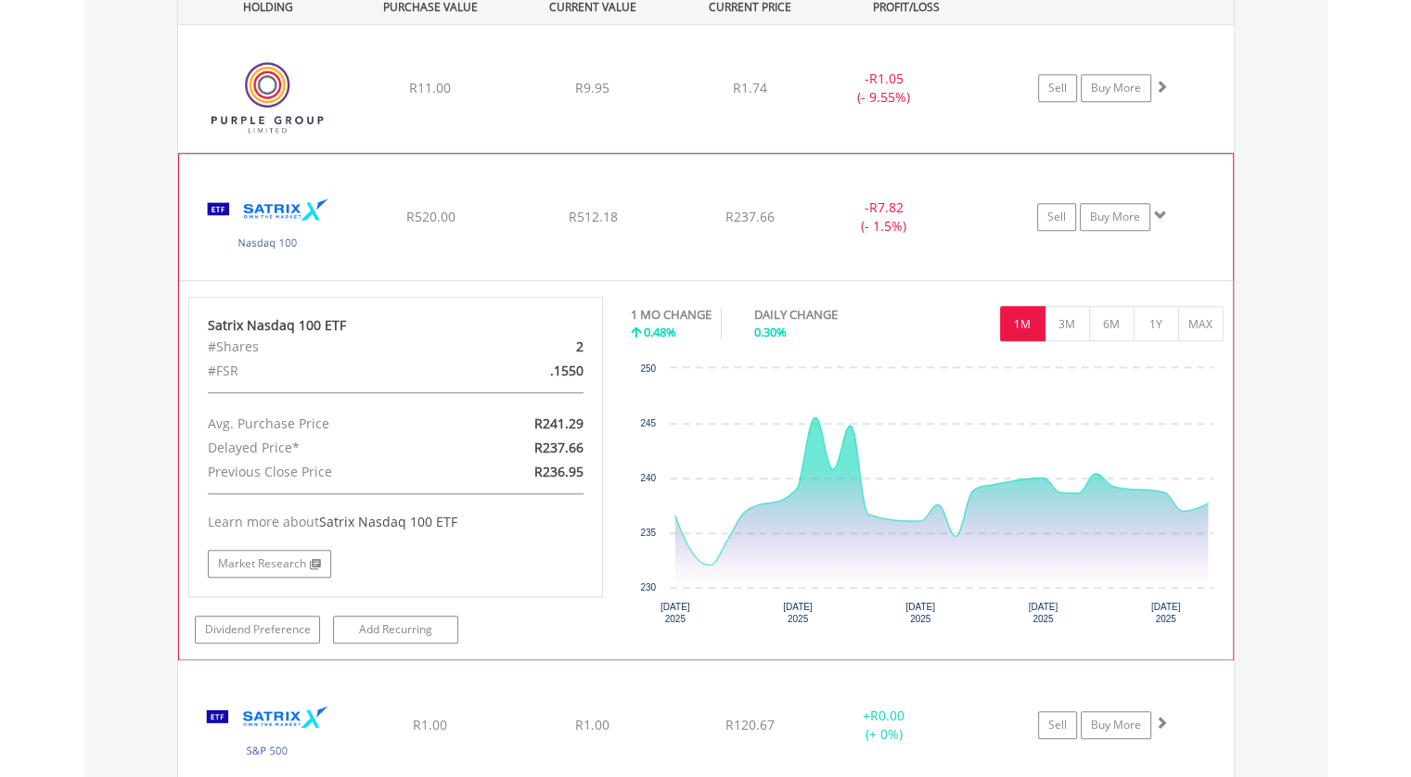
scroll to position [1467, 0]
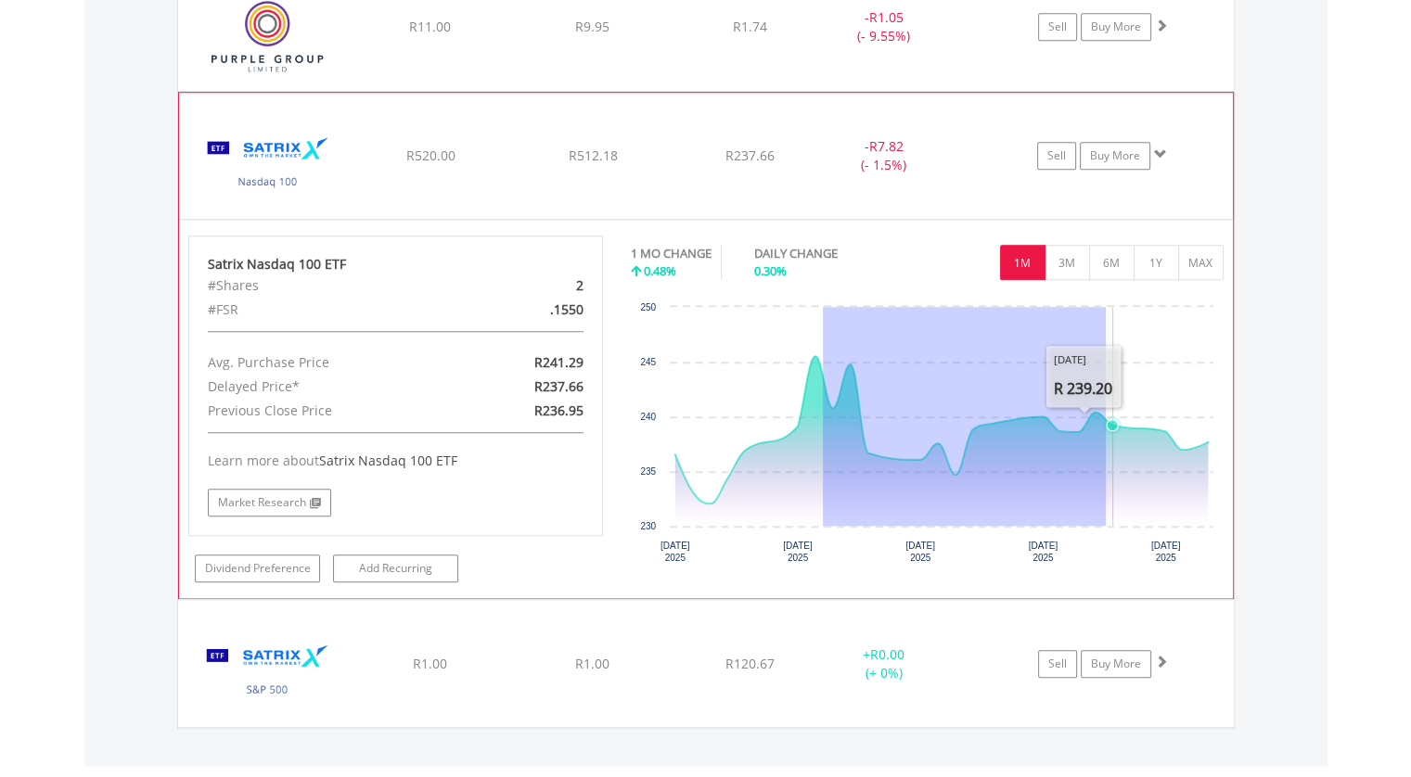
drag, startPoint x: 823, startPoint y: 497, endPoint x: 1187, endPoint y: 460, distance: 366.5
click at [1187, 460] on icon "Interactive chart" at bounding box center [941, 441] width 533 height 170
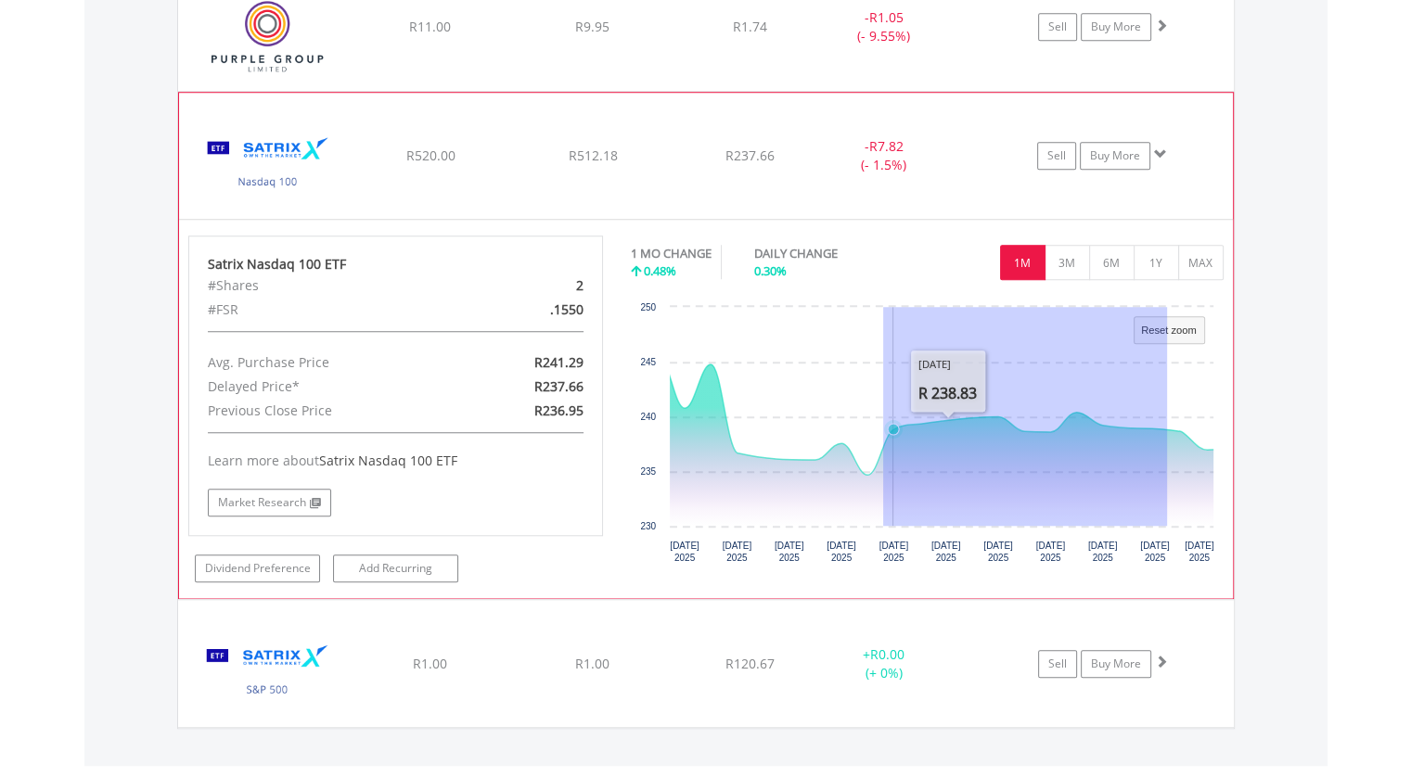
drag, startPoint x: 1162, startPoint y: 472, endPoint x: 841, endPoint y: 467, distance: 321.0
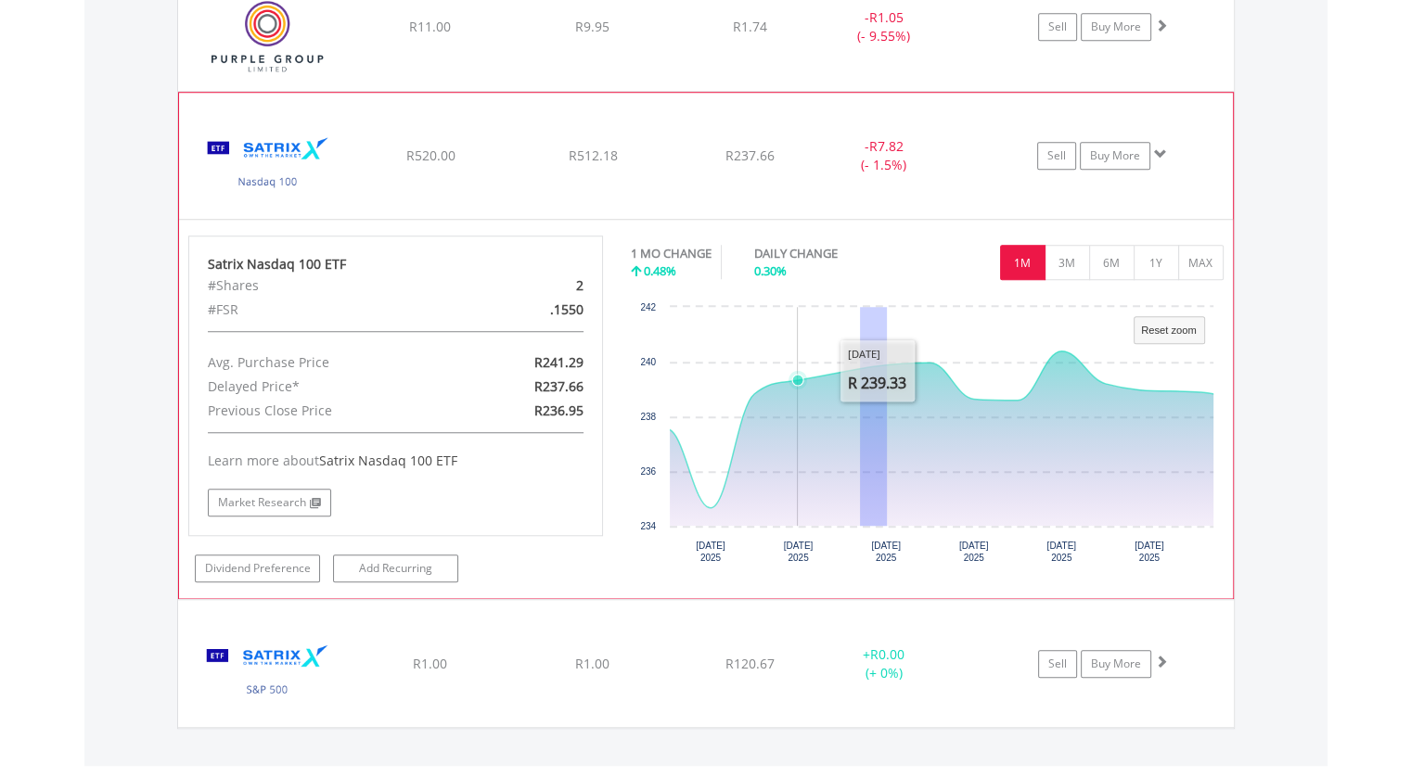
drag, startPoint x: 887, startPoint y: 426, endPoint x: 831, endPoint y: 417, distance: 56.4
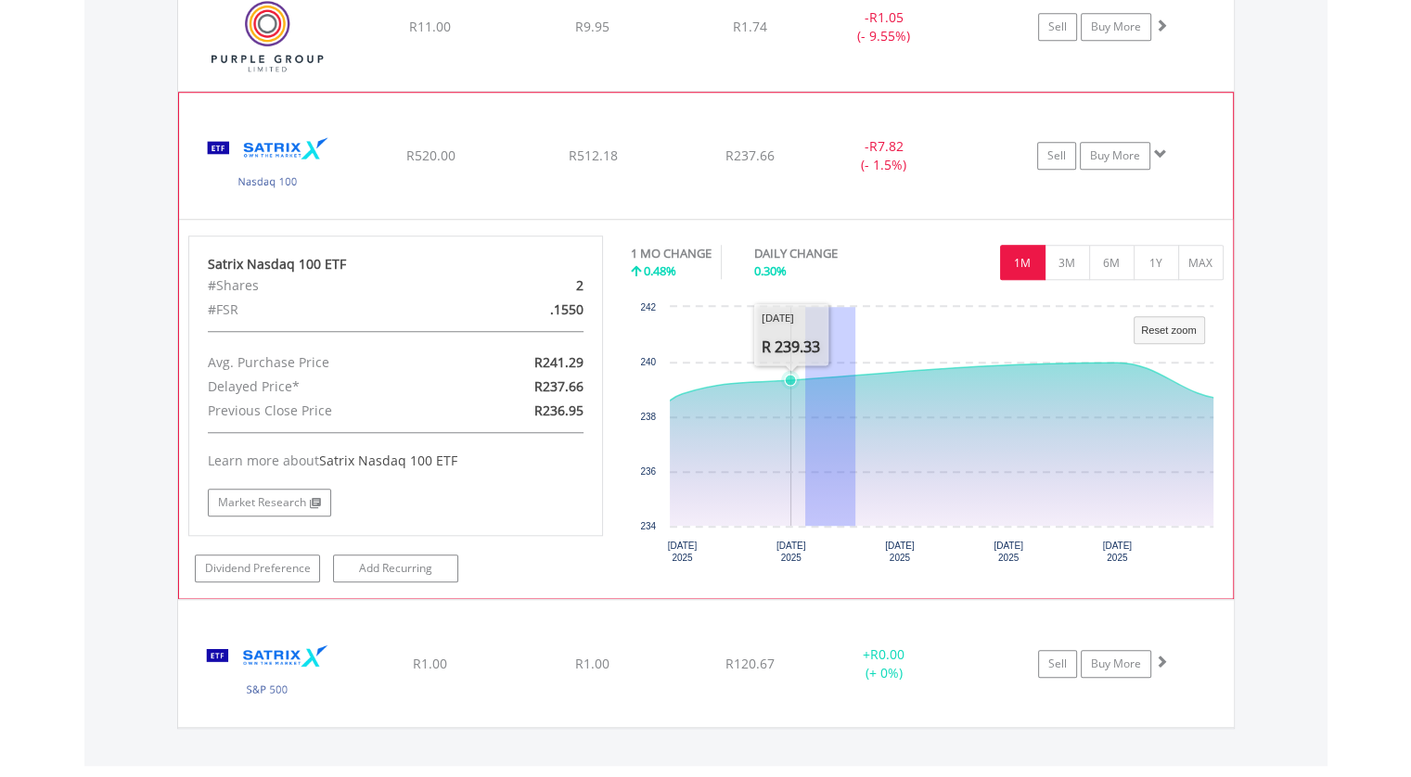
drag, startPoint x: 855, startPoint y: 404, endPoint x: 805, endPoint y: 400, distance: 50.2
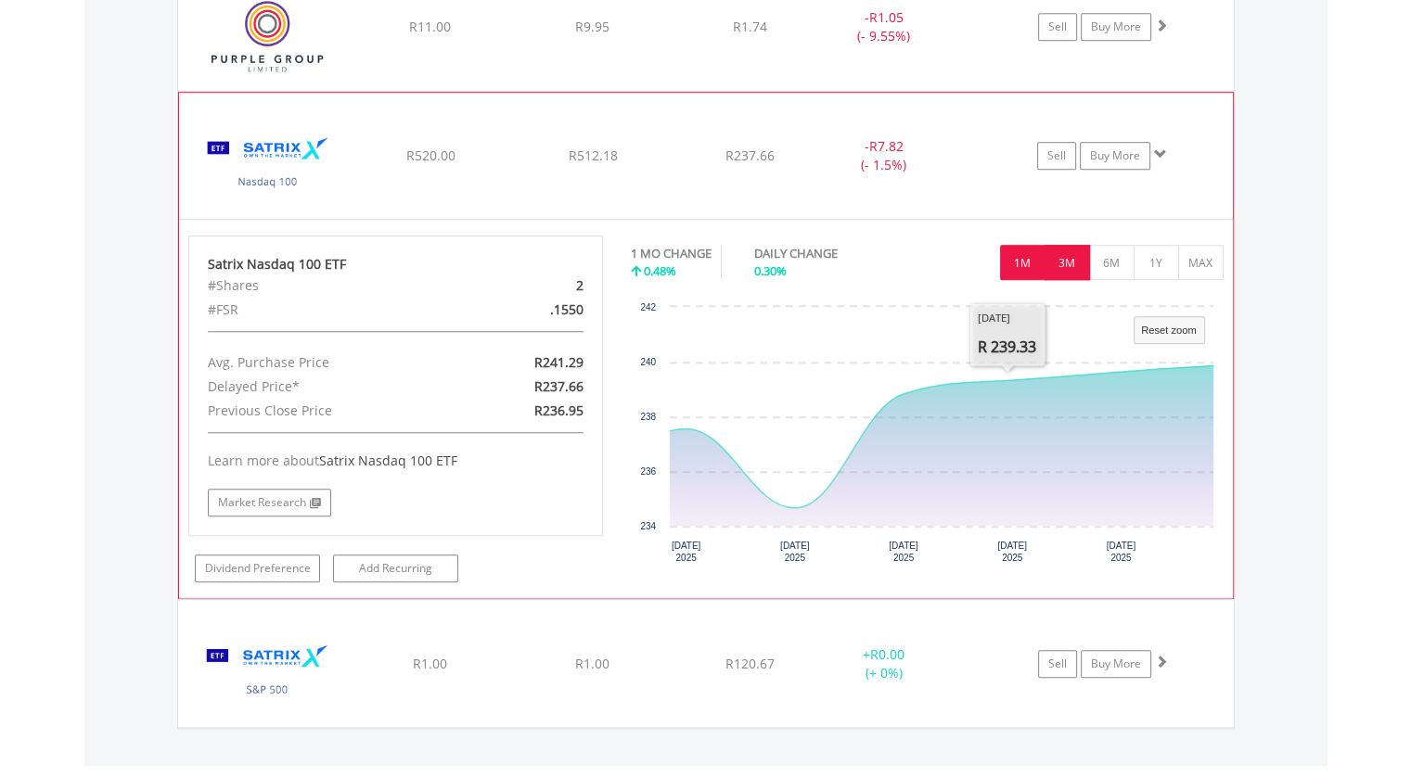
click at [1076, 263] on button "3M" at bounding box center [1067, 262] width 45 height 35
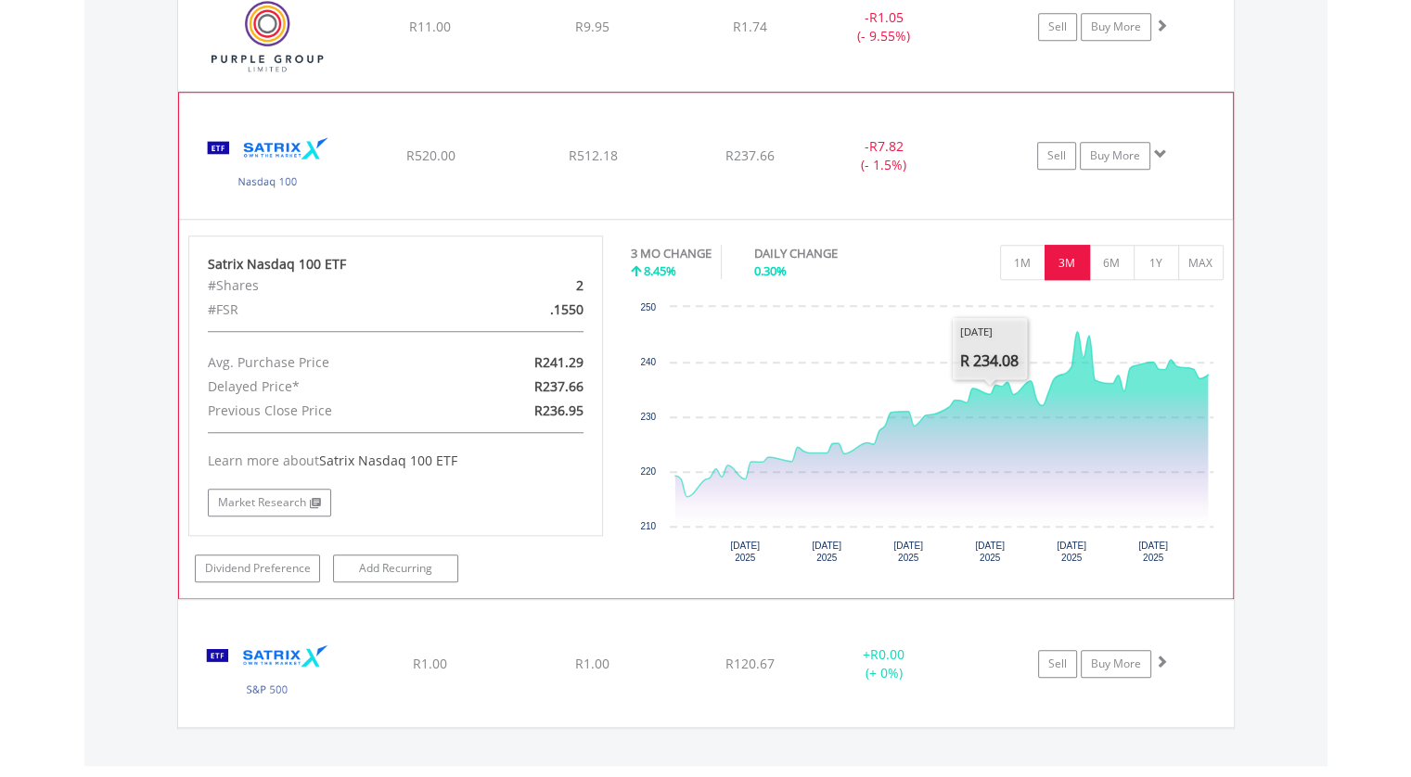
click at [1114, 236] on div "1M 3M 6M 1Y MAX" at bounding box center [927, 240] width 593 height 9
click at [1109, 251] on button "6M" at bounding box center [1111, 262] width 45 height 35
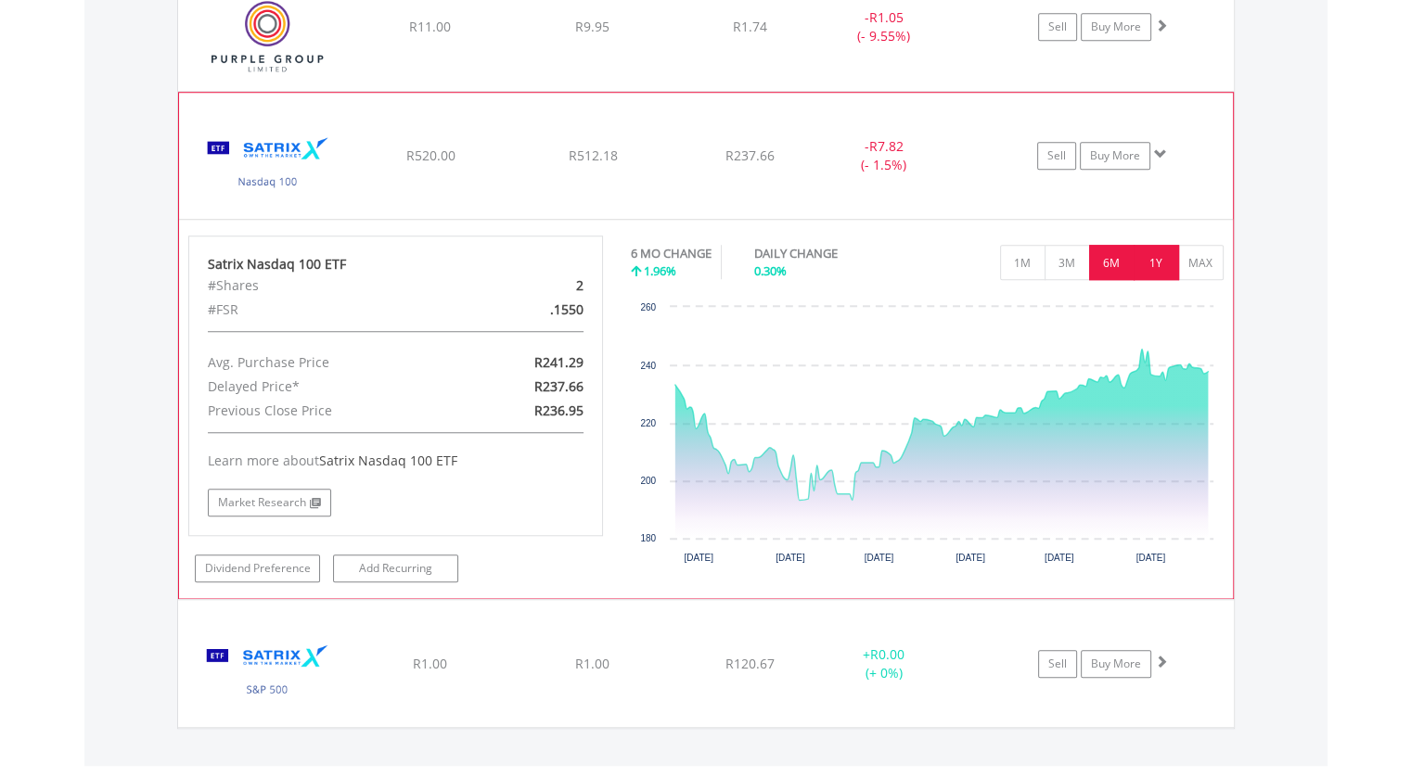
click at [1157, 255] on button "1Y" at bounding box center [1156, 262] width 45 height 35
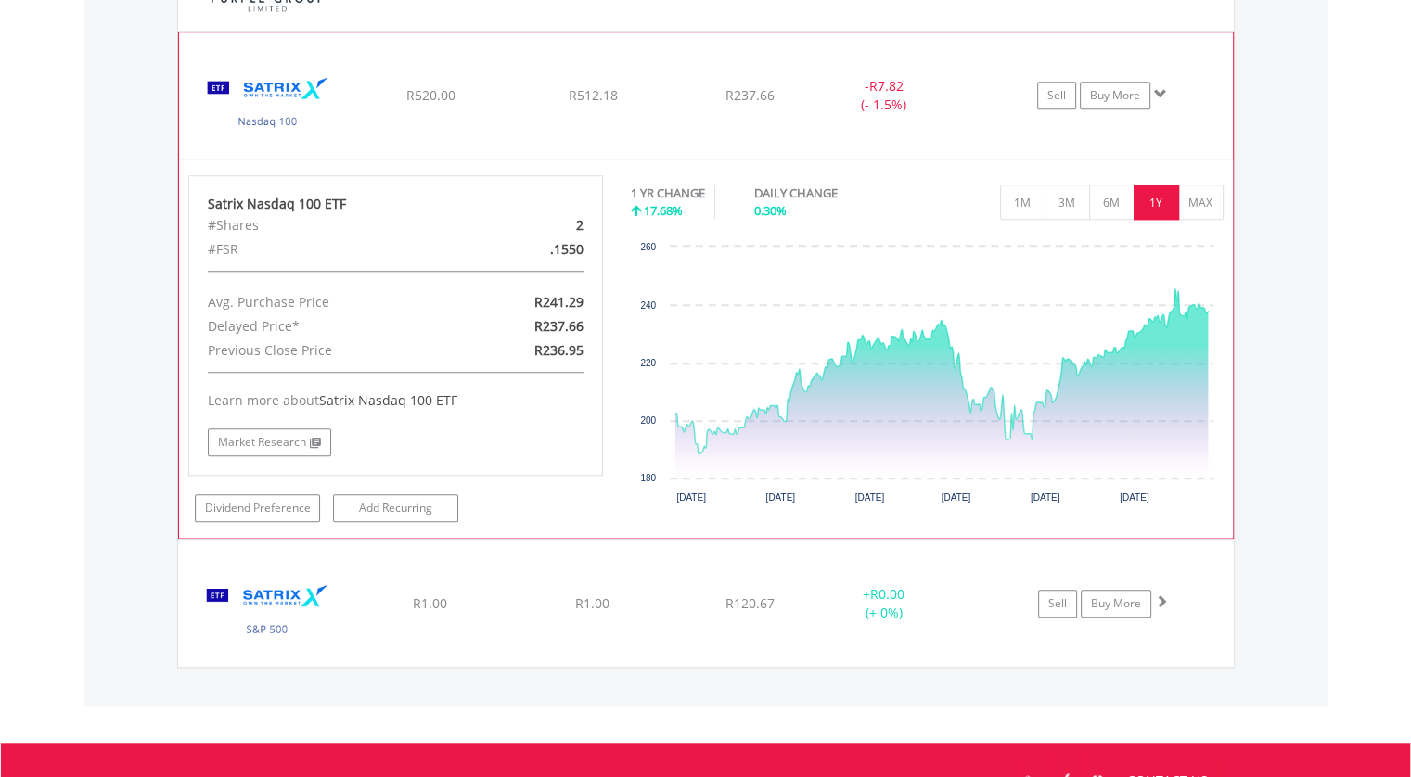
scroll to position [1560, 0]
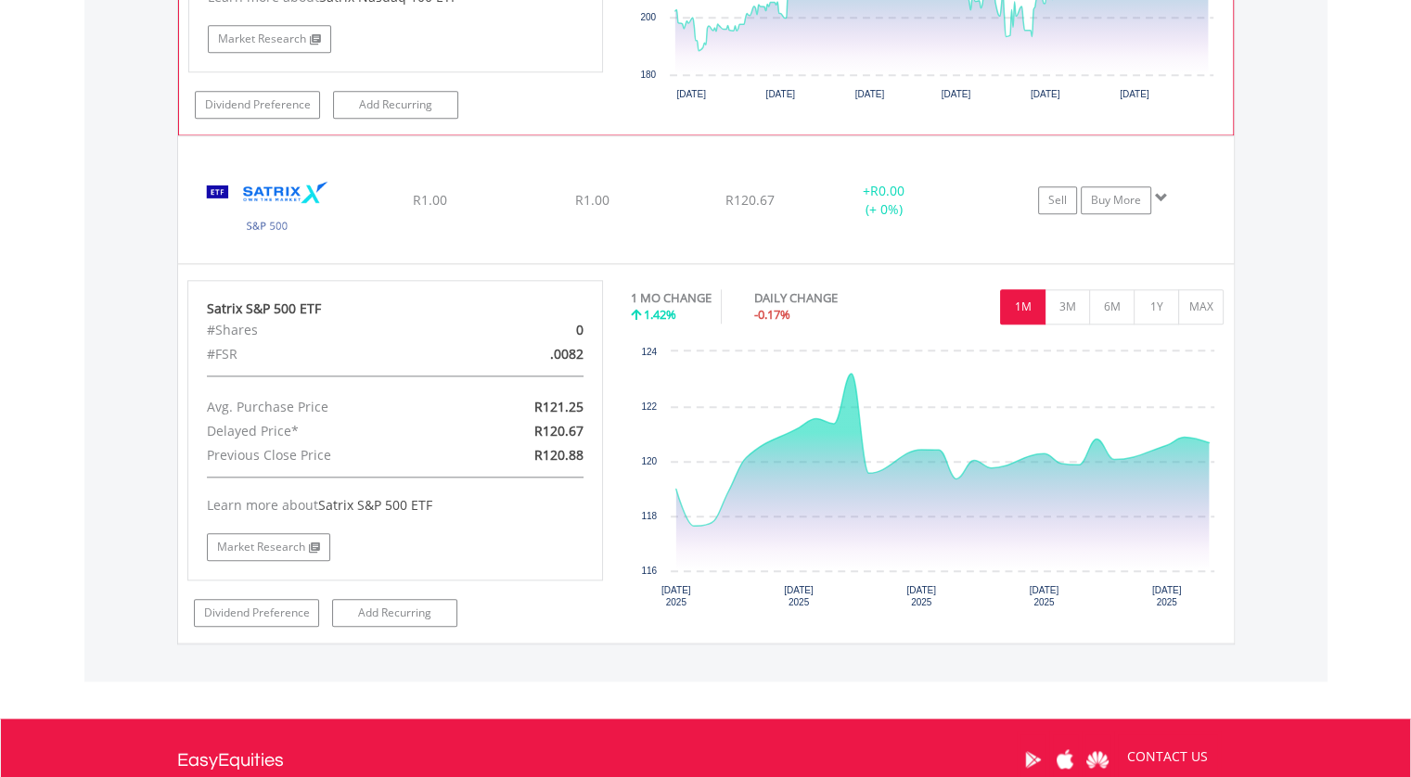
scroll to position [1932, 0]
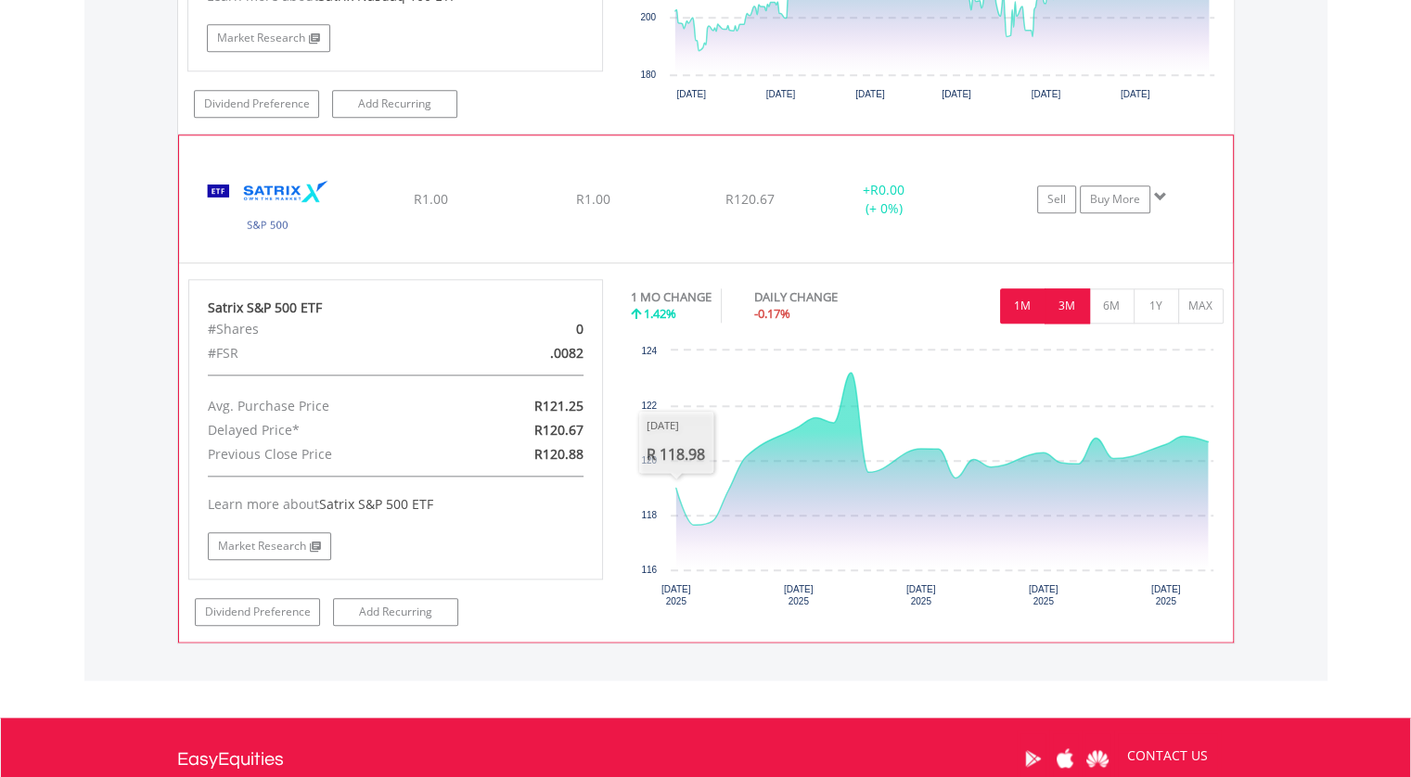
click at [1074, 300] on button "3M" at bounding box center [1067, 306] width 45 height 35
